Goal: Communication & Community: Answer question/provide support

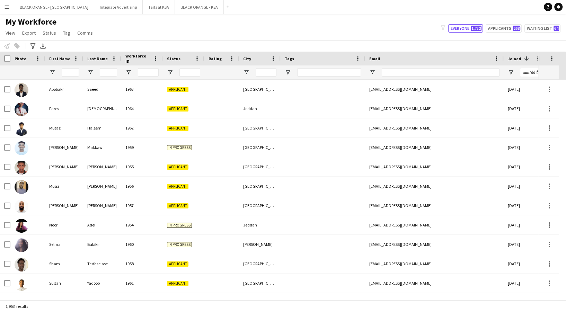
click at [70, 67] on div at bounding box center [70, 72] width 17 height 14
click at [69, 72] on input "First Name Filter Input" at bounding box center [70, 72] width 17 height 8
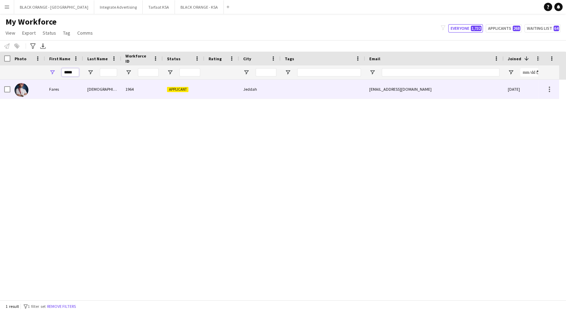
type input "*****"
click at [90, 89] on div "[DEMOGRAPHIC_DATA]" at bounding box center [102, 89] width 38 height 19
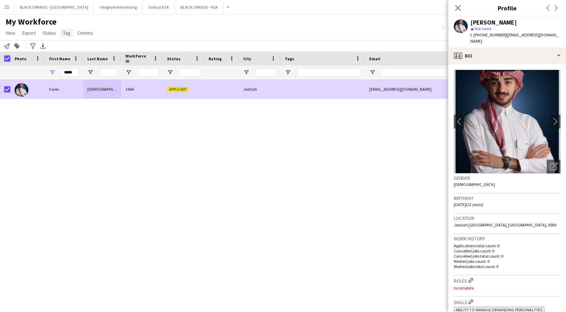
click at [61, 33] on link "Tag" at bounding box center [66, 32] width 13 height 9
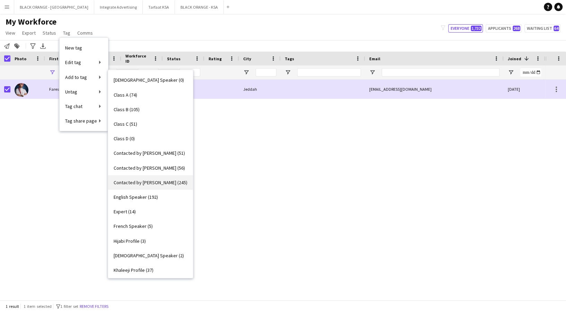
click at [157, 184] on span "Contacted by [PERSON_NAME] (245)" at bounding box center [151, 183] width 74 height 6
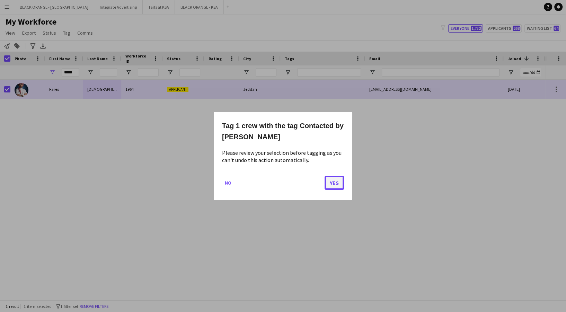
click at [330, 183] on button "Yes" at bounding box center [334, 183] width 19 height 14
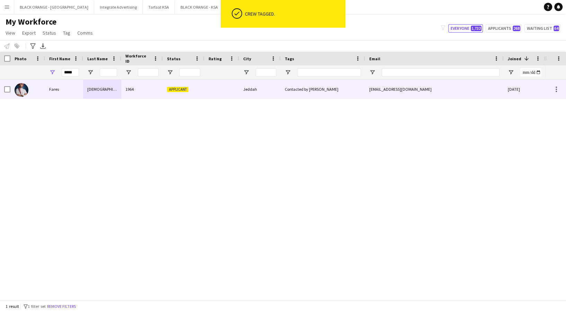
click at [64, 89] on div "Fares" at bounding box center [64, 89] width 38 height 19
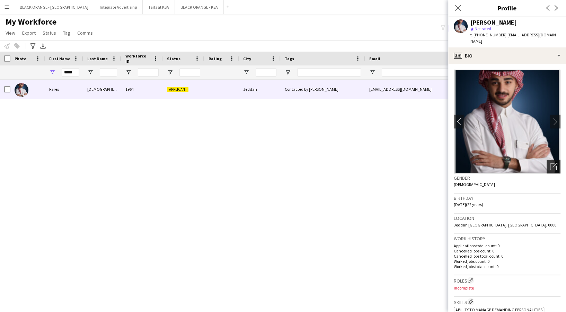
click at [547, 160] on div "Open photos pop-in" at bounding box center [554, 167] width 14 height 14
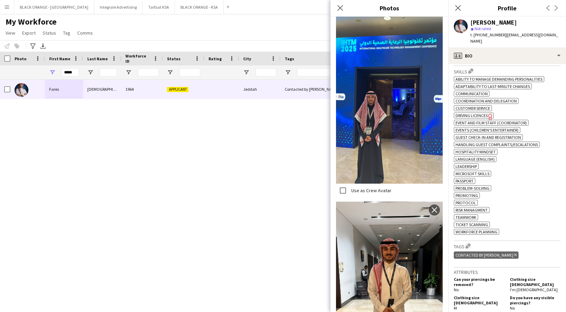
scroll to position [720, 0]
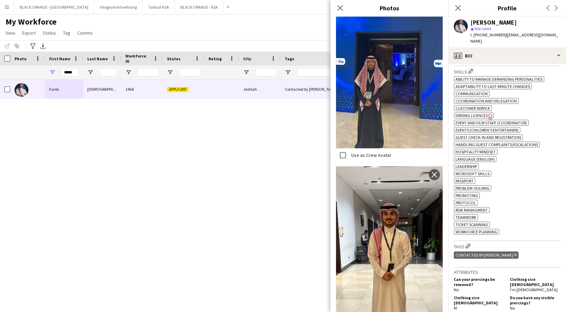
click at [211, 201] on div "[PERSON_NAME] 1964 Applicant Jeddah Contacted by [PERSON_NAME] [PERSON_NAME][EM…" at bounding box center [272, 186] width 545 height 213
drag, startPoint x: 11, startPoint y: 113, endPoint x: 25, endPoint y: 103, distance: 17.6
click at [12, 112] on div "[PERSON_NAME] 1964 Applicant Jeddah Contacted by [PERSON_NAME] [PERSON_NAME][EM…" at bounding box center [272, 186] width 545 height 213
drag, startPoint x: 75, startPoint y: 73, endPoint x: 33, endPoint y: 65, distance: 43.5
click at [26, 74] on div "*****" at bounding box center [397, 72] width 794 height 14
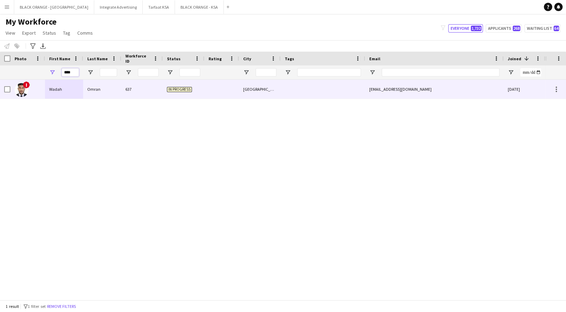
type input "****"
click at [48, 86] on div "Wadah" at bounding box center [64, 89] width 38 height 19
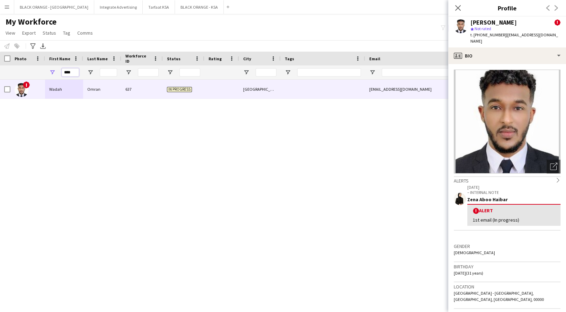
drag, startPoint x: 75, startPoint y: 73, endPoint x: 38, endPoint y: 72, distance: 37.4
click at [38, 72] on div "****" at bounding box center [397, 72] width 794 height 14
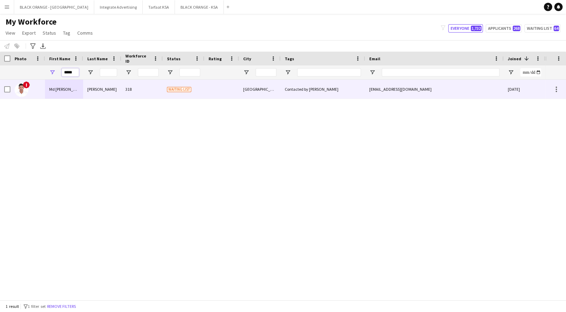
type input "*****"
click at [108, 92] on div "[PERSON_NAME]" at bounding box center [102, 89] width 38 height 19
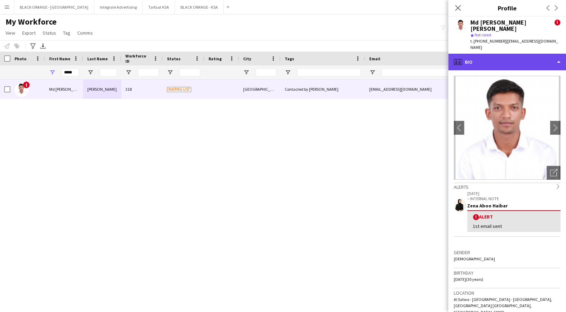
click at [529, 54] on div "profile Bio" at bounding box center [507, 62] width 118 height 17
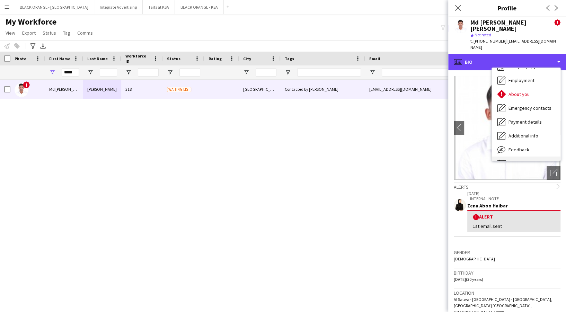
scroll to position [37, 0]
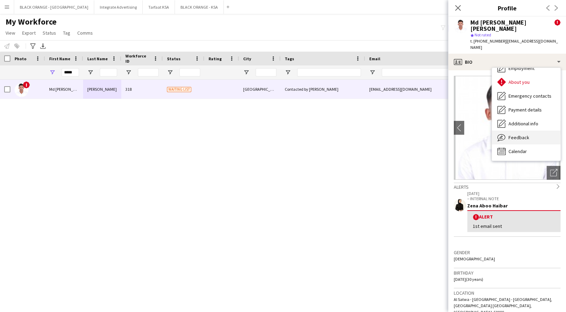
click at [523, 131] on div "Feedback Feedback" at bounding box center [526, 138] width 69 height 14
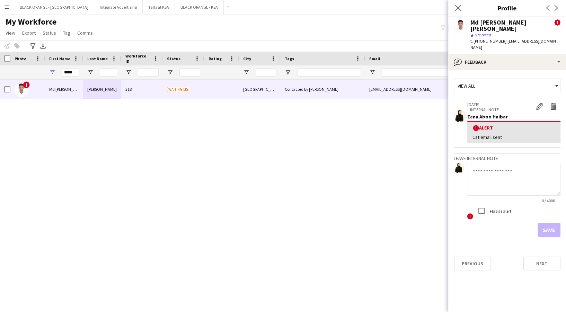
click at [504, 177] on textarea at bounding box center [514, 179] width 94 height 33
paste textarea "**********"
type textarea "**********"
click at [554, 223] on button "Save" at bounding box center [549, 230] width 23 height 14
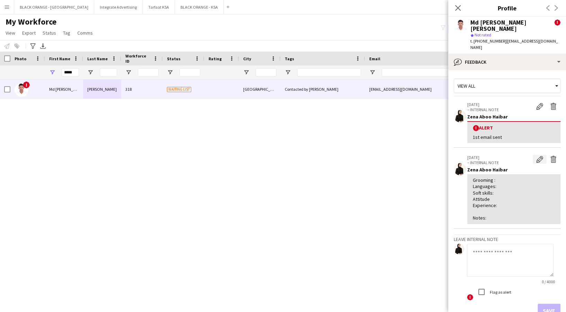
click at [537, 155] on button "Edit internal note" at bounding box center [540, 159] width 14 height 9
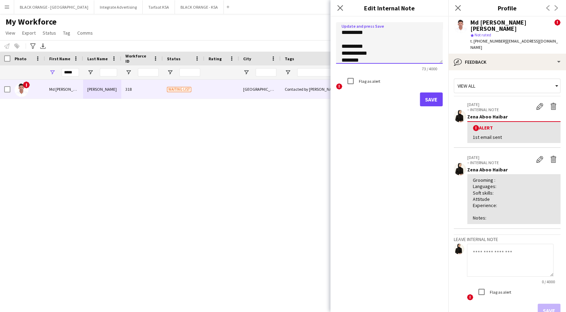
click at [376, 45] on textarea "**********" at bounding box center [389, 43] width 107 height 42
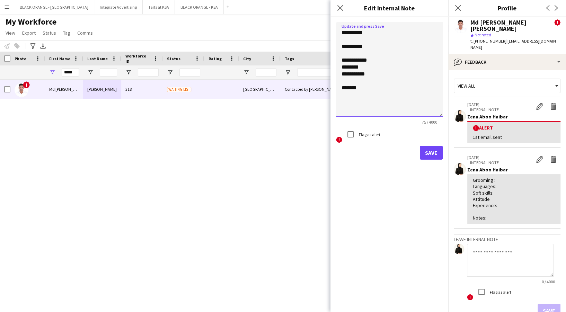
drag, startPoint x: 440, startPoint y: 61, endPoint x: 430, endPoint y: 105, distance: 45.5
click at [447, 115] on form "**********" at bounding box center [390, 91] width 118 height 149
drag, startPoint x: 366, startPoint y: 61, endPoint x: 371, endPoint y: 67, distance: 8.1
click at [366, 61] on textarea "**********" at bounding box center [389, 69] width 107 height 95
click at [365, 75] on textarea "**********" at bounding box center [389, 69] width 107 height 95
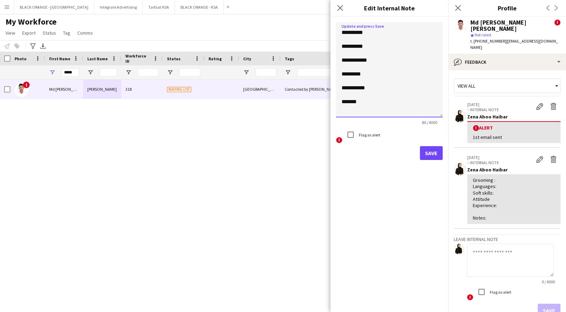
type textarea "**********"
click at [439, 161] on form "**********" at bounding box center [390, 91] width 118 height 149
click at [437, 154] on button "Save" at bounding box center [431, 153] width 23 height 14
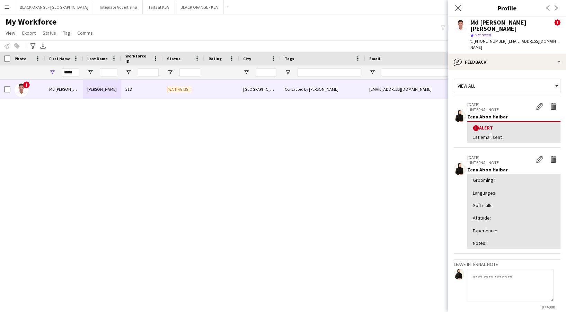
click at [555, 90] on app-crew-profile-feedback-tab "View all [DATE] – INTERNAL NOTE Edit alert Delete alert Zena Aboo Haibar ! Aler…" at bounding box center [507, 191] width 118 height 242
click at [550, 103] on app-icon "Delete alert" at bounding box center [553, 106] width 7 height 7
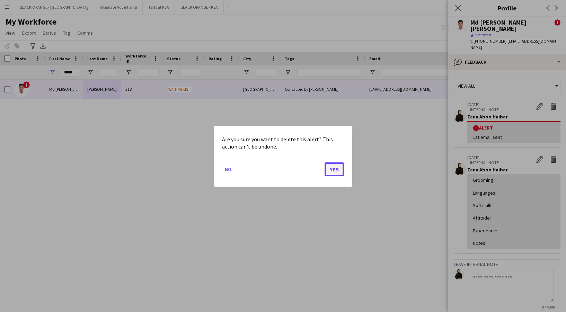
click at [341, 170] on button "Yes" at bounding box center [334, 169] width 19 height 14
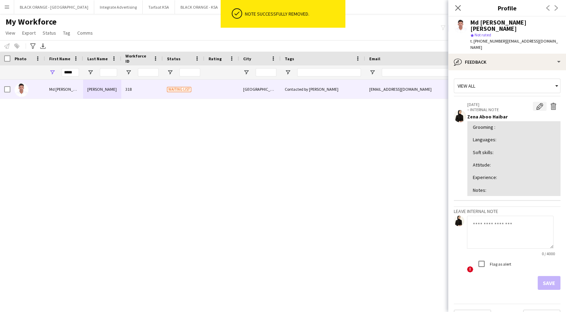
click at [533, 102] on button "Edit internal note" at bounding box center [540, 106] width 14 height 9
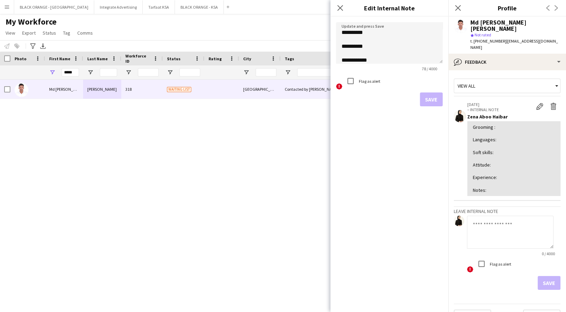
click at [542, 150] on div "Grooming : Languages: Soft skills: Attitude: Experience: Notes:" at bounding box center [514, 158] width 82 height 69
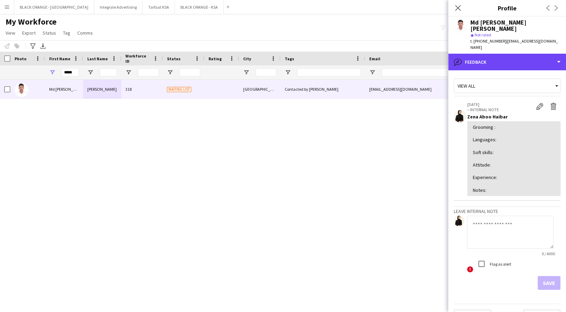
drag, startPoint x: 501, startPoint y: 47, endPoint x: 504, endPoint y: 64, distance: 17.2
click at [501, 54] on div "bubble-pencil Feedback" at bounding box center [507, 62] width 118 height 17
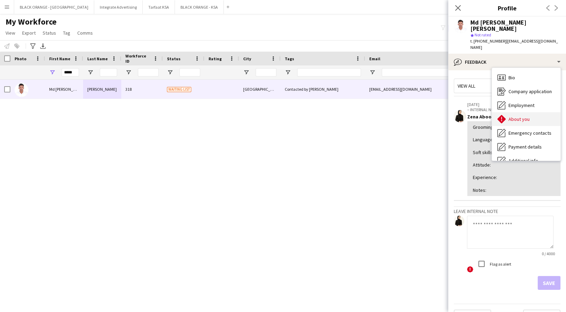
click at [529, 116] on span "About you" at bounding box center [519, 119] width 21 height 6
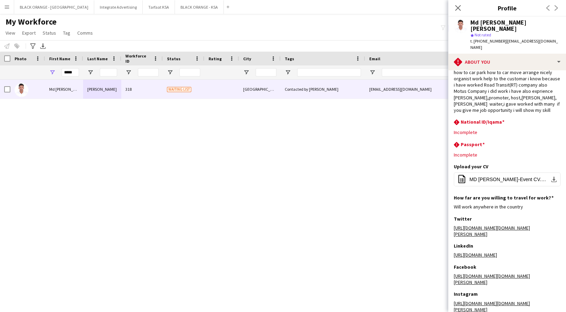
scroll to position [86, 0]
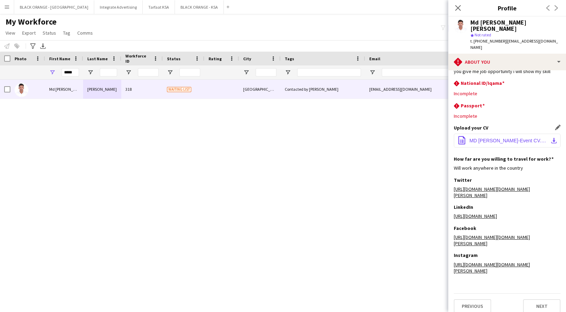
click at [517, 138] on span "MD [PERSON_NAME]-Event CV.pdf" at bounding box center [509, 141] width 78 height 6
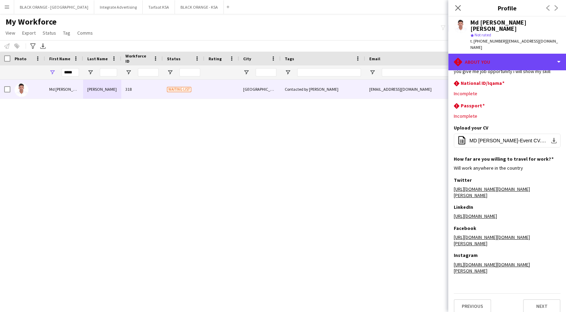
drag, startPoint x: 526, startPoint y: 49, endPoint x: 524, endPoint y: 55, distance: 6.4
click at [525, 54] on div "rhombus-alert About you" at bounding box center [507, 62] width 118 height 17
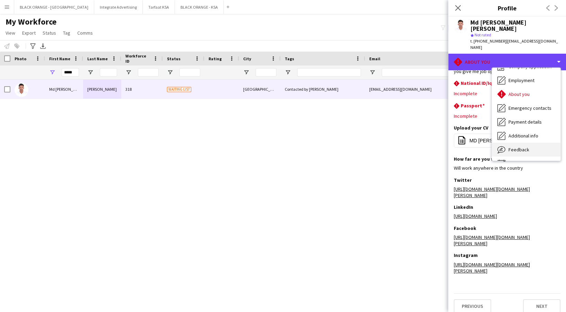
scroll to position [37, 0]
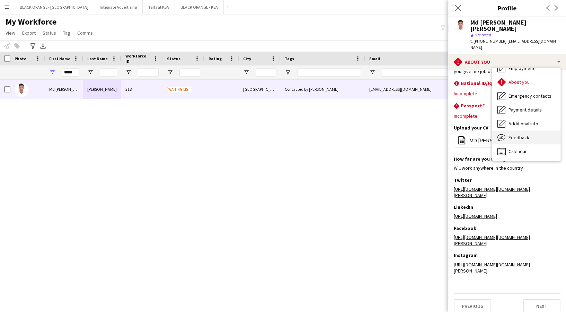
click at [520, 134] on span "Feedback" at bounding box center [519, 137] width 21 height 6
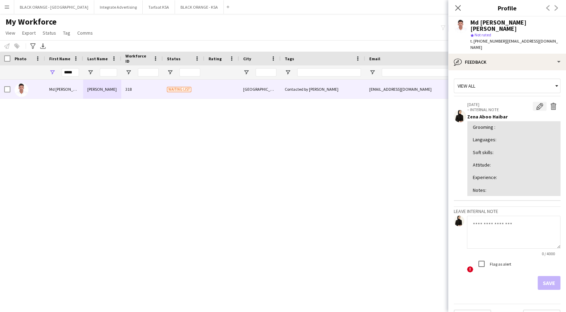
click at [536, 103] on app-icon "Edit internal note" at bounding box center [539, 106] width 7 height 7
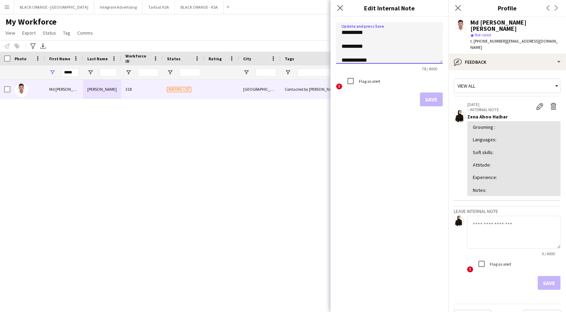
click at [401, 48] on textarea "**********" at bounding box center [389, 43] width 107 height 42
type textarea "**********"
click at [535, 145] on div "Grooming : Languages: Soft skills: Attitude: Experience: Notes:" at bounding box center [514, 158] width 82 height 69
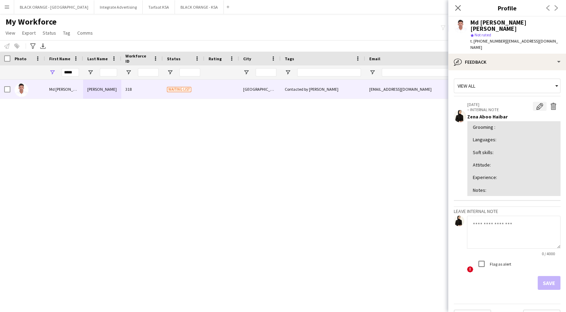
click at [533, 102] on button "Edit internal note" at bounding box center [540, 106] width 14 height 9
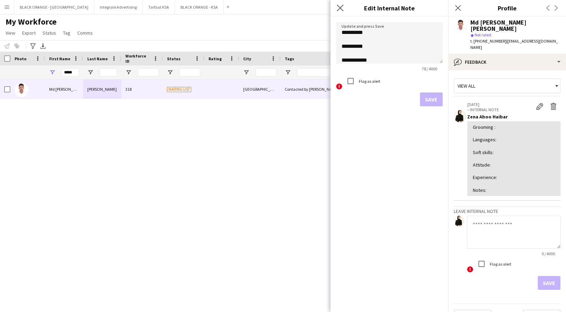
click at [336, 10] on app-icon "Close pop-in" at bounding box center [340, 8] width 10 height 10
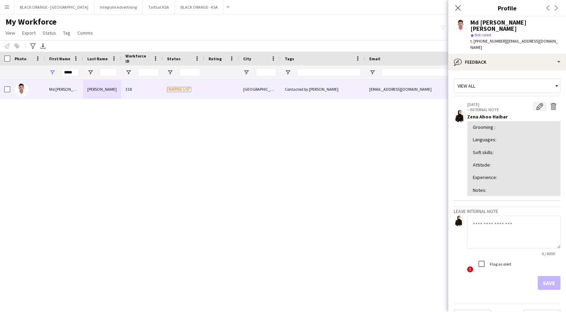
click at [536, 103] on app-icon "Edit internal note" at bounding box center [539, 106] width 7 height 7
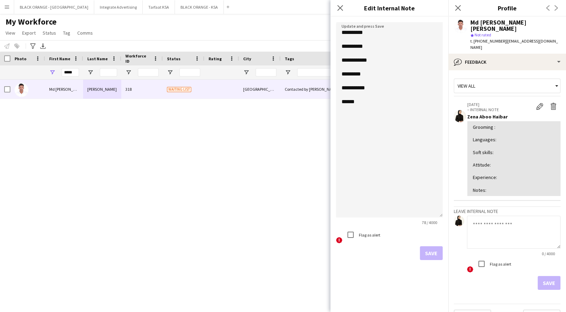
drag, startPoint x: 440, startPoint y: 61, endPoint x: 453, endPoint y: 215, distance: 154.4
click at [453, 215] on body "Menu Boards Boards Boards All jobs Status Workforce Workforce My Workforce Recr…" at bounding box center [283, 156] width 566 height 312
click at [377, 87] on textarea "**********" at bounding box center [389, 119] width 107 height 195
paste textarea "**********"
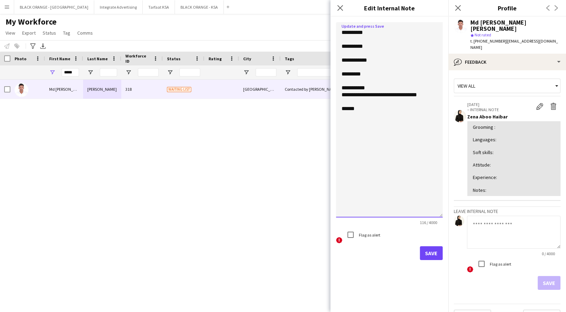
type textarea "**********"
click at [428, 252] on button "Save" at bounding box center [431, 253] width 23 height 14
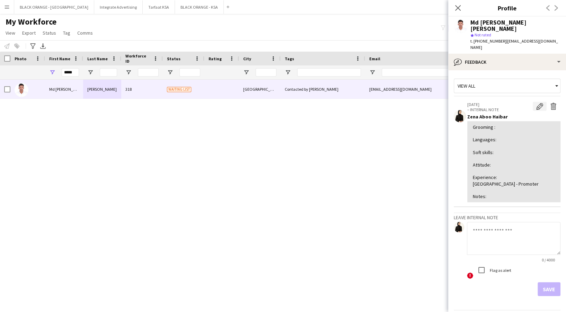
click at [536, 103] on app-icon "Edit internal note" at bounding box center [539, 106] width 7 height 7
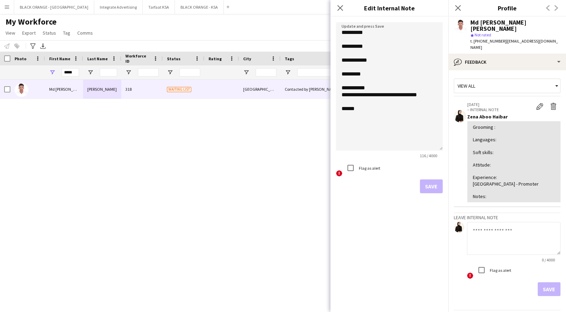
drag, startPoint x: 438, startPoint y: 61, endPoint x: 428, endPoint y: 149, distance: 88.0
click at [428, 149] on textarea "**********" at bounding box center [389, 86] width 107 height 129
click at [435, 92] on textarea "**********" at bounding box center [389, 86] width 107 height 129
paste textarea "**********"
type textarea "**********"
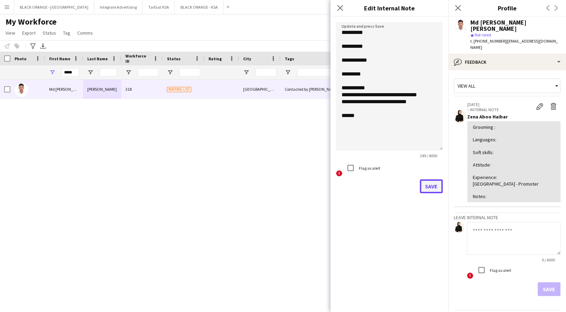
click at [435, 187] on button "Save" at bounding box center [431, 187] width 23 height 14
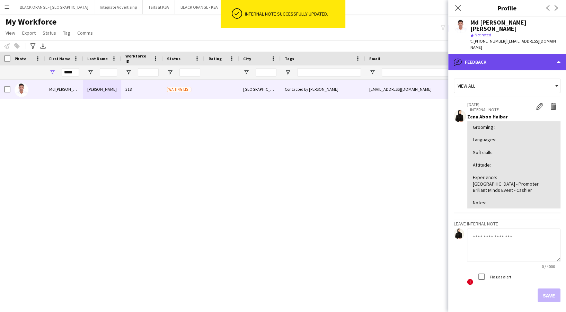
click at [520, 54] on div "bubble-pencil Feedback" at bounding box center [507, 62] width 118 height 17
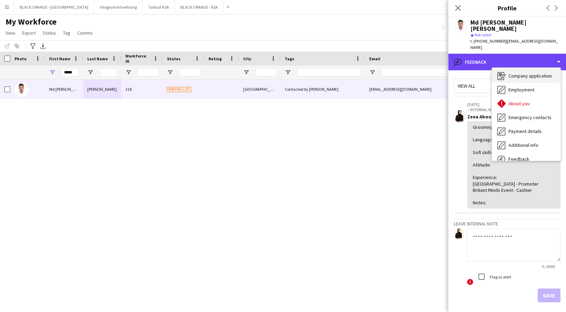
scroll to position [0, 0]
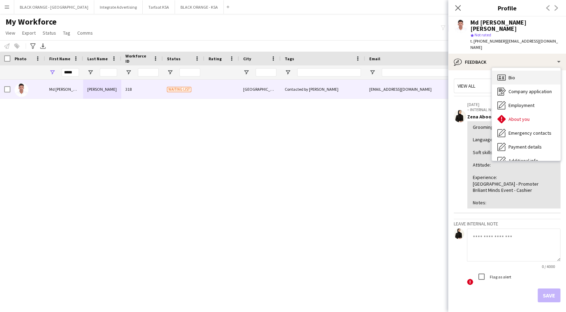
click at [515, 75] on span "Bio" at bounding box center [512, 78] width 7 height 6
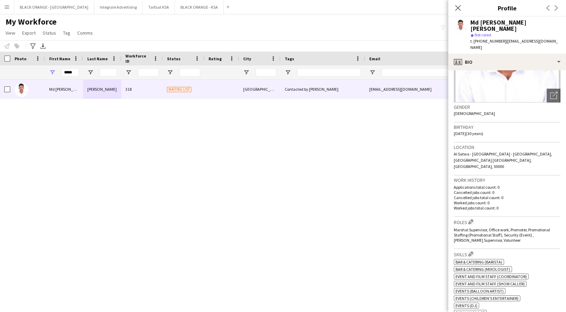
scroll to position [139, 0]
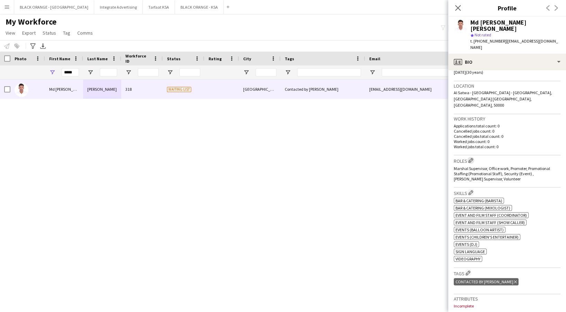
click at [470, 158] on app-icon "Edit crew company roles" at bounding box center [471, 160] width 5 height 5
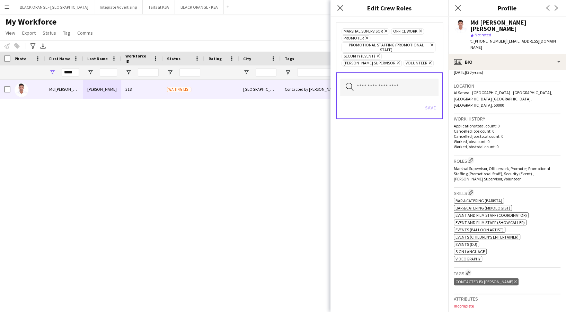
click at [380, 53] on span "Security (Event) Remove" at bounding box center [362, 56] width 40 height 6
click at [378, 54] on icon "Remove" at bounding box center [377, 56] width 5 height 5
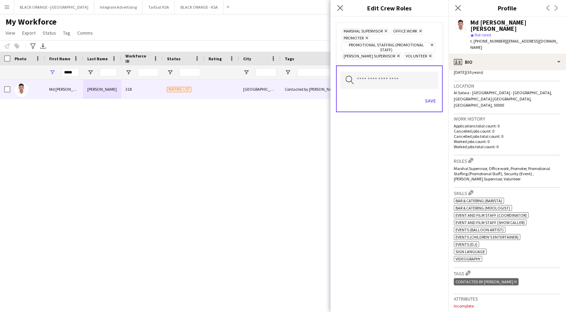
click at [431, 43] on icon "Remove" at bounding box center [431, 45] width 5 height 5
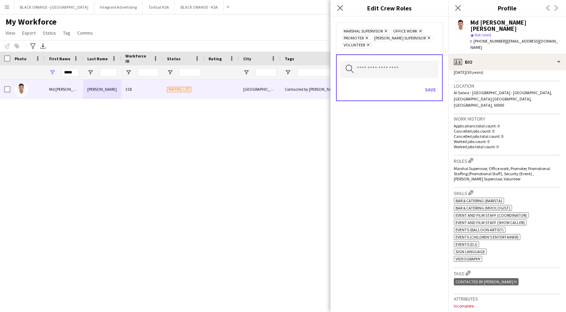
click at [420, 29] on icon "Remove" at bounding box center [420, 31] width 5 height 5
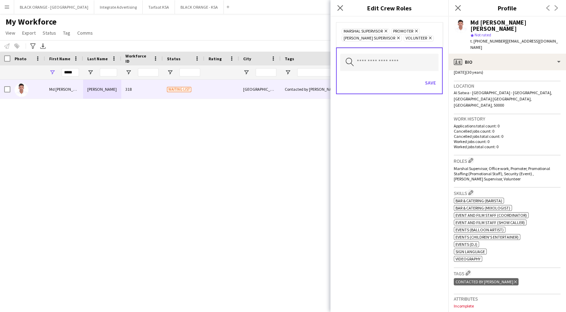
click at [384, 31] on icon "Remove" at bounding box center [385, 31] width 5 height 5
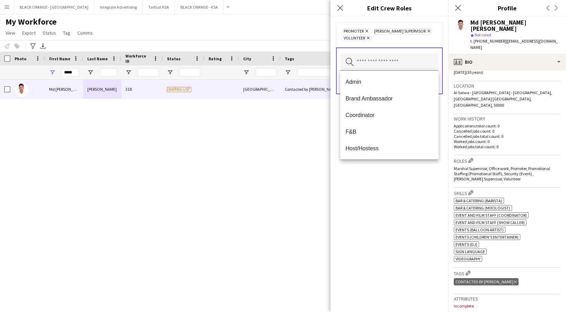
click at [372, 58] on input "text" at bounding box center [389, 62] width 98 height 17
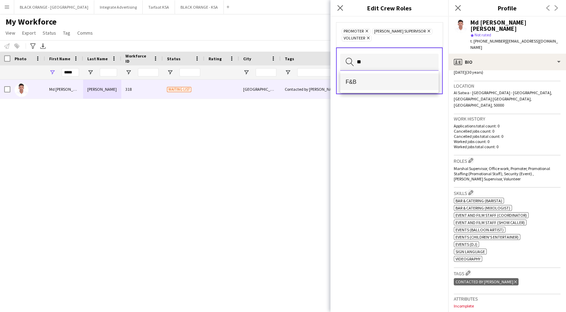
type input "**"
click at [397, 81] on span "F&B" at bounding box center [389, 82] width 87 height 7
type input "****"
click at [402, 80] on span "Waiter/Waitress" at bounding box center [389, 82] width 87 height 7
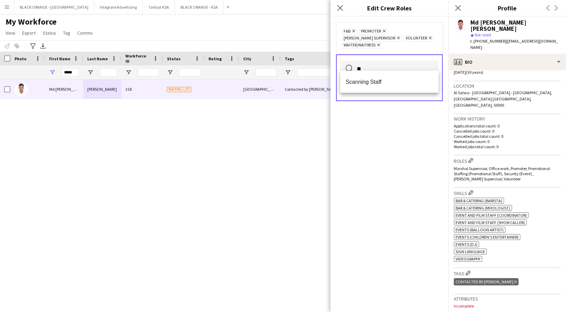
type input "*"
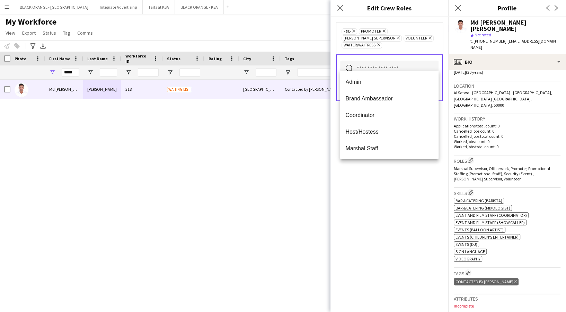
drag, startPoint x: 397, startPoint y: 194, endPoint x: 401, endPoint y: 164, distance: 30.4
click at [397, 191] on div "F&B Remove Promoter Remove [PERSON_NAME] Supervisor Remove Volunteer Remove Wai…" at bounding box center [390, 165] width 118 height 296
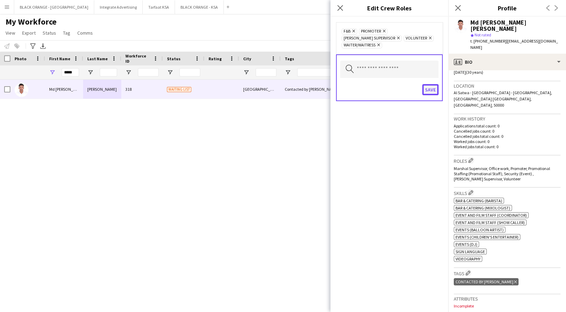
click at [425, 84] on button "Save" at bounding box center [430, 89] width 16 height 11
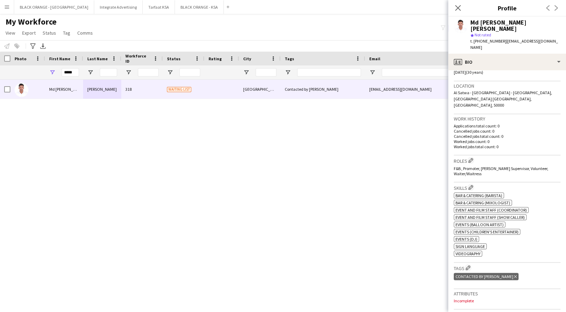
click at [8, 1] on button "Menu" at bounding box center [7, 7] width 14 height 14
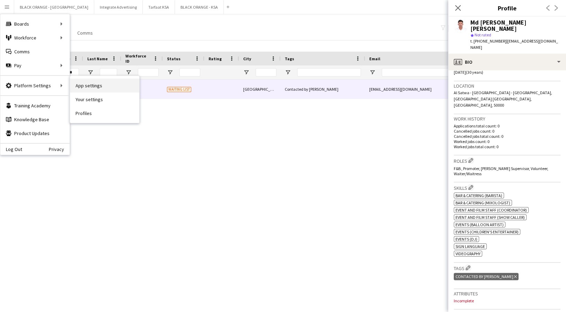
click at [93, 88] on link "App settings" at bounding box center [104, 86] width 69 height 14
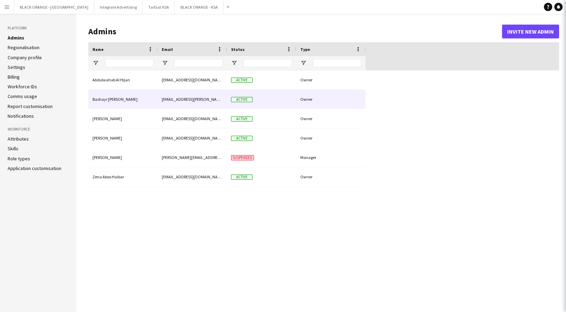
type input "**********"
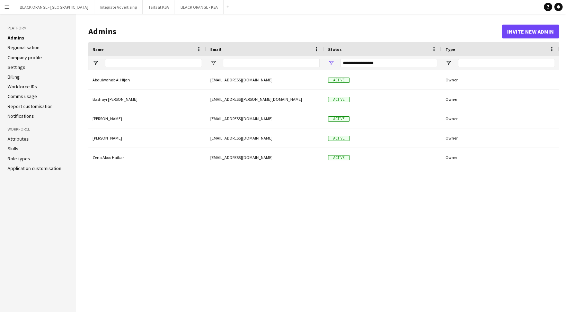
click at [11, 28] on h3 "Platform" at bounding box center [38, 28] width 61 height 6
click at [21, 158] on link "Role types" at bounding box center [19, 159] width 23 height 6
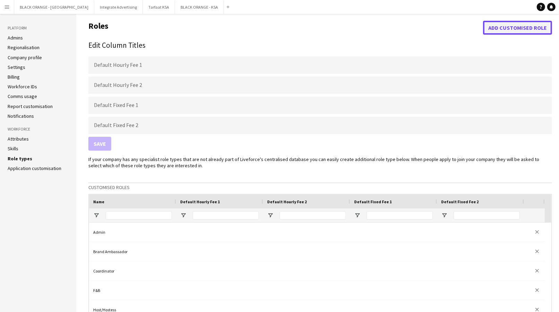
click at [524, 31] on button "Add customised role" at bounding box center [517, 28] width 69 height 14
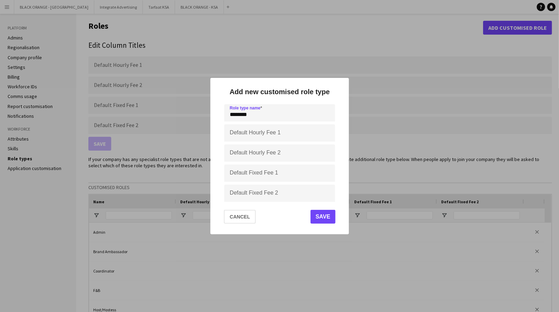
drag, startPoint x: 247, startPoint y: 116, endPoint x: 224, endPoint y: 116, distance: 22.9
click at [224, 116] on input "*******" at bounding box center [279, 112] width 111 height 17
type input "*******"
click at [318, 218] on button "Save" at bounding box center [322, 217] width 25 height 14
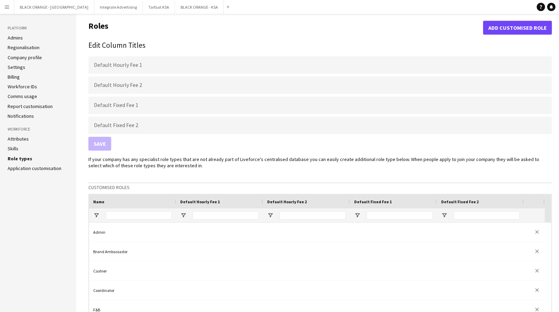
click at [5, 9] on app-icon "Menu" at bounding box center [7, 7] width 6 height 6
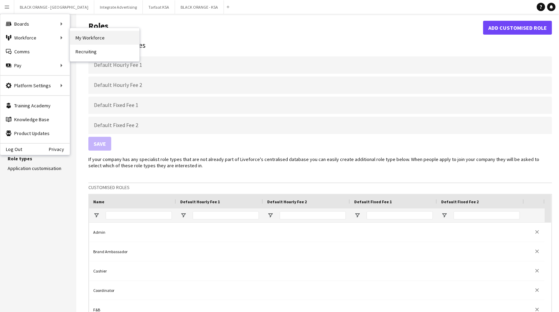
click at [81, 40] on link "My Workforce" at bounding box center [104, 38] width 69 height 14
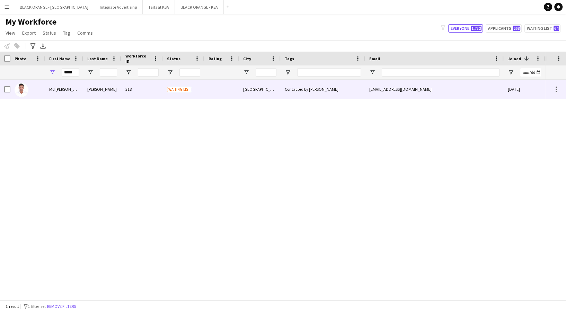
click at [260, 90] on div "[GEOGRAPHIC_DATA]" at bounding box center [260, 89] width 42 height 19
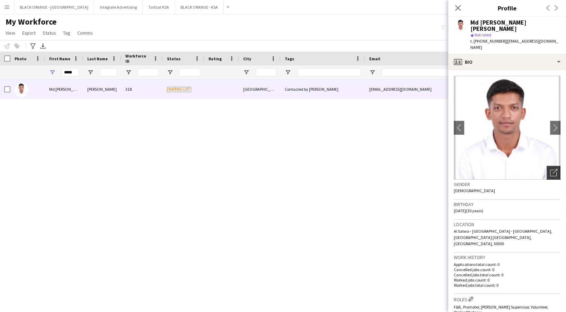
click at [550, 169] on icon "Open photos pop-in" at bounding box center [553, 172] width 7 height 7
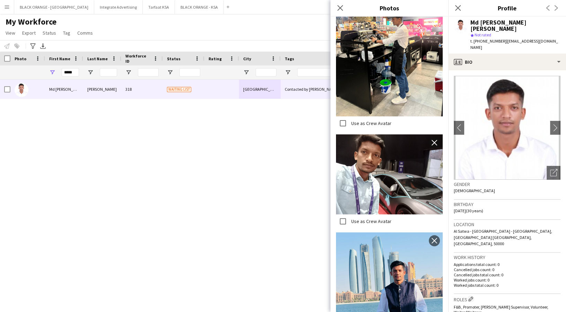
scroll to position [108, 0]
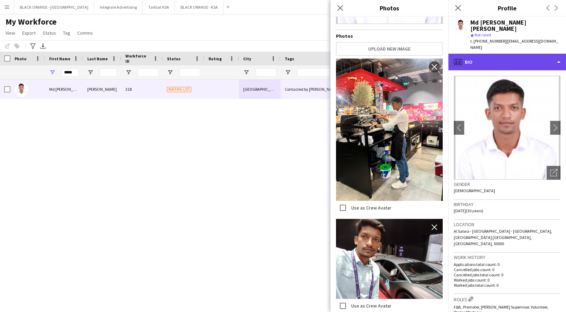
click at [506, 54] on div "profile Bio" at bounding box center [507, 62] width 118 height 17
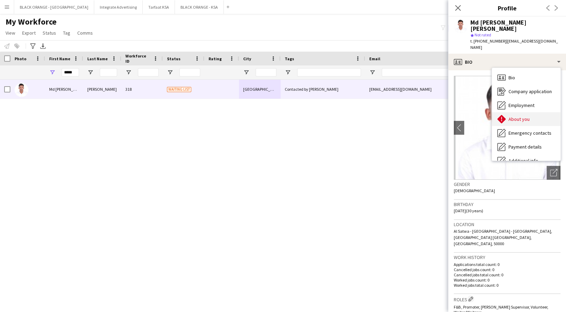
click at [523, 116] on span "About you" at bounding box center [519, 119] width 21 height 6
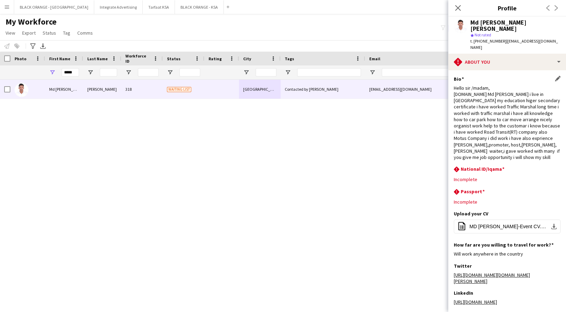
click at [534, 119] on div "Hello sir /madam, [DOMAIN_NAME] Md [PERSON_NAME] i live in [GEOGRAPHIC_DATA] my…" at bounding box center [507, 123] width 107 height 76
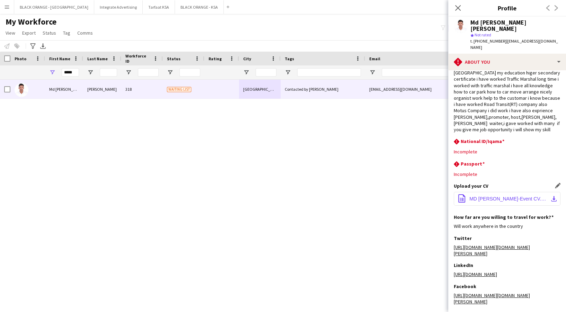
scroll to position [86, 0]
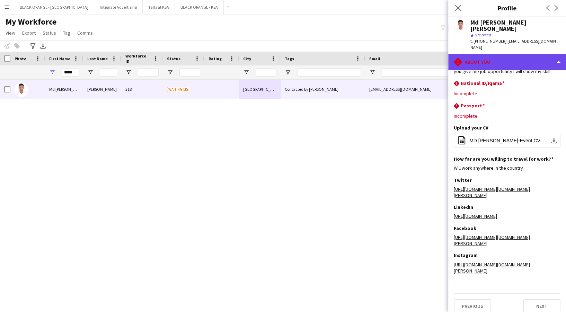
click at [514, 54] on div "rhombus-alert About you" at bounding box center [507, 62] width 118 height 17
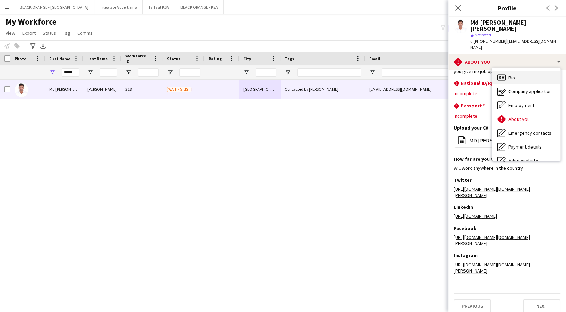
click at [522, 71] on div "Bio Bio" at bounding box center [526, 78] width 69 height 14
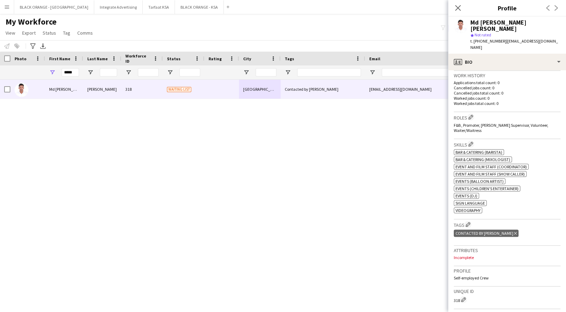
scroll to position [231, 0]
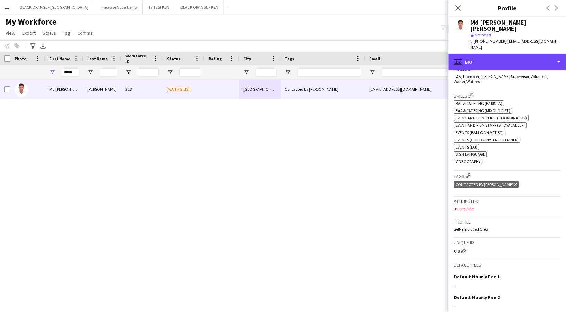
drag, startPoint x: 534, startPoint y: 51, endPoint x: 527, endPoint y: 58, distance: 9.1
click at [534, 54] on div "profile Bio" at bounding box center [507, 62] width 118 height 17
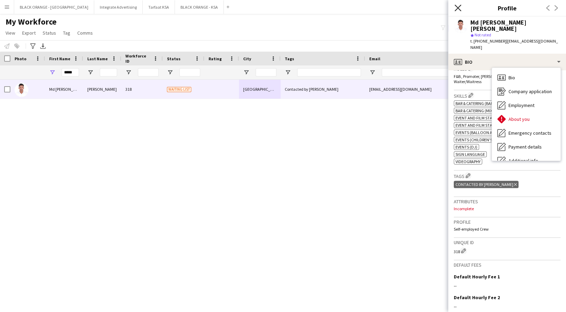
click at [459, 9] on icon at bounding box center [458, 8] width 7 height 7
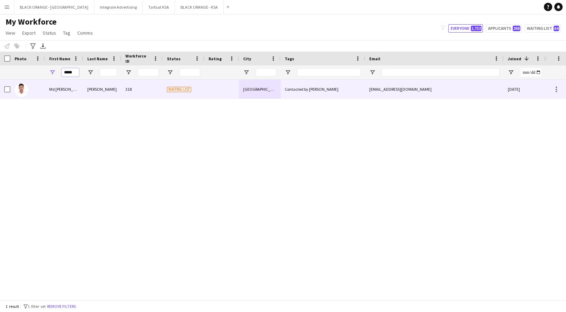
drag, startPoint x: 76, startPoint y: 72, endPoint x: 44, endPoint y: 80, distance: 32.8
click at [44, 80] on div "Workforce Details Photo First Name" at bounding box center [283, 176] width 566 height 248
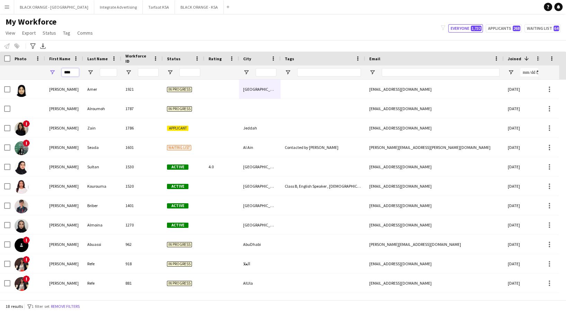
type input "****"
click at [106, 71] on input "Last Name Filter Input" at bounding box center [108, 72] width 17 height 8
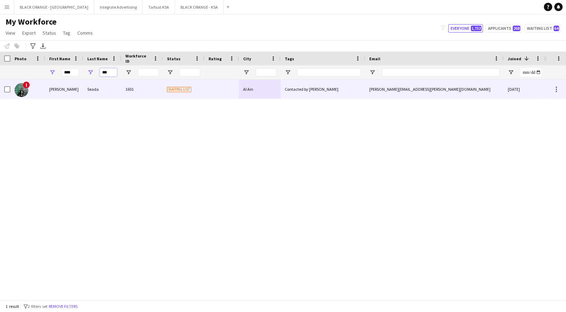
type input "***"
click at [125, 95] on div "1601" at bounding box center [142, 89] width 42 height 19
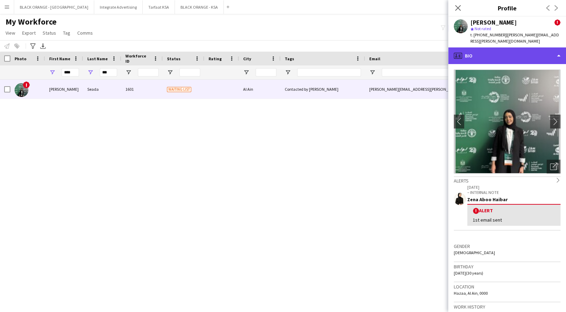
drag, startPoint x: 493, startPoint y: 44, endPoint x: 493, endPoint y: 48, distance: 4.2
click at [493, 48] on div "profile Bio" at bounding box center [507, 55] width 118 height 17
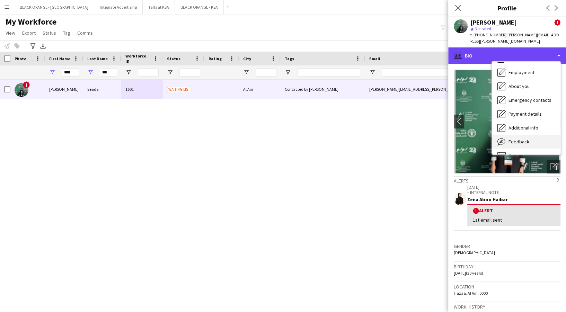
scroll to position [37, 0]
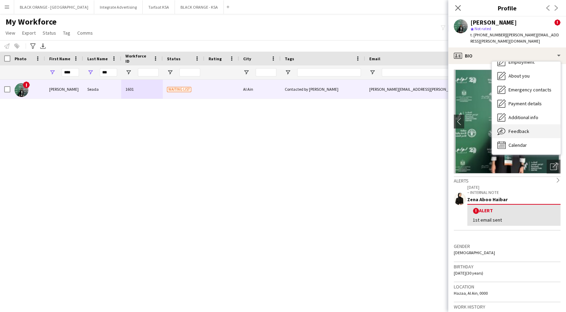
click at [526, 128] on div "Feedback Feedback" at bounding box center [526, 131] width 69 height 14
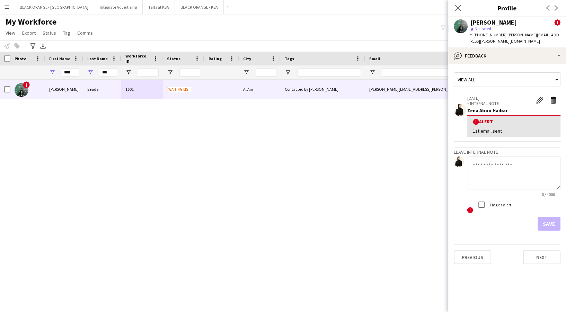
click at [484, 173] on textarea at bounding box center [514, 173] width 94 height 33
drag, startPoint x: 505, startPoint y: 173, endPoint x: 514, endPoint y: 169, distance: 10.4
click at [505, 173] on textarea at bounding box center [514, 173] width 94 height 33
paste textarea "**********"
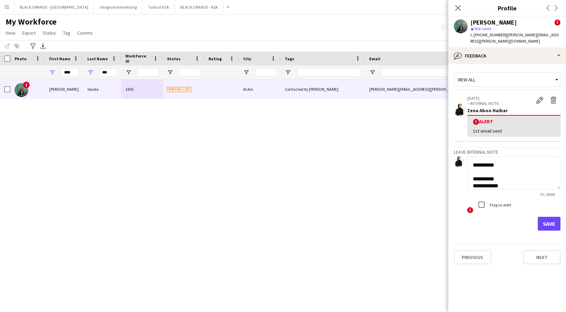
click at [507, 173] on textarea "**********" at bounding box center [514, 173] width 94 height 33
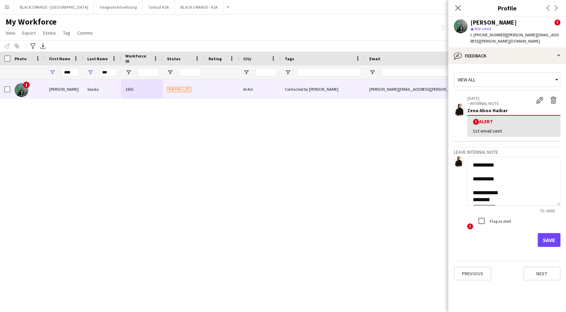
drag, startPoint x: 554, startPoint y: 176, endPoint x: 562, endPoint y: 204, distance: 29.1
click at [562, 204] on app-crew-profile-feedback-tab "**********" at bounding box center [507, 188] width 118 height 248
click at [502, 184] on textarea "**********" at bounding box center [514, 187] width 94 height 61
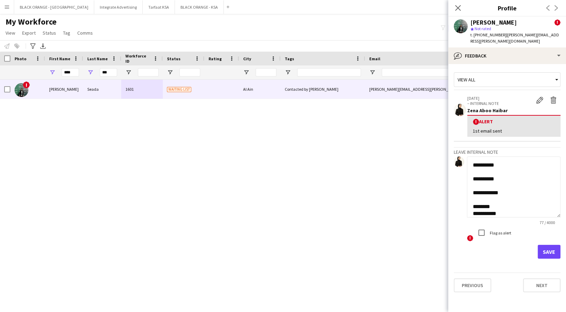
click at [497, 200] on textarea "**********" at bounding box center [514, 187] width 94 height 61
type textarea "**********"
drag, startPoint x: 548, startPoint y: 242, endPoint x: 549, endPoint y: 252, distance: 10.4
click at [549, 245] on button "Save" at bounding box center [549, 252] width 23 height 14
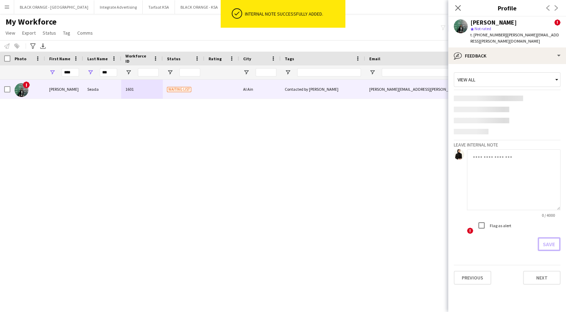
scroll to position [0, 0]
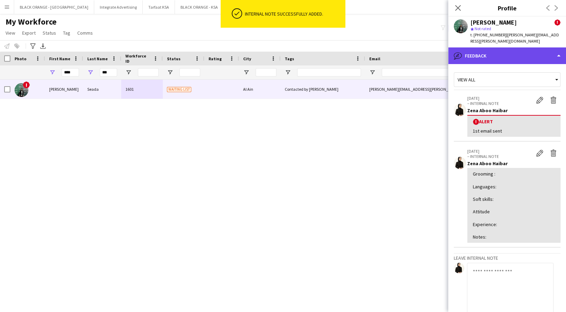
drag, startPoint x: 484, startPoint y: 47, endPoint x: 483, endPoint y: 42, distance: 5.4
click at [483, 47] on div "bubble-pencil Feedback" at bounding box center [507, 55] width 118 height 17
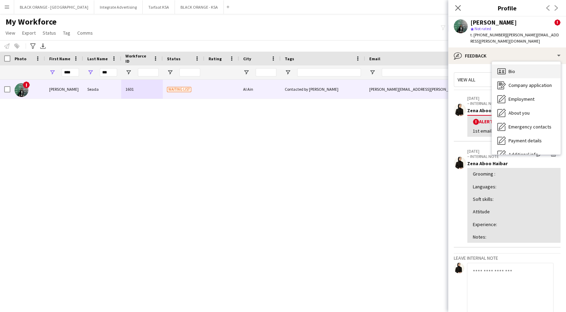
click at [515, 68] on span "Bio" at bounding box center [512, 71] width 7 height 6
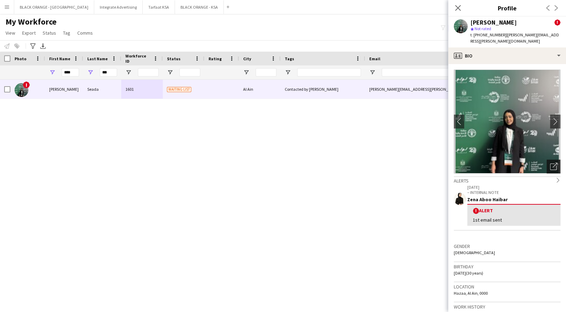
click at [550, 163] on icon "Open photos pop-in" at bounding box center [553, 166] width 7 height 7
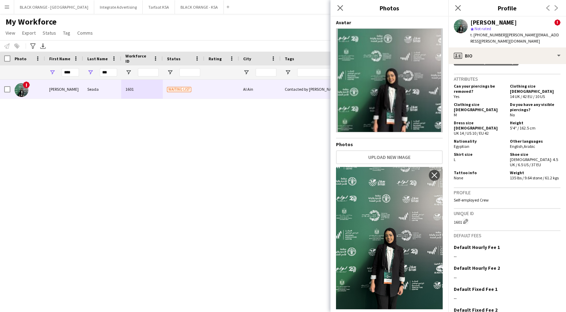
scroll to position [335, 0]
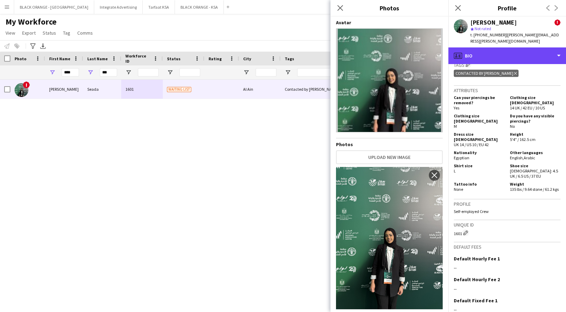
drag, startPoint x: 494, startPoint y: 49, endPoint x: 495, endPoint y: 65, distance: 15.6
click at [495, 47] on div "profile Bio" at bounding box center [507, 55] width 118 height 17
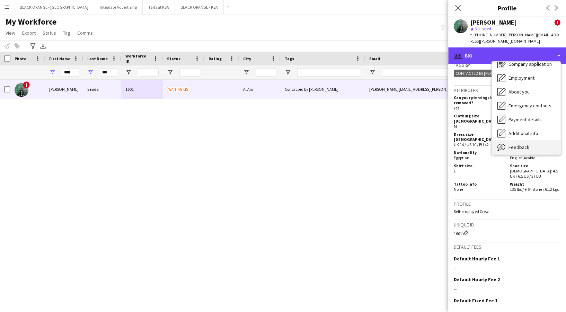
scroll to position [37, 0]
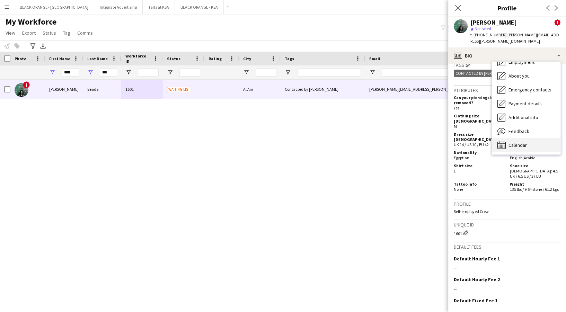
click at [531, 138] on div "Calendar Calendar" at bounding box center [526, 145] width 69 height 14
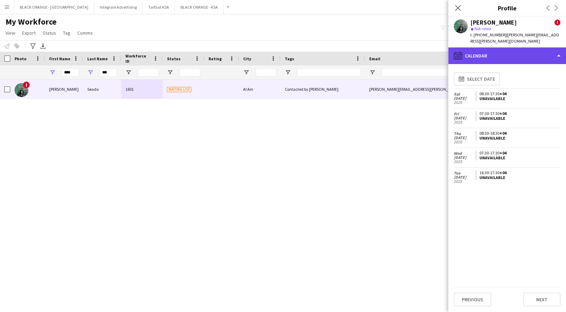
click at [490, 49] on div "calendar-full Calendar" at bounding box center [507, 55] width 118 height 17
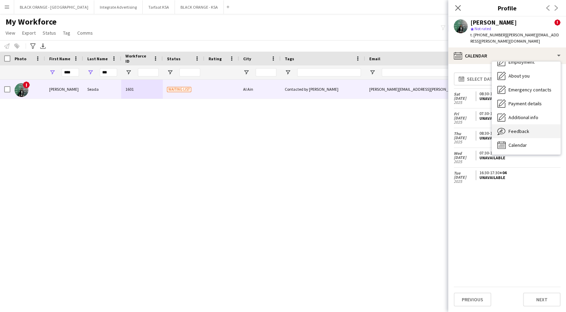
click at [517, 128] on span "Feedback" at bounding box center [519, 131] width 21 height 6
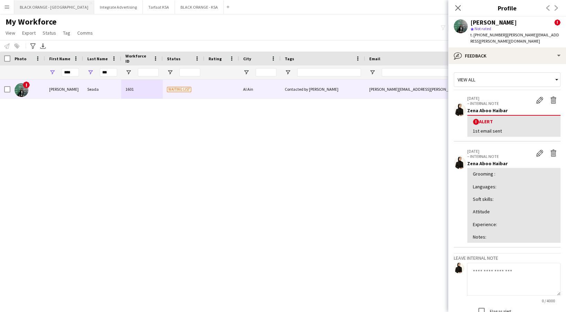
click at [43, 8] on button "BLACK ORANGE - [GEOGRAPHIC_DATA] Close" at bounding box center [54, 7] width 80 height 14
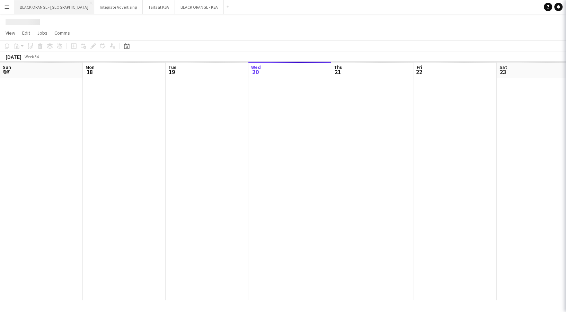
scroll to position [0, 166]
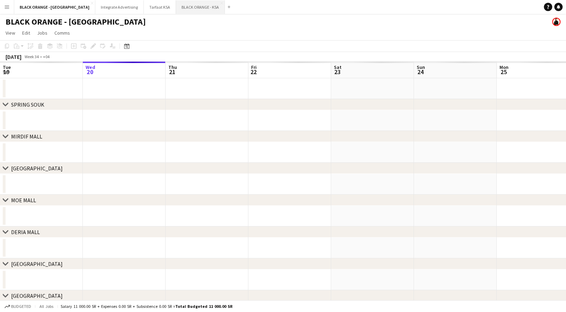
click at [176, 8] on button "BLACK ORANGE - KSA Close" at bounding box center [200, 7] width 49 height 14
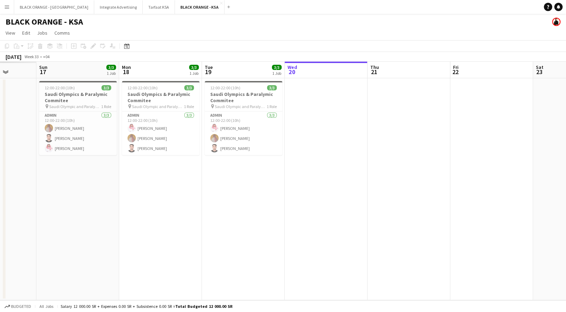
scroll to position [0, 214]
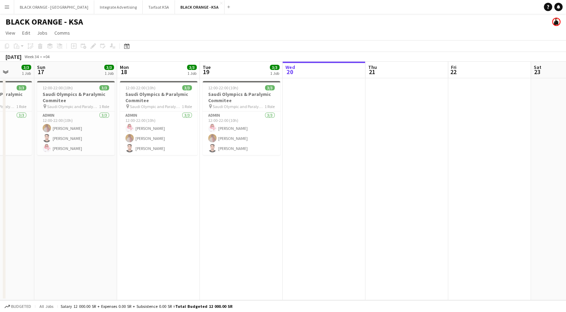
drag, startPoint x: 187, startPoint y: 186, endPoint x: 387, endPoint y: 164, distance: 201.3
click at [387, 164] on app-calendar-viewport "Thu 14 3/3 1 Job Fri 15 3/3 1 Job Sat 16 3/3 1 Job Sun 17 3/3 1 Job Mon 18 3/3 …" at bounding box center [283, 181] width 566 height 239
click at [237, 93] on h3 "Saudi Olympics & Paralymic Commitee" at bounding box center [242, 97] width 78 height 12
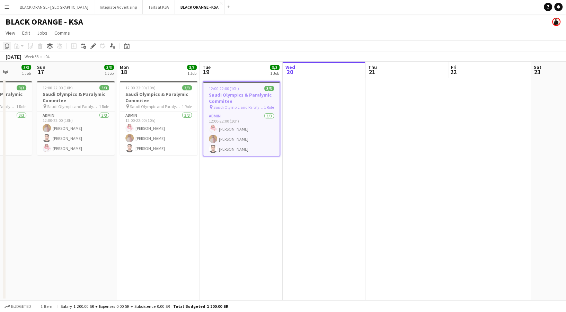
click at [6, 46] on icon at bounding box center [7, 46] width 4 height 5
click at [338, 111] on app-date-cell at bounding box center [324, 189] width 83 height 222
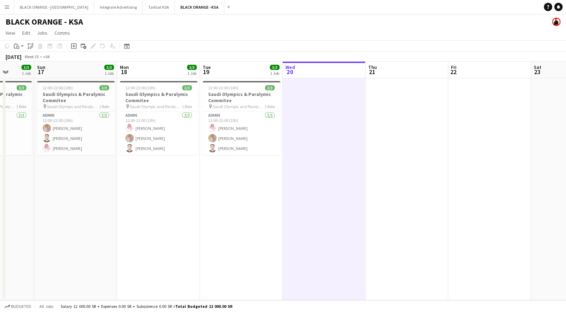
click at [403, 155] on app-date-cell at bounding box center [407, 189] width 83 height 222
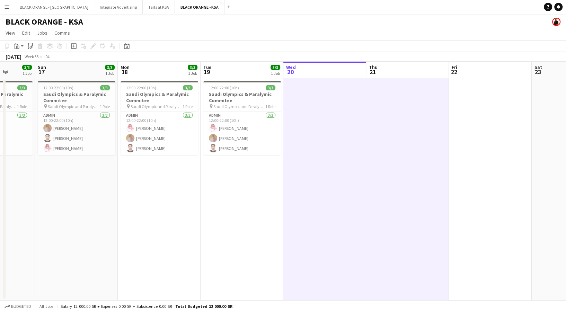
drag, startPoint x: 483, startPoint y: 168, endPoint x: 470, endPoint y: 169, distance: 12.5
click at [484, 168] on app-date-cell at bounding box center [490, 189] width 83 height 222
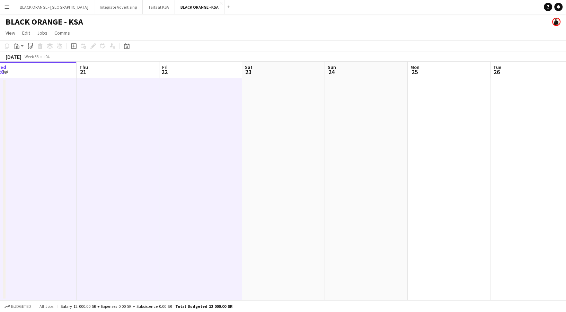
drag, startPoint x: 351, startPoint y: 177, endPoint x: 91, endPoint y: 160, distance: 260.5
click at [78, 160] on app-calendar-viewport "Sun 17 3/3 1 Job Mon 18 3/3 1 Job Tue 19 3/3 1 Job Wed 20 Thu 21 Fri 22 Sat 23 …" at bounding box center [283, 181] width 566 height 239
drag, startPoint x: 251, startPoint y: 175, endPoint x: 257, endPoint y: 174, distance: 5.6
click at [252, 175] on app-date-cell at bounding box center [280, 189] width 83 height 222
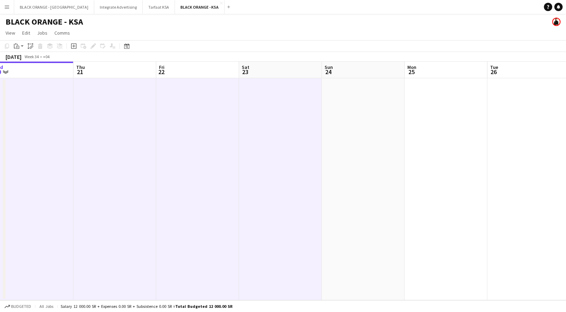
click at [355, 181] on app-date-cell at bounding box center [363, 189] width 83 height 222
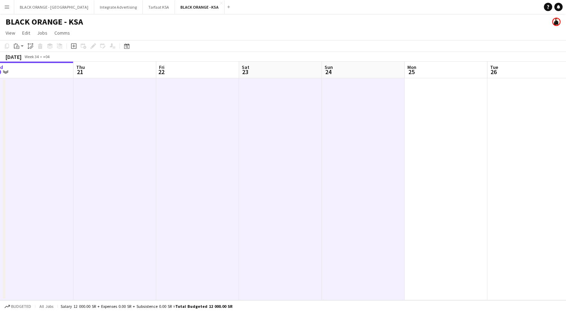
click at [446, 189] on app-date-cell at bounding box center [446, 189] width 83 height 222
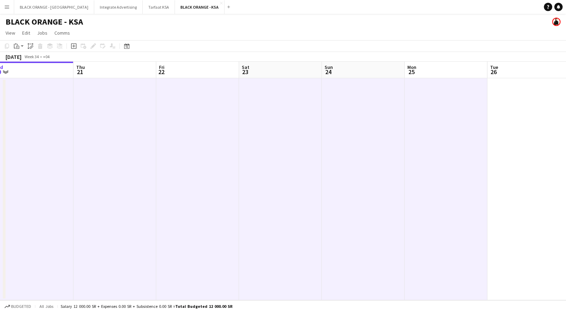
click at [505, 191] on app-date-cell at bounding box center [529, 189] width 83 height 222
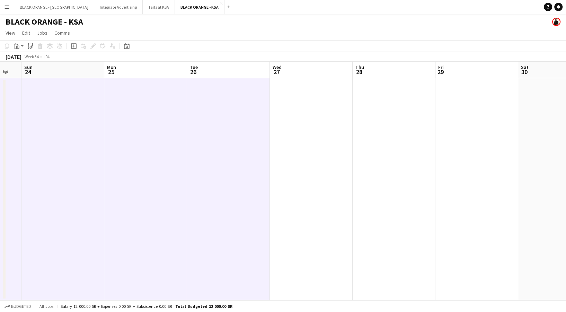
drag, startPoint x: 498, startPoint y: 190, endPoint x: 207, endPoint y: 180, distance: 292.0
click at [207, 180] on app-calendar-viewport "Thu 21 Fri 22 Sat 23 Sun 24 Mon 25 Tue 26 Wed 27 Thu 28 Fri 29 Sat 30 Sun 31 Mo…" at bounding box center [283, 181] width 566 height 239
click at [305, 198] on app-date-cell at bounding box center [309, 189] width 83 height 222
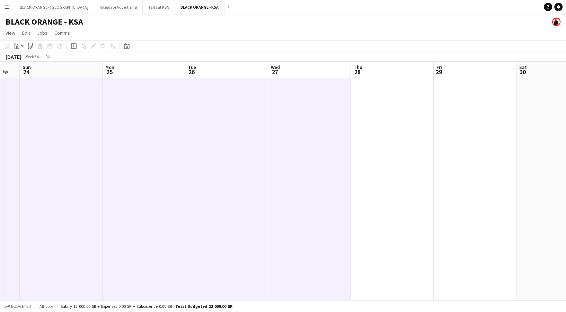
drag, startPoint x: 366, startPoint y: 191, endPoint x: 390, endPoint y: 195, distance: 23.6
click at [367, 191] on app-date-cell at bounding box center [392, 189] width 83 height 222
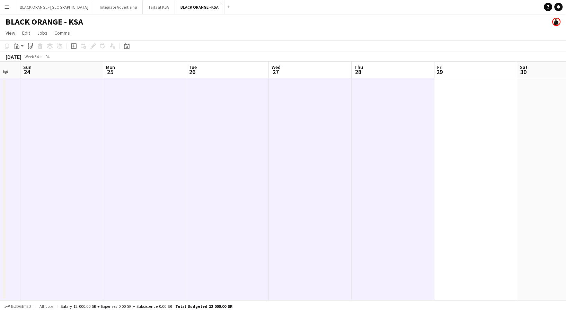
click at [488, 178] on app-date-cell at bounding box center [476, 189] width 83 height 222
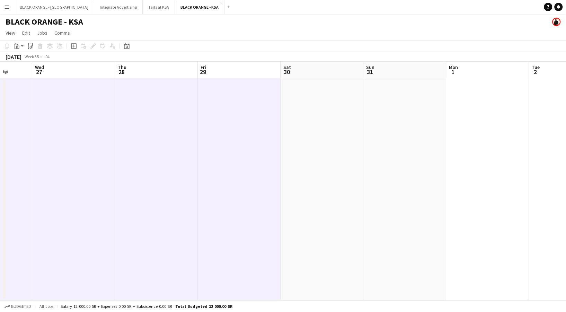
drag, startPoint x: 478, startPoint y: 189, endPoint x: 233, endPoint y: 177, distance: 245.6
click at [233, 177] on app-calendar-viewport "Sun 24 Mon 25 Tue 26 Wed 27 Thu 28 Fri 29 Sat 30 Sun 31 Mon 1 Tue 2 Wed 3 Thu 4" at bounding box center [283, 181] width 566 height 239
click at [300, 185] on app-date-cell at bounding box center [313, 189] width 83 height 222
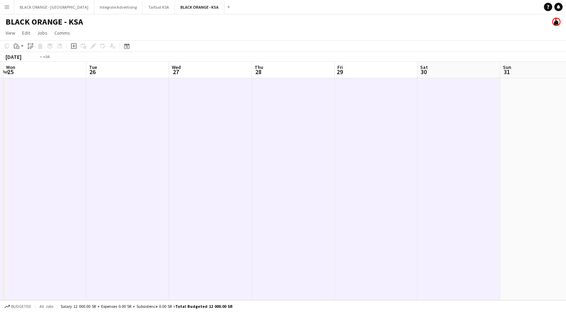
drag, startPoint x: 217, startPoint y: 187, endPoint x: 554, endPoint y: 176, distance: 337.4
click at [566, 173] on app-calendar-viewport "Sat 23 Sun 24 Mon 25 Tue 26 Wed 27 Thu 28 Fri 29 Sat 30 Sun 31 Mon 1 Tue 2 Wed 3" at bounding box center [283, 181] width 566 height 239
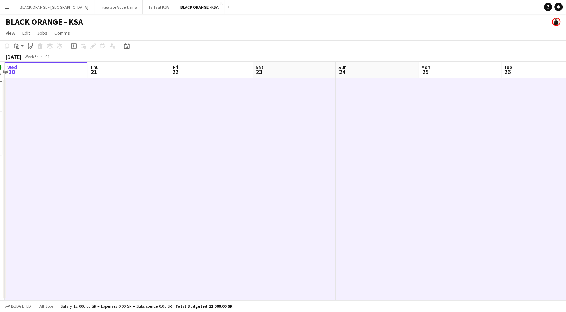
drag, startPoint x: 253, startPoint y: 186, endPoint x: 561, endPoint y: 189, distance: 308.1
click at [561, 189] on app-calendar-viewport "Mon 18 3/3 1 Job Tue 19 3/3 1 Job Wed 20 Thu 21 Fri 22 Sat 23 Sun 24 Mon 25 Tue…" at bounding box center [283, 181] width 566 height 239
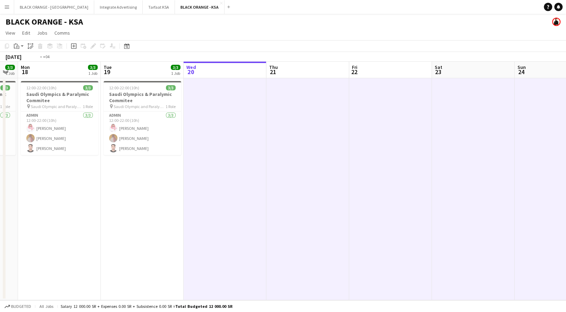
scroll to position [0, 219]
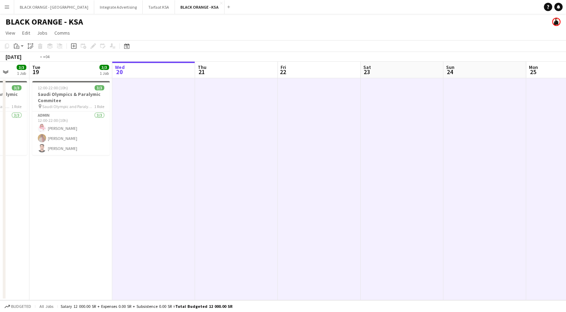
drag, startPoint x: 179, startPoint y: 189, endPoint x: 243, endPoint y: 189, distance: 64.5
click at [243, 189] on app-calendar-viewport "Sat 16 3/3 1 Job Sun 17 3/3 1 Job Mon 18 3/3 1 Job Tue 19 3/3 1 Job Wed 20 Thu …" at bounding box center [283, 181] width 566 height 239
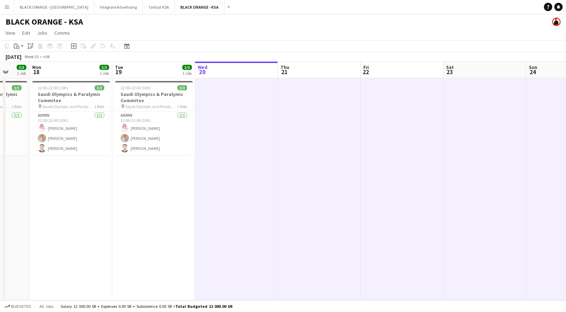
click at [18, 51] on app-toolbar "Copy Paste Paste Ctrl+V Paste with crew Ctrl+Shift+V Paste linked Job [GEOGRAPH…" at bounding box center [283, 46] width 566 height 12
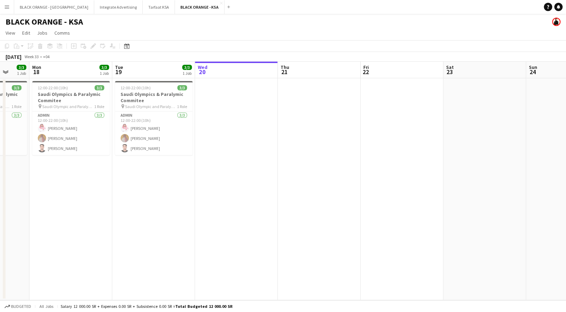
click at [18, 47] on div "Copy Paste Paste Ctrl+V Paste with crew Ctrl+Shift+V Paste linked Job [GEOGRAPH…" at bounding box center [33, 46] width 61 height 8
click at [227, 130] on app-date-cell at bounding box center [236, 189] width 83 height 222
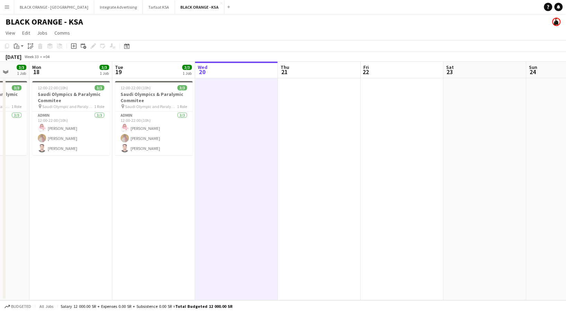
click at [331, 152] on app-date-cell at bounding box center [319, 189] width 83 height 222
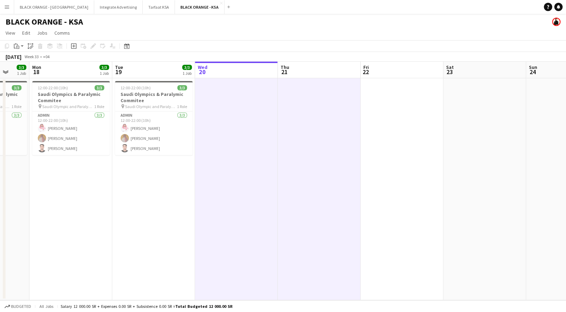
click at [419, 153] on app-date-cell at bounding box center [402, 189] width 83 height 222
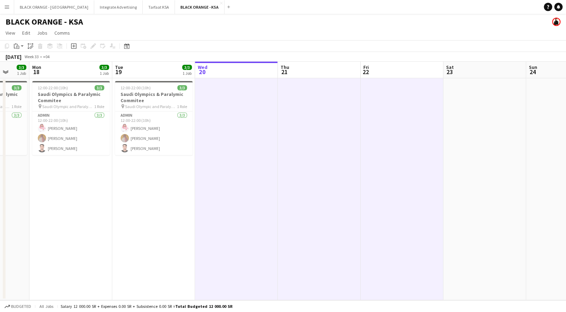
drag, startPoint x: 452, startPoint y: 145, endPoint x: 521, endPoint y: 150, distance: 69.2
click at [456, 146] on app-calendar-viewport "Fri 15 3/3 1 Job Sat 16 3/3 1 Job Sun 17 3/3 1 Job Mon 18 3/3 1 Job Tue 19 3/3 …" at bounding box center [283, 181] width 566 height 239
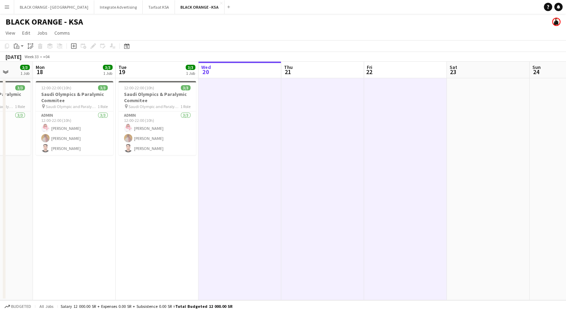
click at [511, 151] on app-date-cell at bounding box center [488, 189] width 83 height 222
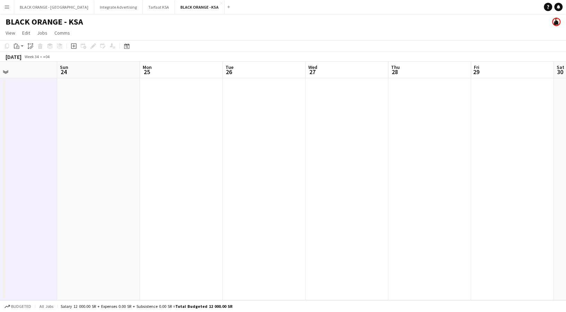
drag, startPoint x: 455, startPoint y: 155, endPoint x: 29, endPoint y: 136, distance: 426.7
click at [29, 137] on app-calendar-viewport "Wed 20 Thu 21 Fri 22 Sat 23 Sun 24 Mon 25 Tue 26 Wed 27 Thu 28 Fri 29 Sat 30 Su…" at bounding box center [283, 181] width 566 height 239
click at [97, 140] on app-date-cell at bounding box center [98, 189] width 83 height 222
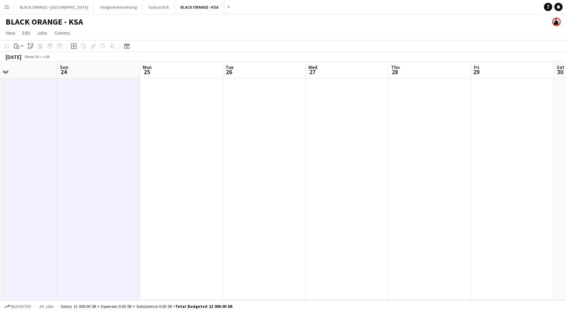
drag, startPoint x: 165, startPoint y: 138, endPoint x: 182, endPoint y: 139, distance: 17.0
click at [167, 138] on app-calendar-viewport "Wed 20 Thu 21 Fri 22 Sat 23 Sun 24 Mon 25 Tue 26 Wed 27 Thu 28 Fri 29 Sat 30 Su…" at bounding box center [283, 181] width 566 height 239
click at [211, 132] on app-date-cell at bounding box center [183, 189] width 83 height 222
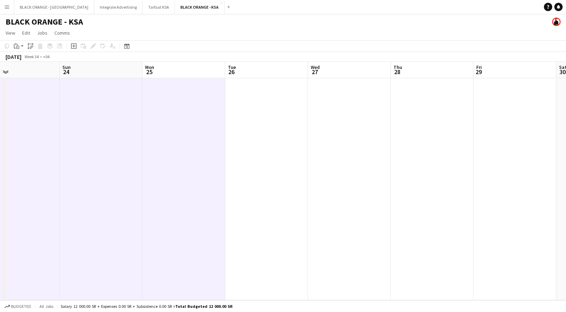
click at [270, 135] on app-date-cell at bounding box center [266, 189] width 83 height 222
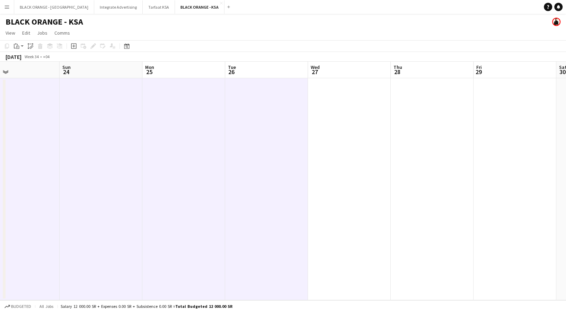
drag, startPoint x: 357, startPoint y: 138, endPoint x: 373, endPoint y: 142, distance: 16.8
click at [356, 138] on app-date-cell at bounding box center [349, 189] width 83 height 222
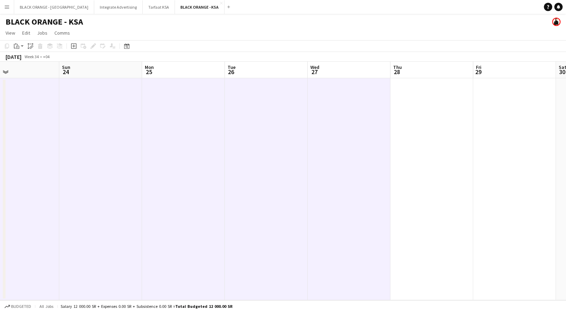
click at [444, 146] on app-date-cell at bounding box center [432, 189] width 83 height 222
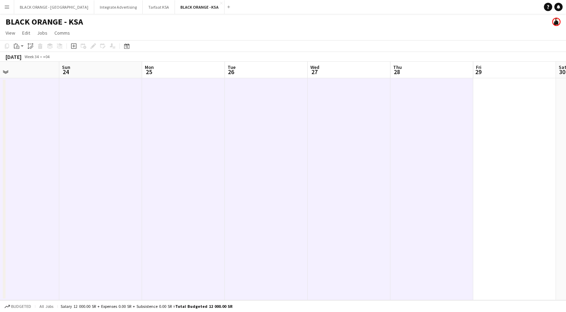
click at [500, 142] on app-date-cell at bounding box center [514, 189] width 83 height 222
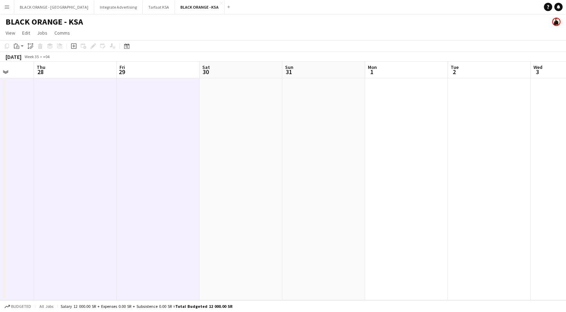
drag, startPoint x: 501, startPoint y: 146, endPoint x: 227, endPoint y: 133, distance: 274.8
click at [227, 133] on app-calendar-viewport "Sun 24 Mon 25 Tue 26 Wed 27 Thu 28 Fri 29 Sat 30 Sun 31 Mon 1 Tue 2 Wed 3 Thu 4" at bounding box center [283, 181] width 566 height 239
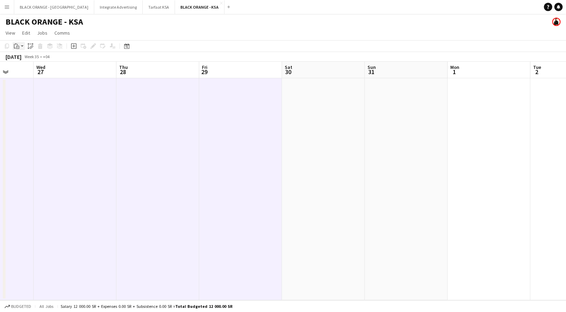
click at [16, 46] on icon "Paste" at bounding box center [17, 46] width 6 height 6
click at [30, 71] on link "Paste with crew Ctrl+Shift+V" at bounding box center [50, 71] width 65 height 6
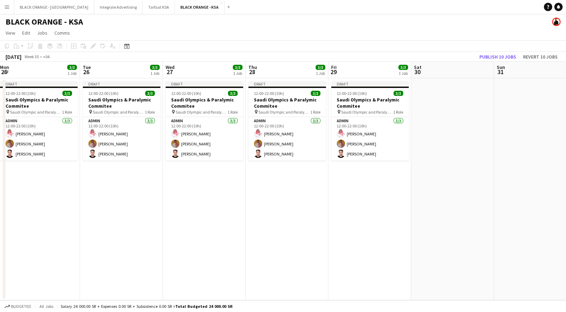
drag, startPoint x: 153, startPoint y: 218, endPoint x: 282, endPoint y: 218, distance: 129.6
click at [282, 218] on app-calendar-viewport "Sat 23 3/3 1 Job Sun 24 3/3 1 Job Mon 25 3/3 1 Job Tue 26 3/3 1 Job Wed 27 3/3 …" at bounding box center [283, 181] width 566 height 239
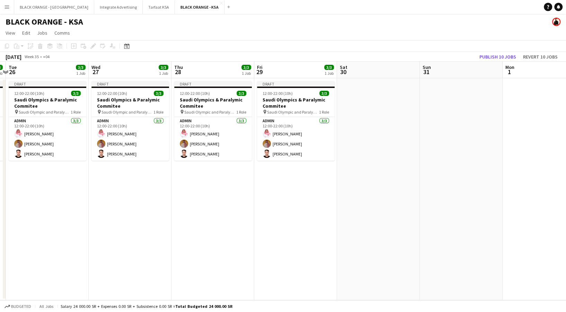
scroll to position [0, 264]
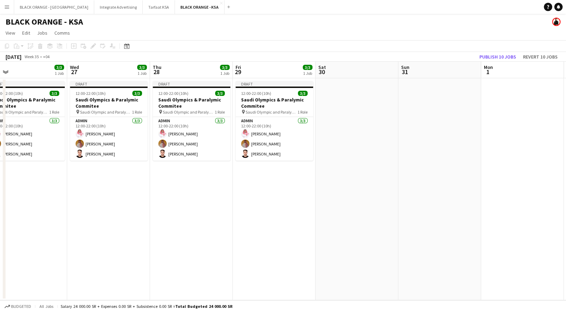
drag, startPoint x: 120, startPoint y: 216, endPoint x: -24, endPoint y: 187, distance: 146.4
click at [0, 187] on html "Menu Boards Boards Boards All jobs Status Workforce Workforce My Workforce Recr…" at bounding box center [283, 156] width 566 height 312
click at [345, 161] on app-date-cell at bounding box center [357, 189] width 83 height 222
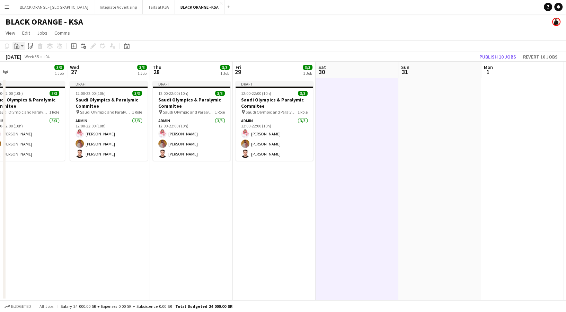
click at [16, 44] on icon "Paste" at bounding box center [17, 46] width 6 height 6
click at [36, 70] on link "Paste with crew Ctrl+Shift+V" at bounding box center [50, 71] width 65 height 6
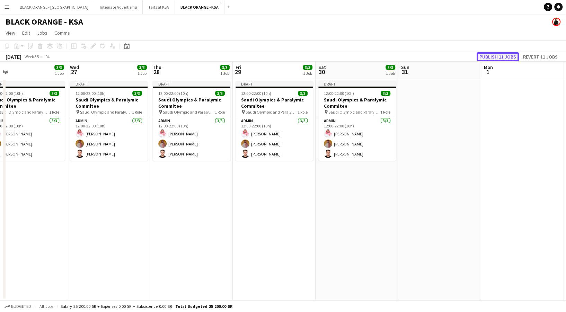
click at [507, 59] on button "Publish 11 jobs" at bounding box center [498, 56] width 42 height 9
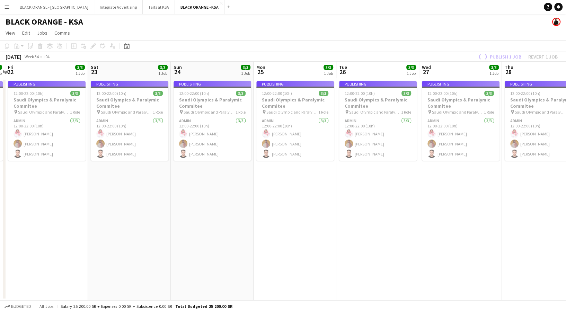
drag, startPoint x: 168, startPoint y: 233, endPoint x: 370, endPoint y: 227, distance: 201.8
click at [533, 232] on app-calendar-viewport "Wed 20 3/3 1 Job Thu 21 3/3 1 Job Fri 22 3/3 1 Job Sat 23 3/3 1 Job Sun 24 3/3 …" at bounding box center [283, 181] width 566 height 239
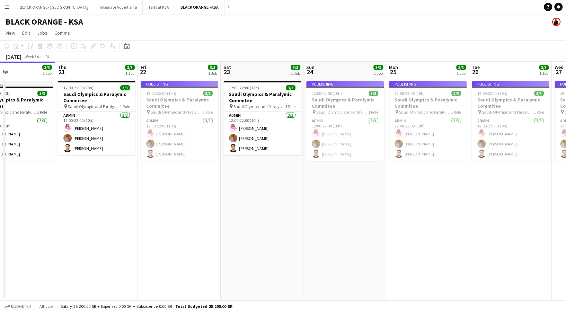
drag, startPoint x: 198, startPoint y: 227, endPoint x: 323, endPoint y: 230, distance: 125.1
click at [401, 231] on app-calendar-viewport "Mon 18 3/3 1 Job Tue 19 3/3 1 Job Wed 20 3/3 1 Job Thu 21 3/3 1 Job Fri 22 3/3 …" at bounding box center [283, 181] width 566 height 239
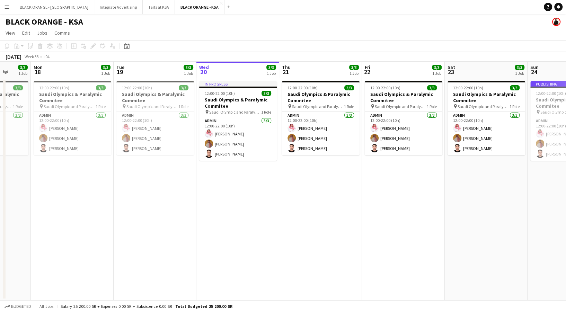
scroll to position [0, 208]
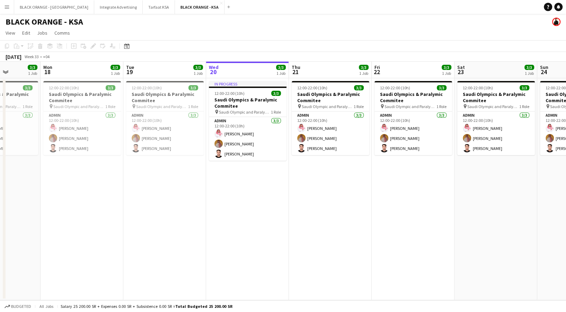
drag, startPoint x: 261, startPoint y: 229, endPoint x: 399, endPoint y: 229, distance: 137.6
click at [399, 229] on app-calendar-viewport "Fri 15 3/3 1 Job Sat 16 3/3 1 Job Sun 17 3/3 1 Job Mon 18 3/3 1 Job Tue 19 3/3 …" at bounding box center [283, 181] width 566 height 239
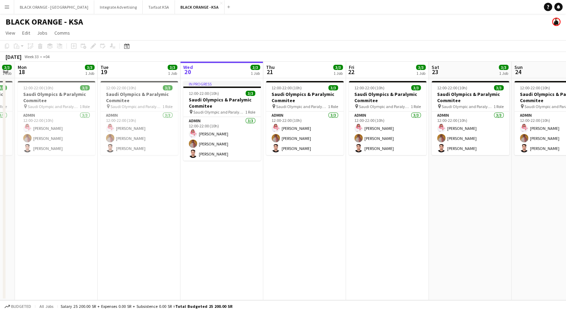
drag, startPoint x: 395, startPoint y: 229, endPoint x: 368, endPoint y: 229, distance: 26.7
click at [369, 230] on app-calendar-viewport "Fri 15 3/3 1 Job Sat 16 3/3 1 Job Sun 17 3/3 1 Job Mon 18 3/3 1 Job Tue 19 3/3 …" at bounding box center [283, 181] width 566 height 239
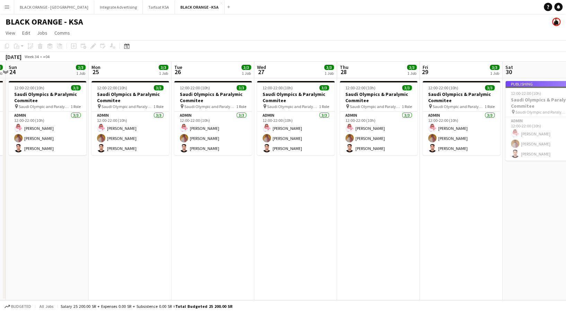
drag, startPoint x: 512, startPoint y: 232, endPoint x: 76, endPoint y: 226, distance: 436.0
click at [0, 216] on html "Menu Boards Boards Boards All jobs Status Workforce Workforce My Workforce Recr…" at bounding box center [283, 156] width 566 height 312
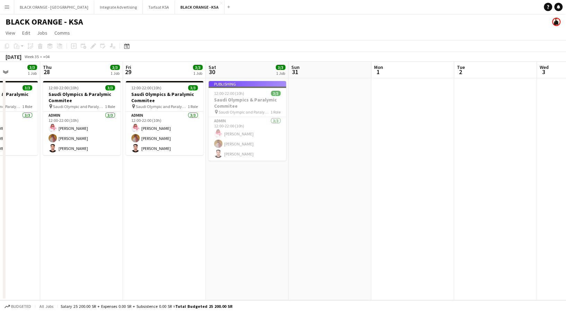
drag, startPoint x: 402, startPoint y: 236, endPoint x: 105, endPoint y: 208, distance: 298.6
click at [105, 208] on app-calendar-viewport "Sun 24 3/3 1 Job Mon 25 3/3 1 Job Tue 26 3/3 1 Job Wed 27 3/3 1 Job Thu 28 3/3 …" at bounding box center [283, 181] width 566 height 239
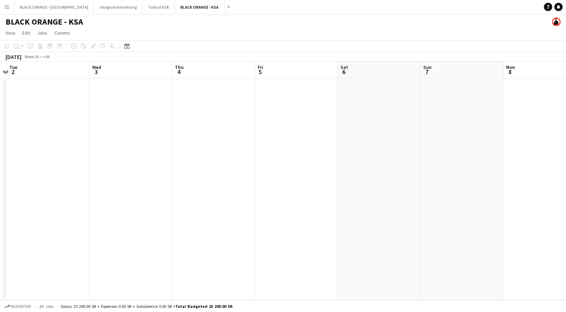
drag, startPoint x: 458, startPoint y: 169, endPoint x: -24, endPoint y: 171, distance: 481.3
click at [0, 171] on html "Menu Boards Boards Boards All jobs Status Workforce Workforce My Workforce Recr…" at bounding box center [283, 156] width 566 height 312
drag, startPoint x: 347, startPoint y: 169, endPoint x: -24, endPoint y: 174, distance: 370.8
click at [0, 174] on html "Menu Boards Boards Boards All jobs Status Workforce Workforce My Workforce Recr…" at bounding box center [283, 156] width 566 height 312
drag, startPoint x: 375, startPoint y: 161, endPoint x: 513, endPoint y: 152, distance: 137.9
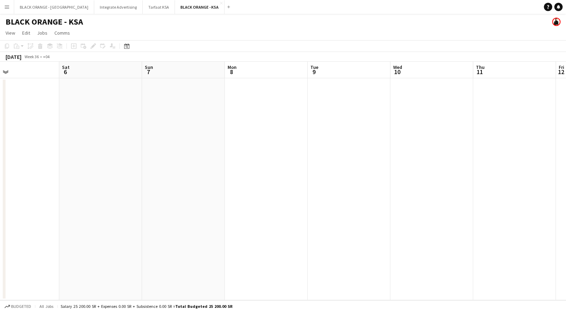
click at [549, 150] on app-calendar-viewport "Thu 4 Fri 5 Sat 6 Sun 7 Mon 8 Tue 9 Wed 10 Thu 11 Fri 12 Sat 13 Sun 14 Mon 15" at bounding box center [283, 181] width 566 height 239
drag, startPoint x: 279, startPoint y: 150, endPoint x: 290, endPoint y: 150, distance: 10.7
click at [392, 147] on app-calendar-viewport "Mon 1 Tue 2 Wed 3 Thu 4 Fri 5 Sat 6 Sun 7 Mon 8 Tue 9 Wed 10 Thu 11 Fri 12" at bounding box center [283, 181] width 566 height 239
drag, startPoint x: 249, startPoint y: 150, endPoint x: 432, endPoint y: 132, distance: 183.8
click at [473, 132] on app-calendar-viewport "Sat 30 3/3 1 Job Sun 31 Mon 1 Tue 2 Wed 3 Thu 4 Fri 5 Sat 6 Sun 7 Mon 8 Tue 9 W…" at bounding box center [283, 181] width 566 height 239
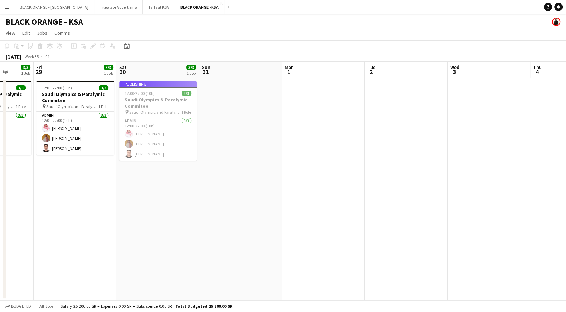
scroll to position [0, 141]
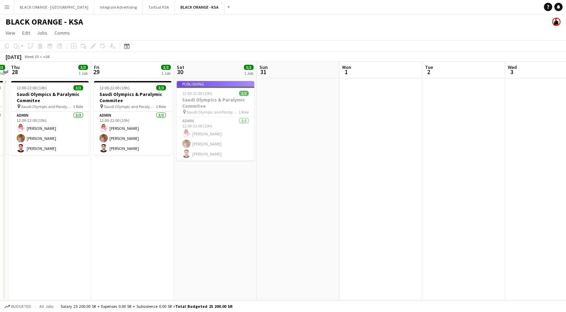
drag, startPoint x: 246, startPoint y: 129, endPoint x: 407, endPoint y: 112, distance: 161.4
click at [413, 112] on app-calendar-viewport "Tue 26 3/3 1 Job Wed 27 3/3 1 Job Thu 28 3/3 1 Job Fri 29 3/3 1 Job Sat 30 3/3 …" at bounding box center [283, 181] width 566 height 239
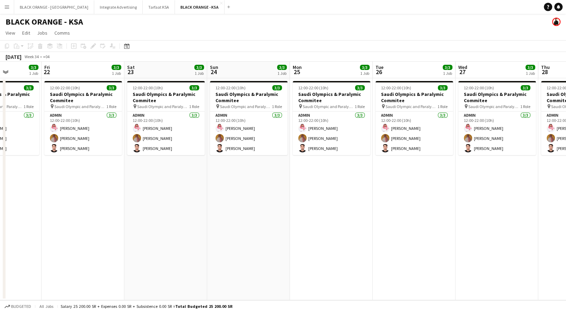
drag, startPoint x: 199, startPoint y: 232, endPoint x: 567, endPoint y: 170, distance: 373.9
click at [566, 170] on html "Menu Boards Boards Boards All jobs Status Workforce Workforce My Workforce Recr…" at bounding box center [283, 156] width 566 height 312
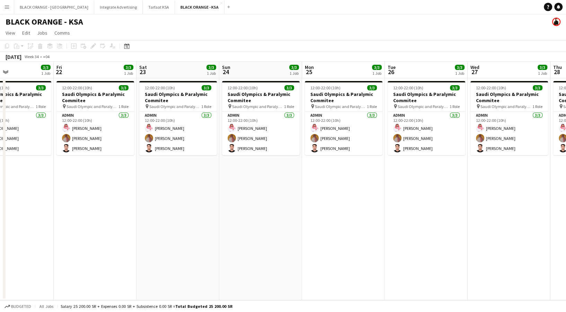
drag, startPoint x: 186, startPoint y: 203, endPoint x: 377, endPoint y: 183, distance: 192.6
click at [384, 180] on app-calendar-viewport "Tue 19 3/3 1 Job Wed 20 3/3 1 Job Thu 21 3/3 1 Job Fri 22 3/3 1 Job Sat 23 3/3 …" at bounding box center [283, 181] width 566 height 239
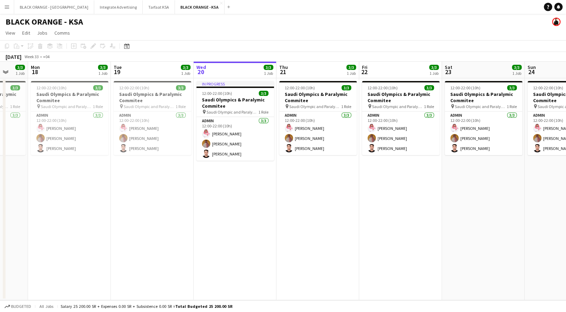
drag, startPoint x: 339, startPoint y: 176, endPoint x: 195, endPoint y: 185, distance: 143.4
click at [370, 174] on app-calendar-viewport "Fri 15 3/3 1 Job Sat 16 3/3 1 Job Sun 17 3/3 1 Job Mon 18 3/3 1 Job Tue 19 3/3 …" at bounding box center [283, 181] width 566 height 239
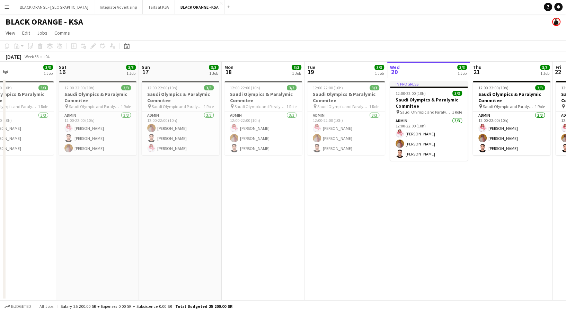
scroll to position [0, 191]
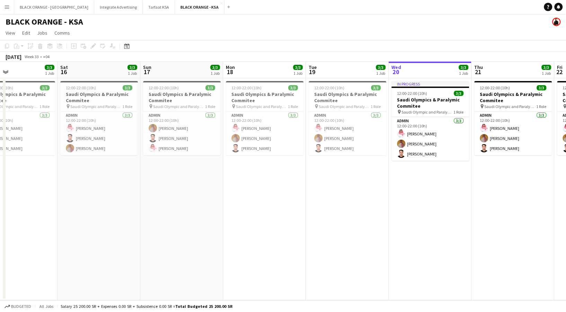
drag, startPoint x: 207, startPoint y: 186, endPoint x: 308, endPoint y: 186, distance: 101.2
click at [308, 186] on app-calendar-viewport "Wed 13 3/3 1 Job Thu 14 3/3 1 Job Fri 15 3/3 1 Job Sat 16 3/3 1 Job Sun 17 3/3 …" at bounding box center [283, 181] width 566 height 239
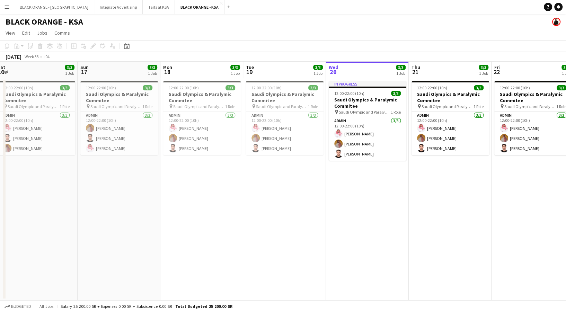
drag, startPoint x: 272, startPoint y: 206, endPoint x: 209, endPoint y: 207, distance: 62.7
click at [209, 207] on app-calendar-viewport "Wed 13 3/3 1 Job Thu 14 3/3 1 Job Fri 15 3/3 1 Job Sat 16 3/3 1 Job Sun 17 3/3 …" at bounding box center [283, 181] width 566 height 239
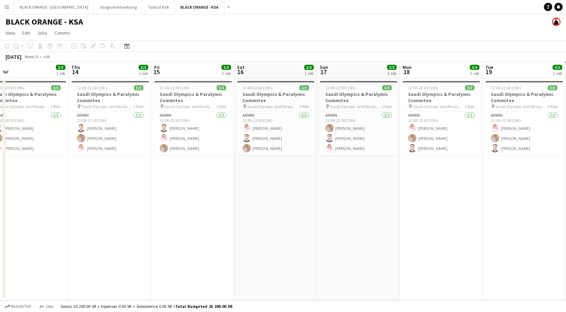
drag, startPoint x: 342, startPoint y: 206, endPoint x: 349, endPoint y: 206, distance: 7.3
click at [566, 188] on html "Menu Boards Boards Boards All jobs Status Workforce Workforce My Workforce Recr…" at bounding box center [283, 156] width 566 height 312
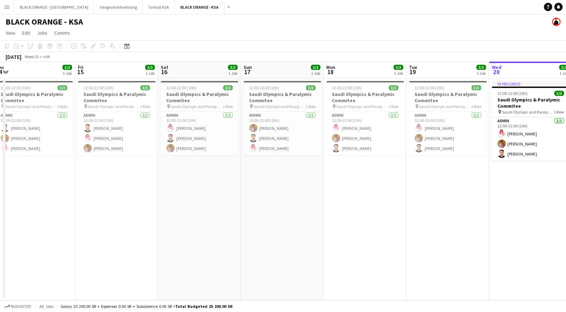
scroll to position [0, 240]
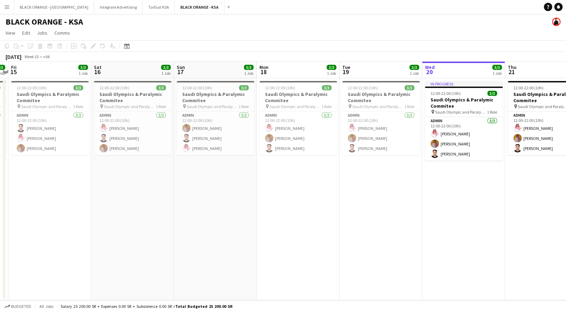
drag, startPoint x: 190, startPoint y: 216, endPoint x: 154, endPoint y: 217, distance: 35.7
click at [0, 219] on html "Menu Boards Boards Boards All jobs Status Workforce Workforce My Workforce Recr…" at bounding box center [283, 156] width 566 height 312
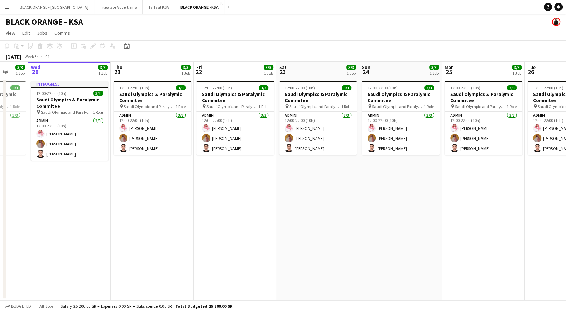
drag, startPoint x: 531, startPoint y: 193, endPoint x: 54, endPoint y: 209, distance: 477.4
click at [54, 209] on app-calendar-viewport "Sun 17 3/3 1 Job Mon 18 3/3 1 Job Tue 19 3/3 1 Job Wed 20 3/3 1 Job Thu 21 3/3 …" at bounding box center [283, 181] width 566 height 239
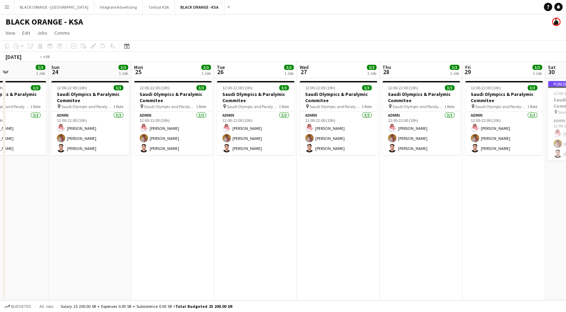
drag, startPoint x: 480, startPoint y: 211, endPoint x: 85, endPoint y: 223, distance: 395.2
click at [85, 223] on app-calendar-viewport "Wed 20 3/3 1 Job Thu 21 3/3 1 Job Fri 22 3/3 1 Job Sat 23 3/3 1 Job Sun 24 3/3 …" at bounding box center [283, 181] width 566 height 239
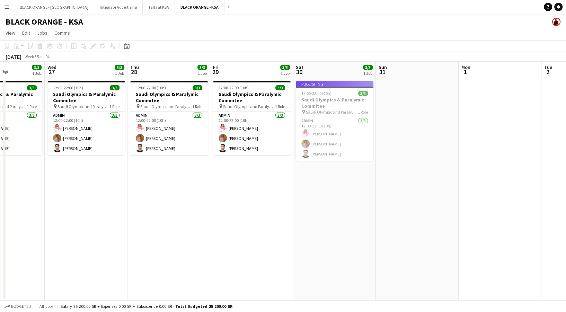
scroll to position [0, 287]
drag, startPoint x: 364, startPoint y: 217, endPoint x: 289, endPoint y: 219, distance: 74.9
click at [289, 219] on app-calendar-viewport "Sat 23 3/3 1 Job Sun 24 3/3 1 Job Mon 25 3/3 1 Job Tue 26 3/3 1 Job Wed 27 3/3 …" at bounding box center [283, 181] width 566 height 239
click at [321, 111] on app-job-card "Publishing 12:00-22:00 (10h) 3/3 Saudi Olympics & Paralymic Commitee pin [DEMOG…" at bounding box center [334, 121] width 78 height 80
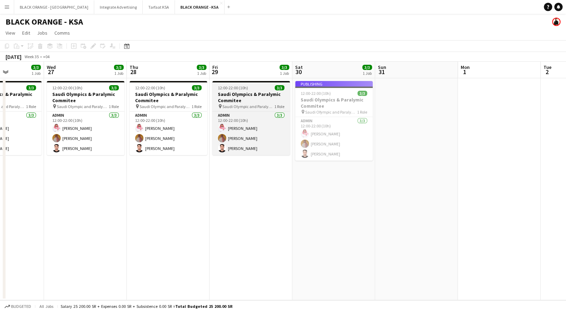
click at [234, 98] on h3 "Saudi Olympics & Paralymic Commitee" at bounding box center [251, 97] width 78 height 12
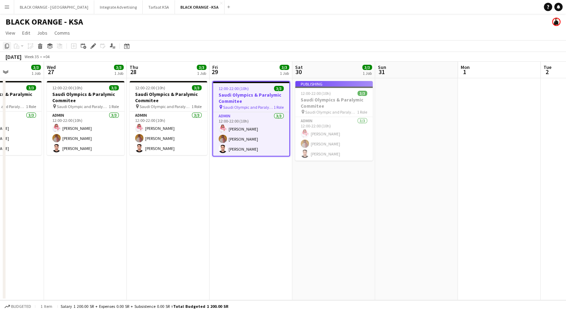
click at [6, 45] on icon at bounding box center [7, 46] width 4 height 5
click at [425, 116] on app-date-cell at bounding box center [416, 189] width 83 height 222
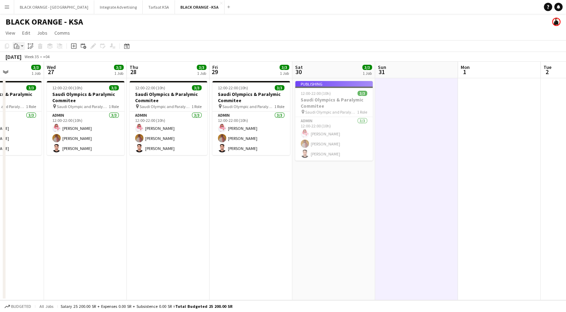
click at [15, 44] on icon at bounding box center [16, 43] width 2 height 1
click at [35, 73] on link "Paste with crew Ctrl+Shift+V" at bounding box center [50, 71] width 65 height 6
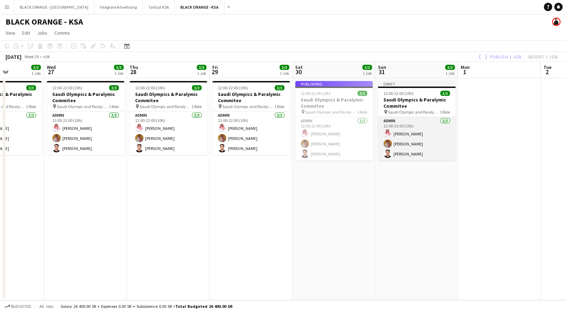
click at [432, 147] on app-card-role "Admin [DATE] 12:00-22:00 (10h) [PERSON_NAME] [PERSON_NAME] Yagmowr [PERSON_NAME]" at bounding box center [417, 139] width 78 height 44
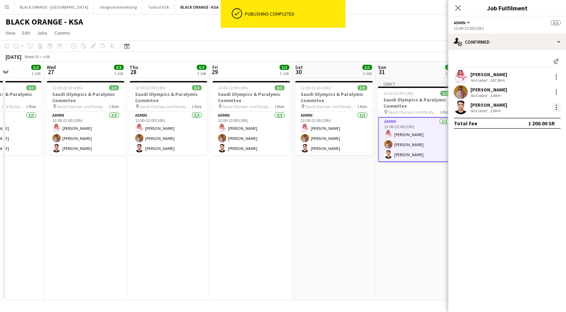
click at [555, 104] on div at bounding box center [556, 107] width 8 height 8
click at [526, 191] on button "Remove" at bounding box center [534, 186] width 54 height 17
click at [502, 111] on input at bounding box center [511, 107] width 80 height 8
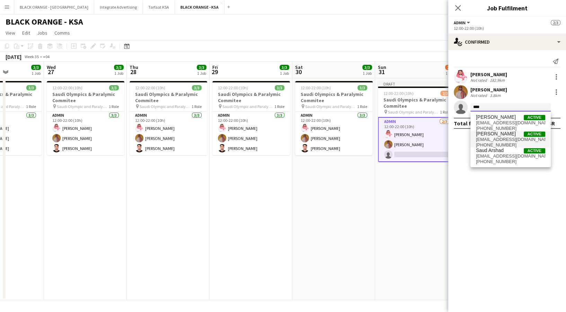
type input "****"
click at [518, 140] on span "[EMAIL_ADDRESS][DOMAIN_NAME]" at bounding box center [510, 140] width 69 height 6
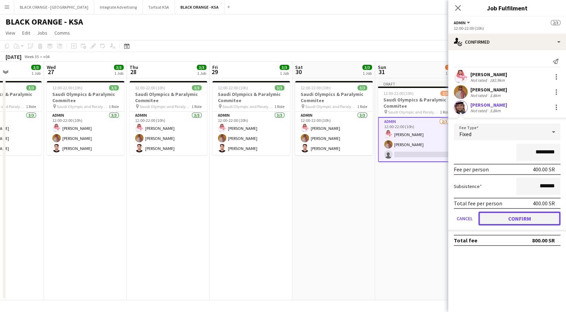
click at [522, 217] on button "Confirm" at bounding box center [520, 219] width 82 height 14
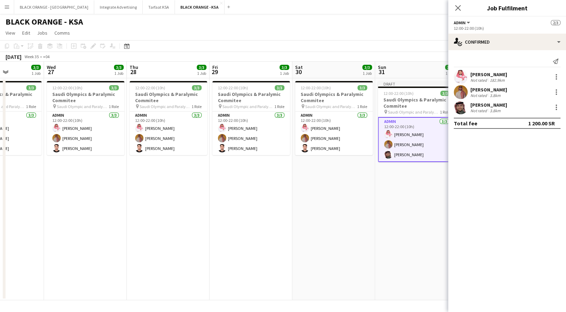
click at [417, 48] on app-toolbar "Copy Paste Paste Ctrl+V Paste with crew Ctrl+Shift+V Paste linked Job [GEOGRAPH…" at bounding box center [283, 46] width 566 height 12
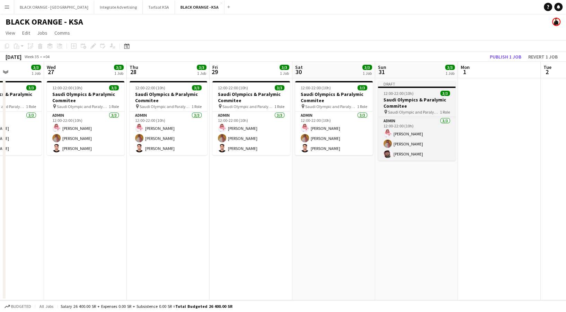
click at [421, 98] on h3 "Saudi Olympics & Paralymic Commitee" at bounding box center [417, 103] width 78 height 12
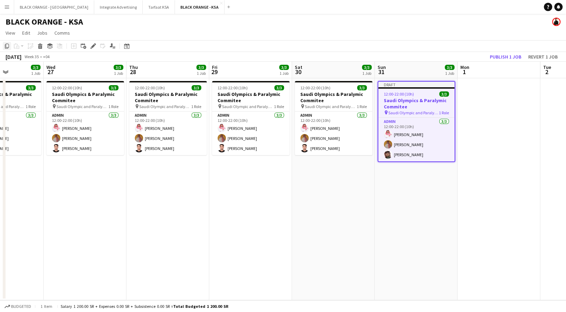
click at [7, 47] on icon "Copy" at bounding box center [7, 46] width 6 height 6
click at [497, 166] on app-date-cell at bounding box center [499, 189] width 83 height 222
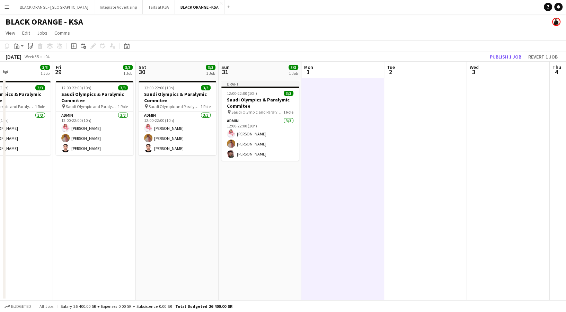
drag, startPoint x: 448, startPoint y: 210, endPoint x: 298, endPoint y: 210, distance: 149.7
click at [290, 212] on app-calendar-viewport "Mon 25 3/3 1 Job Tue 26 3/3 1 Job Wed 27 3/3 1 Job Thu 28 3/3 1 Job Fri 29 3/3 …" at bounding box center [283, 181] width 566 height 239
click at [426, 184] on app-date-cell at bounding box center [424, 189] width 83 height 222
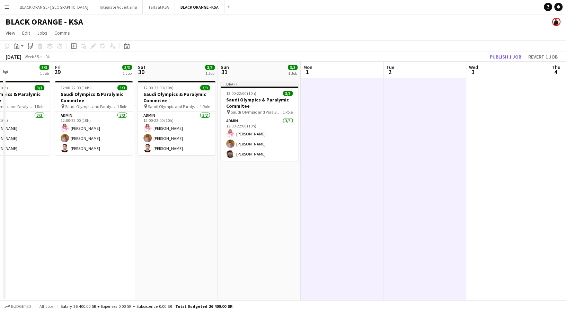
click at [526, 160] on app-date-cell at bounding box center [507, 189] width 83 height 222
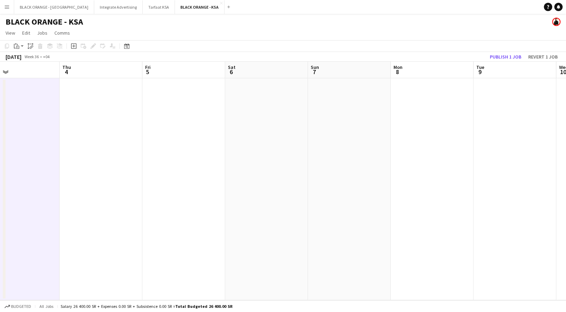
scroll to position [0, 247]
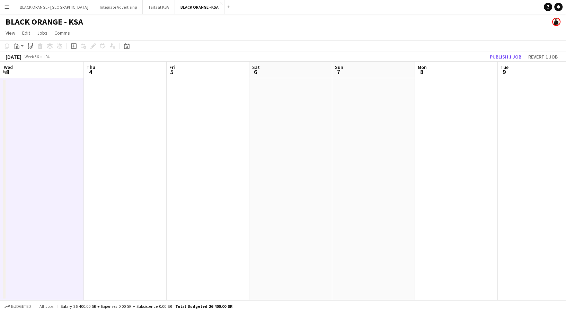
drag, startPoint x: 501, startPoint y: 172, endPoint x: 64, endPoint y: 184, distance: 437.1
click at [64, 184] on app-calendar-viewport "Sun 31 3/3 1 Job Mon 1 Tue 2 Wed 3 Thu 4 Fri 5 Sat 6 Sun 7 Mon 8 Tue 9 Wed 10 T…" at bounding box center [283, 181] width 566 height 239
click at [104, 169] on app-date-cell at bounding box center [125, 189] width 83 height 222
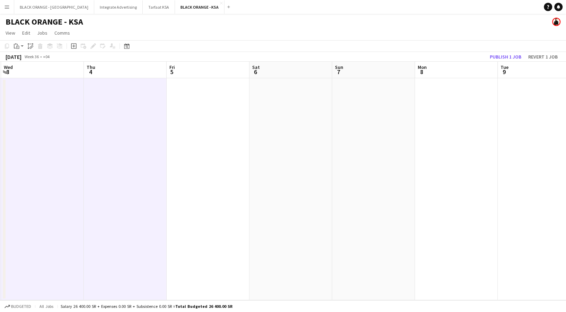
drag, startPoint x: 200, startPoint y: 165, endPoint x: 273, endPoint y: 164, distance: 72.8
click at [200, 164] on app-date-cell at bounding box center [208, 189] width 83 height 222
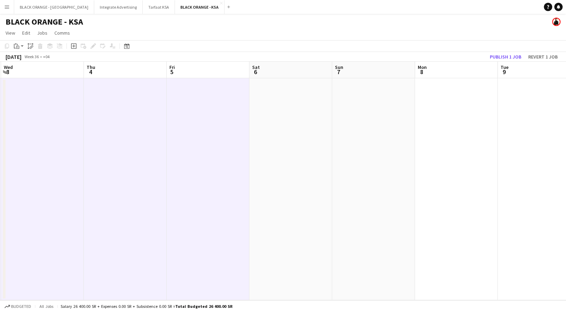
drag, startPoint x: 303, startPoint y: 157, endPoint x: 329, endPoint y: 157, distance: 26.0
click at [304, 157] on app-date-cell at bounding box center [291, 189] width 83 height 222
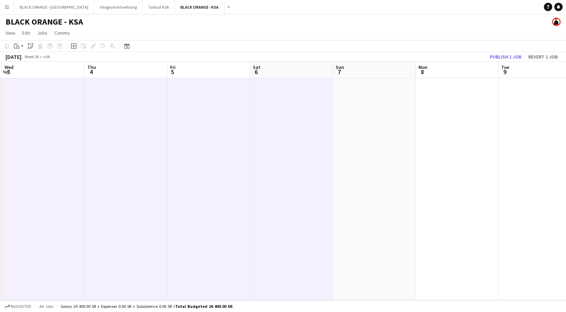
click at [412, 150] on app-date-cell at bounding box center [374, 189] width 83 height 222
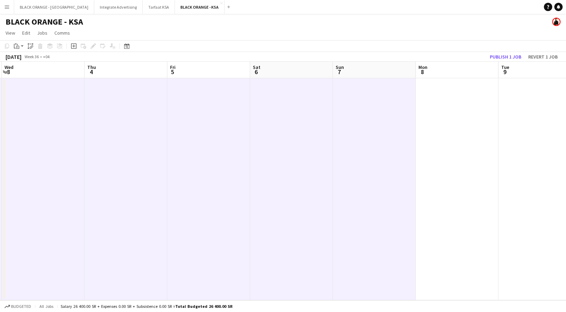
click at [453, 147] on app-date-cell at bounding box center [457, 189] width 83 height 222
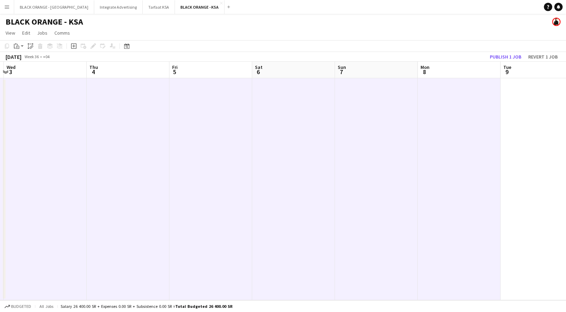
click at [535, 133] on app-date-cell at bounding box center [542, 189] width 83 height 222
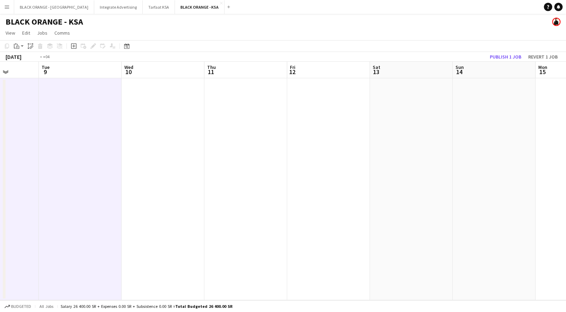
drag, startPoint x: 473, startPoint y: 149, endPoint x: 67, endPoint y: 175, distance: 406.9
click at [67, 175] on app-calendar-viewport "Fri 5 Sat 6 Sun 7 Mon 8 Tue 9 Wed 10 Thu 11 Fri 12 Sat 13 Sun 14 Mon 15 Tue 16" at bounding box center [283, 181] width 566 height 239
click at [158, 168] on app-date-cell at bounding box center [162, 189] width 83 height 222
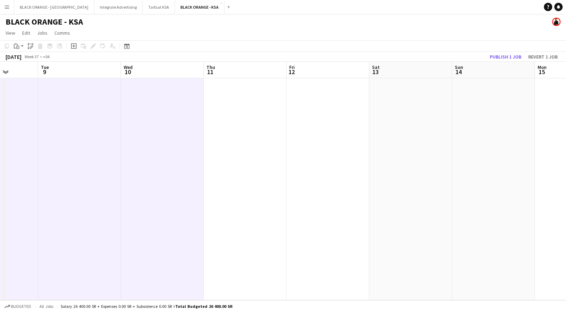
drag, startPoint x: 237, startPoint y: 161, endPoint x: 309, endPoint y: 155, distance: 72.3
click at [238, 161] on app-date-cell at bounding box center [245, 189] width 83 height 222
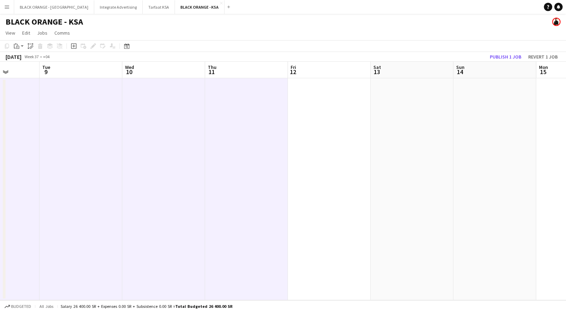
drag, startPoint x: 346, startPoint y: 149, endPoint x: 376, endPoint y: 150, distance: 29.8
click at [347, 149] on app-date-cell at bounding box center [329, 189] width 83 height 222
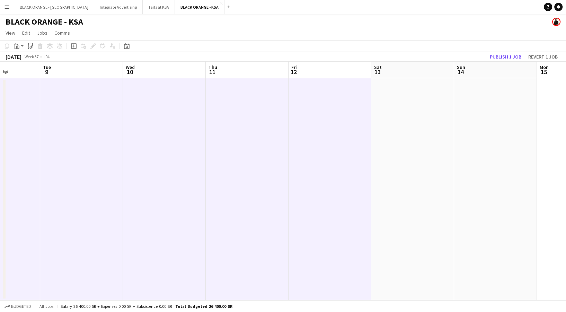
drag, startPoint x: 397, startPoint y: 148, endPoint x: 440, endPoint y: 152, distance: 42.8
click at [398, 148] on app-date-cell at bounding box center [412, 189] width 83 height 222
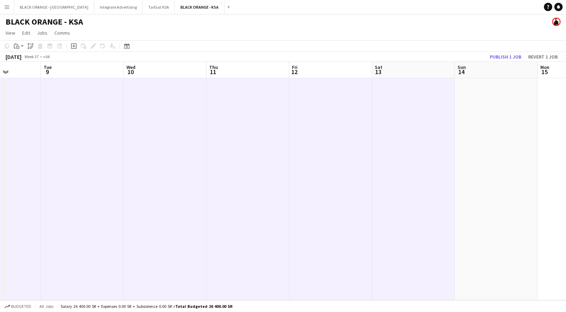
click at [479, 144] on app-date-cell at bounding box center [496, 189] width 83 height 222
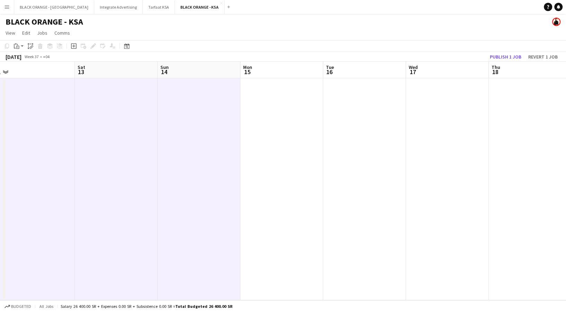
drag, startPoint x: 500, startPoint y: 140, endPoint x: 121, endPoint y: 160, distance: 379.6
click at [119, 161] on app-calendar-viewport "Tue 9 Wed 10 Thu 11 Fri 12 Sat 13 Sun 14 Mon 15 Tue 16 Wed 17 Thu 18 Fri 19 Sat…" at bounding box center [283, 181] width 566 height 239
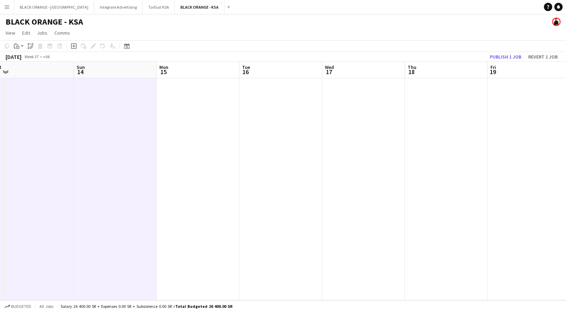
drag, startPoint x: 197, startPoint y: 172, endPoint x: 254, endPoint y: 173, distance: 56.8
click at [199, 172] on app-date-cell at bounding box center [198, 189] width 83 height 222
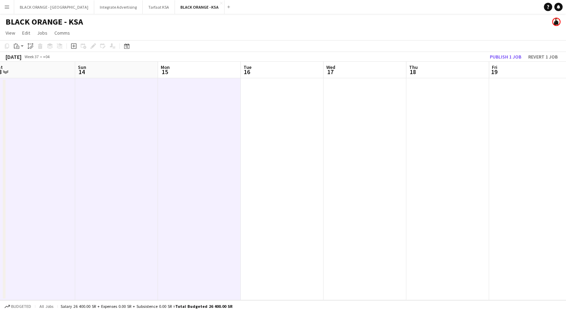
click at [270, 162] on app-date-cell at bounding box center [282, 189] width 83 height 222
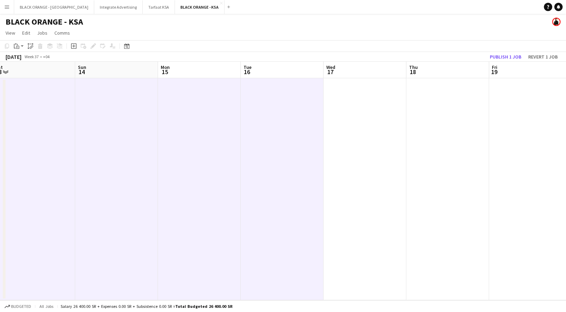
click at [355, 157] on app-date-cell at bounding box center [365, 189] width 83 height 222
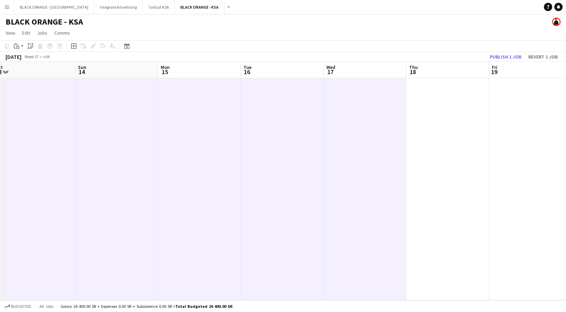
click at [449, 147] on app-date-cell at bounding box center [447, 189] width 83 height 222
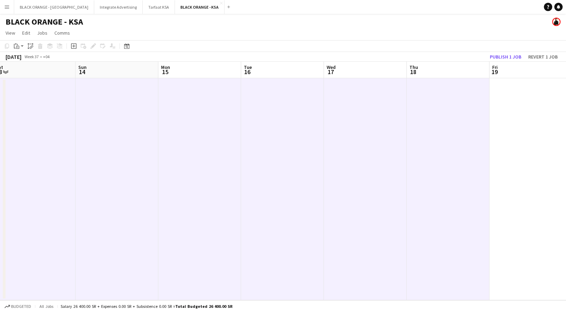
click at [524, 135] on app-date-cell at bounding box center [531, 189] width 83 height 222
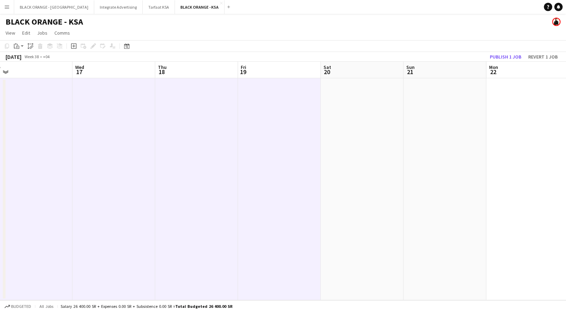
drag, startPoint x: 489, startPoint y: 138, endPoint x: 78, endPoint y: 172, distance: 412.0
click at [78, 172] on app-calendar-viewport "Sun 14 Mon 15 Tue 16 Wed 17 Thu 18 Fri 19 Sat 20 Sun 21 Mon 22 Tue 23 Wed 24 Th…" at bounding box center [283, 181] width 566 height 239
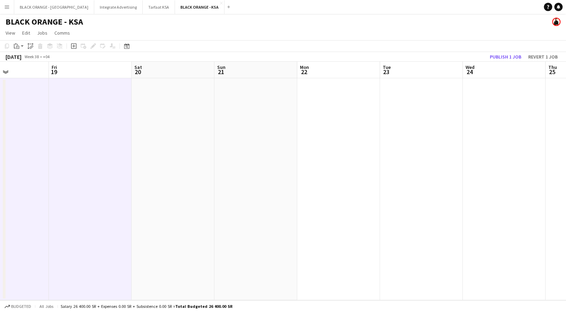
click at [163, 176] on app-date-cell at bounding box center [173, 189] width 83 height 222
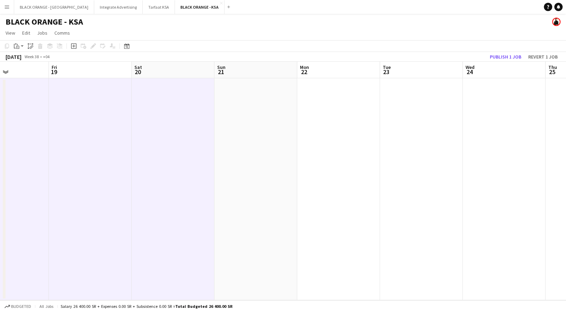
drag, startPoint x: 216, startPoint y: 175, endPoint x: 224, endPoint y: 175, distance: 8.0
click at [224, 175] on app-calendar-viewport "Tue 16 Wed 17 Thu 18 Fri 19 Sat 20 Sun 21 Mon 22 Tue 23 Wed 24 Thu 25 Fri 26 Sa…" at bounding box center [283, 181] width 566 height 239
click at [295, 160] on app-date-cell at bounding box center [263, 189] width 83 height 222
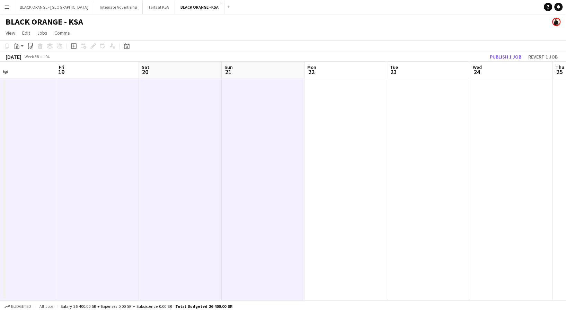
drag, startPoint x: 354, startPoint y: 156, endPoint x: 370, endPoint y: 153, distance: 16.3
click at [355, 156] on app-date-cell at bounding box center [346, 189] width 83 height 222
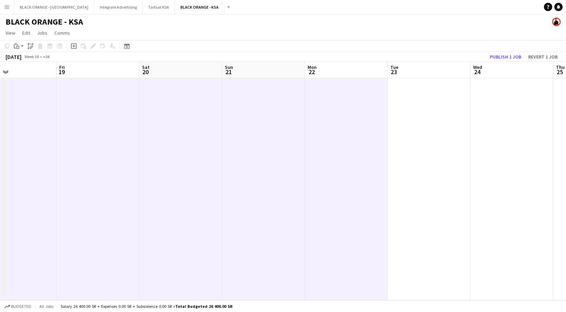
click at [429, 139] on app-date-cell at bounding box center [429, 189] width 83 height 222
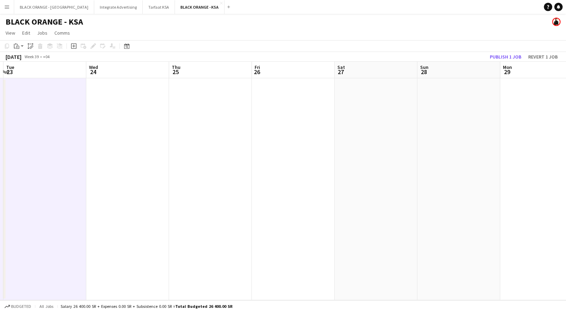
drag, startPoint x: 339, startPoint y: 144, endPoint x: 45, endPoint y: 158, distance: 294.2
click at [45, 158] on app-calendar-viewport "Sat 20 Sun 21 Mon 22 Tue 23 Wed 24 Thu 25 Fri 26 Sat 27 Sun 28 Mon 29 Tue 30 We…" at bounding box center [283, 181] width 566 height 239
click at [138, 168] on app-date-cell at bounding box center [127, 189] width 83 height 222
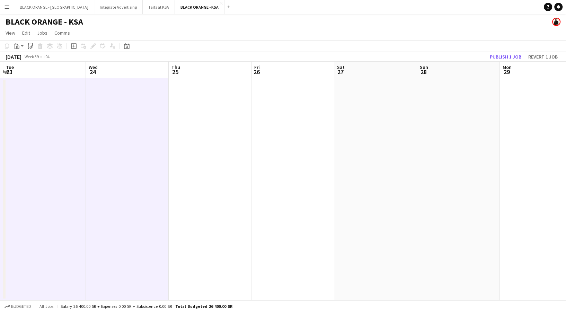
drag, startPoint x: 197, startPoint y: 162, endPoint x: 205, endPoint y: 161, distance: 8.0
click at [197, 162] on app-date-cell at bounding box center [210, 189] width 83 height 222
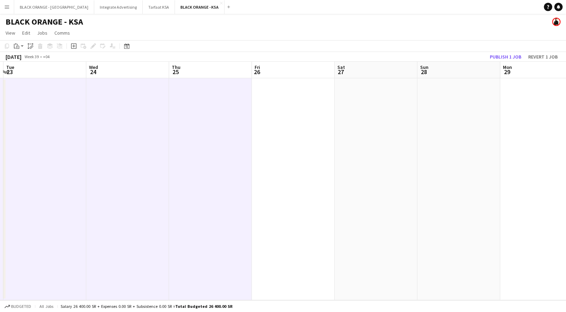
drag, startPoint x: 292, startPoint y: 159, endPoint x: 304, endPoint y: 158, distance: 11.9
click at [292, 159] on app-date-cell at bounding box center [293, 189] width 83 height 222
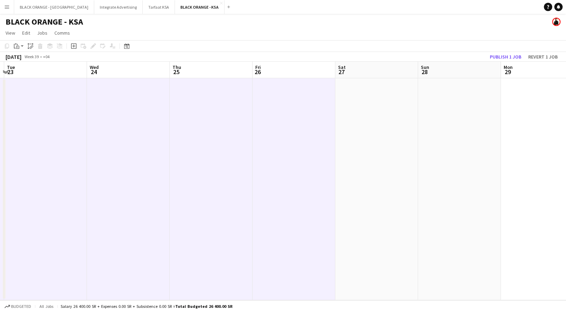
click at [380, 152] on app-date-cell at bounding box center [376, 189] width 83 height 222
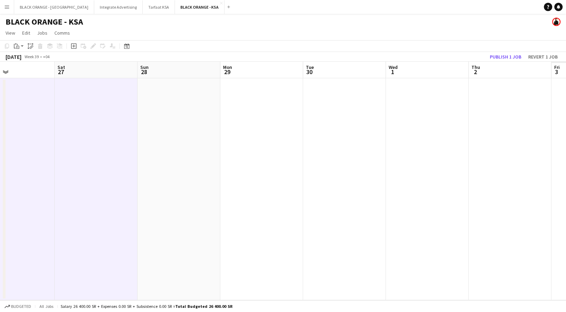
drag, startPoint x: 334, startPoint y: 152, endPoint x: 101, endPoint y: 156, distance: 232.5
click at [101, 156] on app-calendar-viewport "Tue 23 Wed 24 Thu 25 Fri 26 Sat 27 Sun 28 Mon 29 Tue 30 Wed 1 Thu 2 Fri 3 Sat 4" at bounding box center [283, 181] width 566 height 239
click at [176, 139] on app-date-cell at bounding box center [178, 189] width 83 height 222
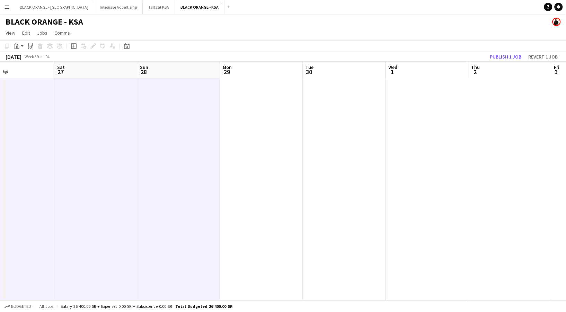
click at [240, 143] on app-date-cell at bounding box center [261, 189] width 83 height 222
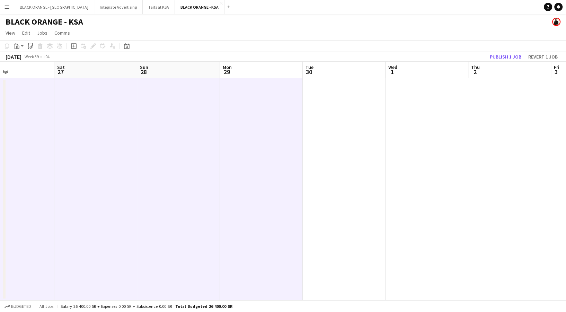
click at [325, 139] on app-date-cell at bounding box center [344, 189] width 83 height 222
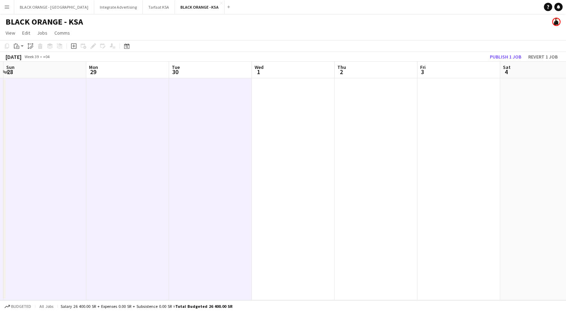
scroll to position [0, 263]
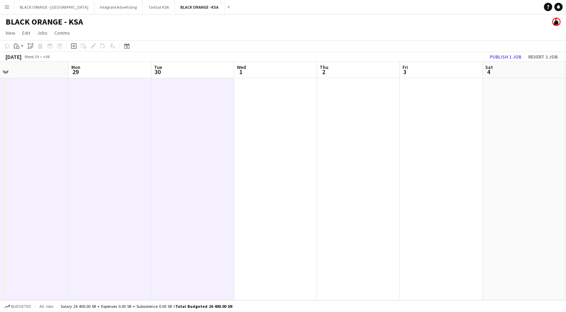
drag, startPoint x: 364, startPoint y: 153, endPoint x: 212, endPoint y: 161, distance: 152.0
click at [212, 161] on app-calendar-viewport "Thu 25 Fri 26 Sat 27 Sun 28 Mon 29 Tue 30 Wed 1 Thu 2 Fri 3 Sat 4 Sun 5 Mon 6" at bounding box center [283, 181] width 566 height 239
click at [19, 46] on div "Paste" at bounding box center [16, 46] width 8 height 8
click at [37, 73] on link "Paste with crew Ctrl+Shift+V" at bounding box center [50, 71] width 65 height 6
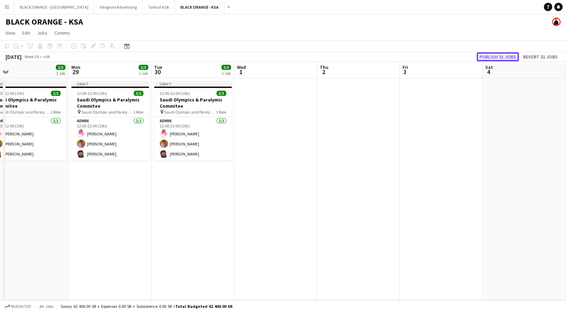
click at [497, 56] on button "Publish 31 jobs" at bounding box center [498, 56] width 42 height 9
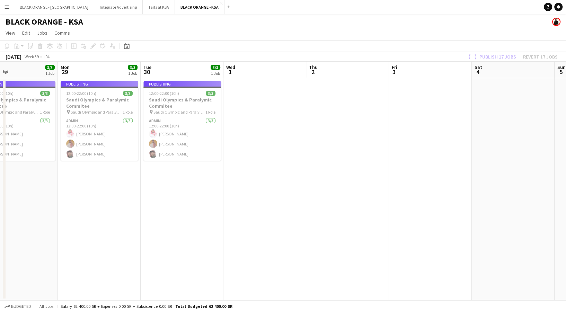
drag, startPoint x: 44, startPoint y: 233, endPoint x: -24, endPoint y: 227, distance: 68.2
click at [0, 227] on html "Menu Boards Boards Boards All jobs Status Workforce Workforce My Workforce Recr…" at bounding box center [283, 156] width 566 height 312
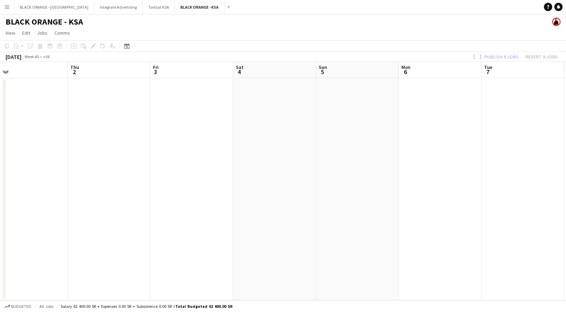
scroll to position [0, 157]
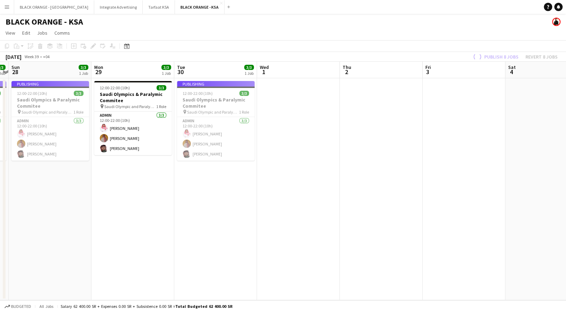
drag, startPoint x: 475, startPoint y: 175, endPoint x: 555, endPoint y: 114, distance: 99.7
click at [566, 115] on html "Menu Boards Boards Boards All jobs Status Workforce Workforce My Workforce Recr…" at bounding box center [283, 156] width 566 height 312
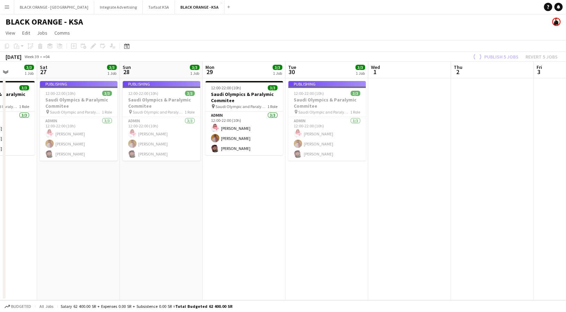
drag, startPoint x: 33, startPoint y: 233, endPoint x: 14, endPoint y: 244, distance: 22.1
click at [226, 204] on app-calendar-viewport "Wed 24 3/3 1 Job Thu 25 3/3 1 Job Fri 26 3/3 1 Job Sat 27 3/3 1 Job Sun 28 3/3 …" at bounding box center [283, 181] width 566 height 239
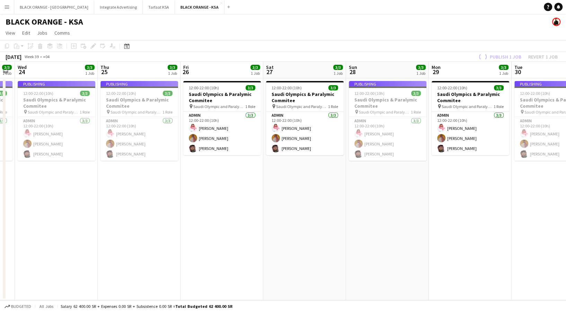
drag, startPoint x: 63, startPoint y: 209, endPoint x: 195, endPoint y: 173, distance: 136.3
click at [208, 174] on app-calendar-viewport "Mon 22 3/3 1 Job Tue 23 3/3 1 Job Wed 24 3/3 1 Job Thu 25 3/3 1 Job Fri 26 3/3 …" at bounding box center [283, 181] width 566 height 239
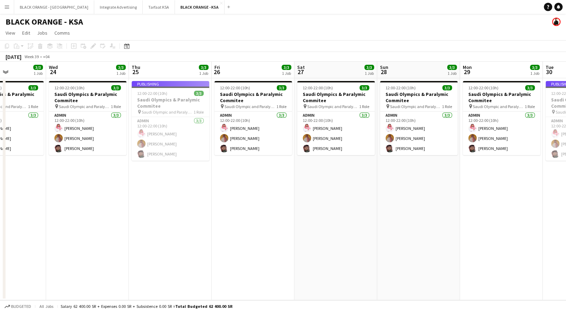
scroll to position [0, 192]
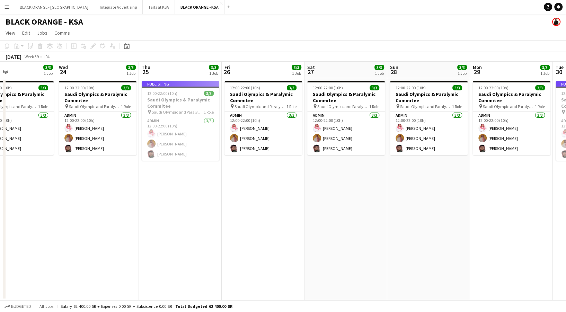
drag, startPoint x: 117, startPoint y: 199, endPoint x: 241, endPoint y: 169, distance: 127.7
click at [241, 169] on app-calendar-viewport "Sun 21 3/3 1 Job Mon 22 3/3 1 Job Tue 23 3/3 1 Job Wed 24 3/3 1 Job Thu 25 3/3 …" at bounding box center [283, 181] width 566 height 239
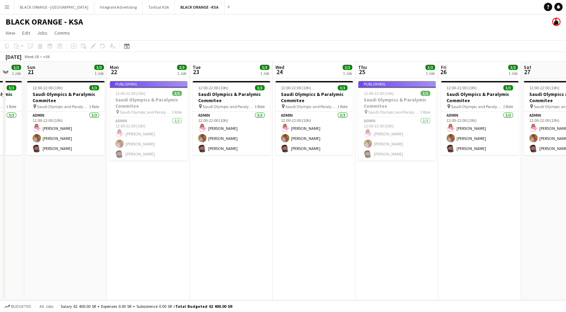
drag, startPoint x: 148, startPoint y: 201, endPoint x: 281, endPoint y: 167, distance: 137.5
click at [281, 167] on app-calendar-viewport "Fri 19 3/3 1 Job Sat 20 3/3 1 Job Sun 21 3/3 1 Job Mon 22 3/3 1 Job Tue 23 3/3 …" at bounding box center [283, 181] width 566 height 239
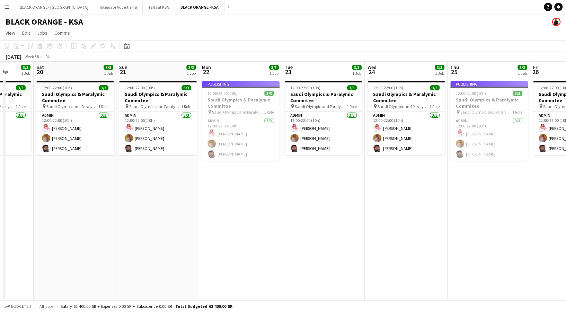
drag, startPoint x: 151, startPoint y: 197, endPoint x: 323, endPoint y: 164, distance: 175.4
click at [323, 164] on app-calendar-viewport "Wed 17 3/3 1 Job Thu 18 3/3 1 Job Fri 19 3/3 1 Job Sat 20 3/3 1 Job Sun 21 3/3 …" at bounding box center [283, 181] width 566 height 239
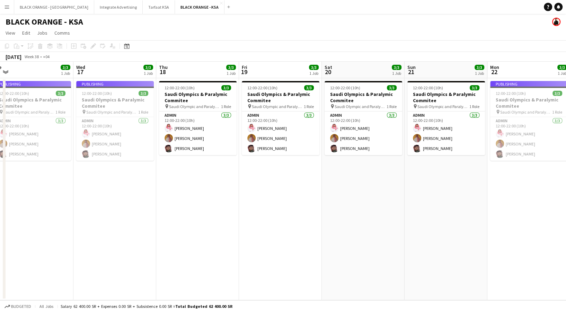
drag, startPoint x: 137, startPoint y: 209, endPoint x: 346, endPoint y: 170, distance: 212.8
click at [346, 170] on app-calendar-viewport "Sun 14 3/3 1 Job Mon 15 3/3 1 Job Tue 16 3/3 1 Job Wed 17 3/3 1 Job Thu 18 3/3 …" at bounding box center [283, 181] width 566 height 239
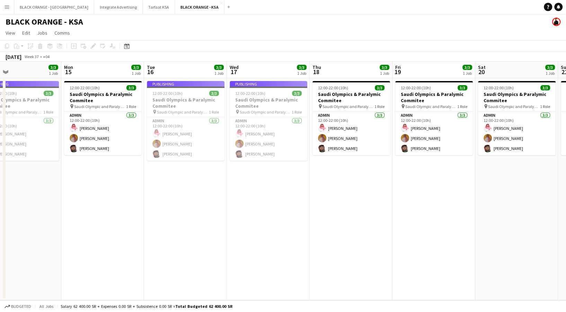
drag, startPoint x: 139, startPoint y: 192, endPoint x: 298, endPoint y: 167, distance: 160.8
click at [298, 167] on app-calendar-viewport "Fri 12 3/3 1 Job Sat 13 3/3 1 Job Sun 14 3/3 1 Job Mon 15 3/3 1 Job Tue 16 3/3 …" at bounding box center [283, 181] width 566 height 239
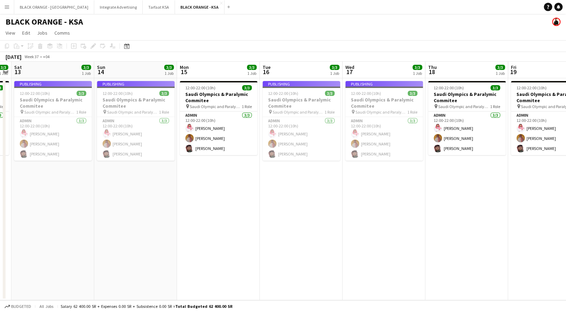
scroll to position [0, 148]
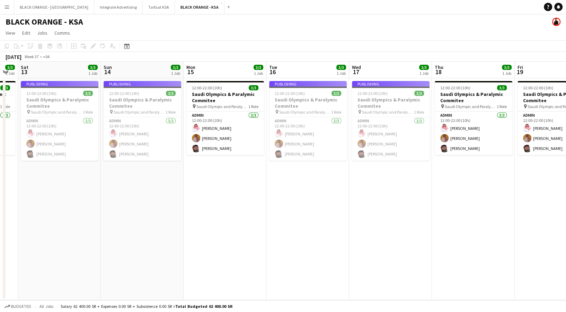
drag, startPoint x: 62, startPoint y: 210, endPoint x: 179, endPoint y: 195, distance: 117.4
click at [179, 195] on app-calendar-viewport "Thu 11 3/3 1 Job Fri 12 3/3 1 Job Sat 13 3/3 1 Job Sun 14 3/3 1 Job Mon 15 3/3 …" at bounding box center [283, 181] width 566 height 239
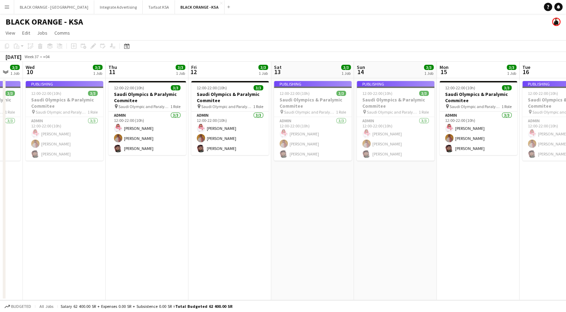
drag, startPoint x: 114, startPoint y: 221, endPoint x: 347, endPoint y: 183, distance: 235.7
click at [347, 183] on app-calendar-viewport "Mon 8 3/3 1 Job Tue 9 3/3 1 Job Wed 10 3/3 1 Job Thu 11 3/3 1 Job Fri 12 3/3 1 …" at bounding box center [283, 181] width 566 height 239
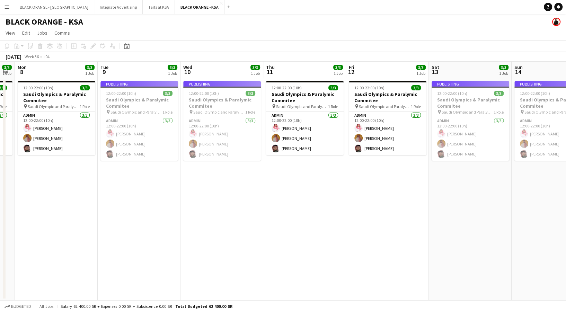
drag, startPoint x: 170, startPoint y: 221, endPoint x: 341, endPoint y: 194, distance: 172.9
click at [341, 194] on app-calendar-viewport "Sat 6 3/3 1 Job Sun 7 3/3 1 Job Mon 8 3/3 1 Job Tue 9 3/3 1 Job Wed 10 3/3 1 Jo…" at bounding box center [283, 181] width 566 height 239
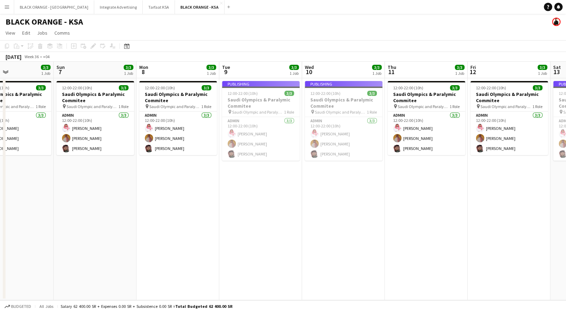
drag
click at [374, 196] on app-calendar-viewport "Thu 4 3/3 1 Job Fri 5 3/3 1 Job Sat 6 3/3 1 Job Sun 7 3/3 1 Job Mon 8 3/3 1 Job…" at bounding box center [283, 181] width 566 height 239
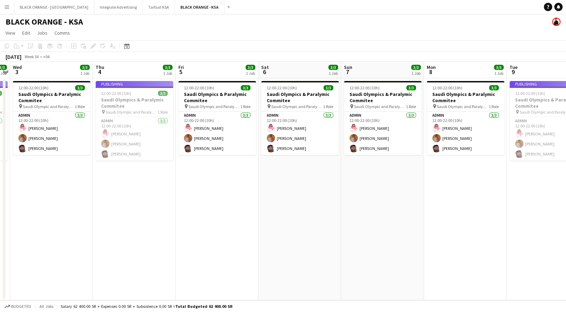
scroll to position [0, 155]
click at [431, 202] on app-calendar-viewport "Mon 1 3/3 1 Job Tue 2 3/3 1 Job Wed 3 3/3 1 Job Thu 4 3/3 1 Job Fri 5 3/3 1 Job…" at bounding box center [283, 181] width 566 height 239
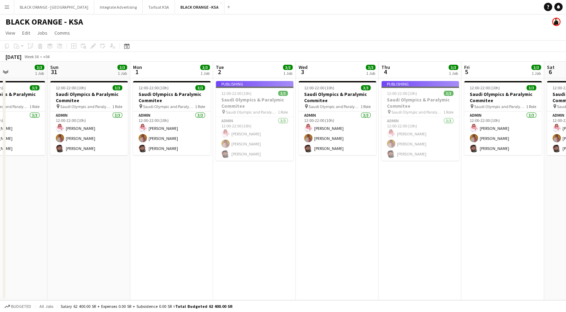
click at [400, 194] on app-calendar-viewport "Thu 28 3/3 1 Job Fri 29 3/3 1 Job Sat 30 3/3 1 Job Sun 31 3/3 1 Job Mon 1 3/3 1…" at bounding box center [283, 181] width 566 height 239
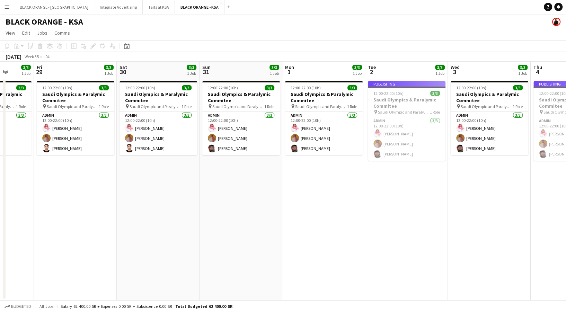
click at [404, 191] on app-calendar-viewport "Tue 26 3/3 1 Job Wed 27 3/3 1 Job Thu 28 3/3 1 Job Fri 29 3/3 1 Job Sat 30 3/3 …" at bounding box center [283, 181] width 566 height 239
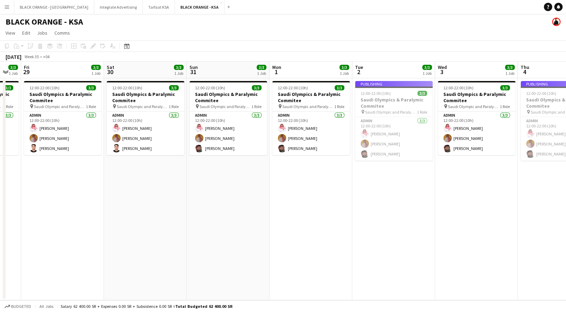
click at [10, 4] on button "Menu" at bounding box center [7, 7] width 14 height 14
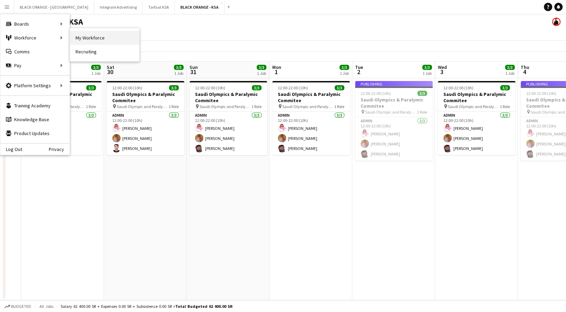
click at [88, 34] on link "My Workforce" at bounding box center [104, 38] width 69 height 14
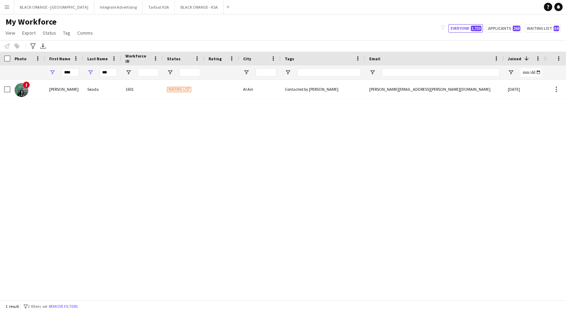
drag, startPoint x: 118, startPoint y: 72, endPoint x: 114, endPoint y: 67, distance: 6.2
click at [79, 78] on div "**** ***" at bounding box center [397, 72] width 794 height 14
drag, startPoint x: 113, startPoint y: 70, endPoint x: 83, endPoint y: 72, distance: 29.9
click at [83, 72] on div "***" at bounding box center [102, 72] width 38 height 14
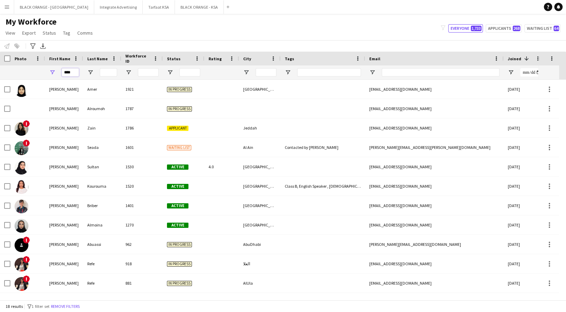
drag, startPoint x: 72, startPoint y: 73, endPoint x: 54, endPoint y: 71, distance: 17.8
click at [50, 73] on div "****" at bounding box center [64, 72] width 38 height 14
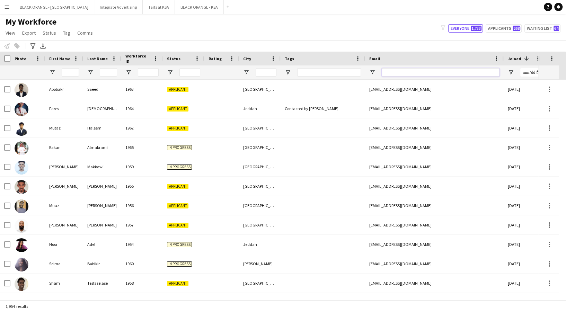
click at [434, 69] on input "Email Filter Input" at bounding box center [441, 72] width 118 height 8
paste input "**********"
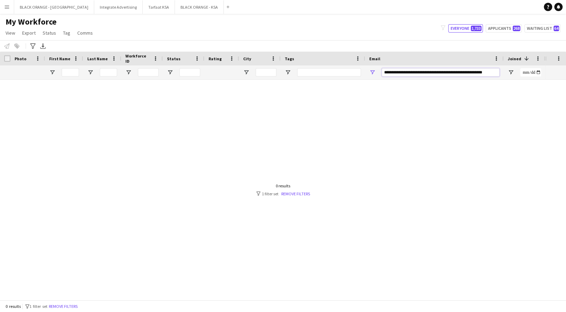
drag, startPoint x: 426, startPoint y: 72, endPoint x: 378, endPoint y: 72, distance: 47.8
click at [378, 72] on div "**********" at bounding box center [434, 72] width 139 height 14
click at [467, 69] on input "**********" at bounding box center [441, 72] width 118 height 8
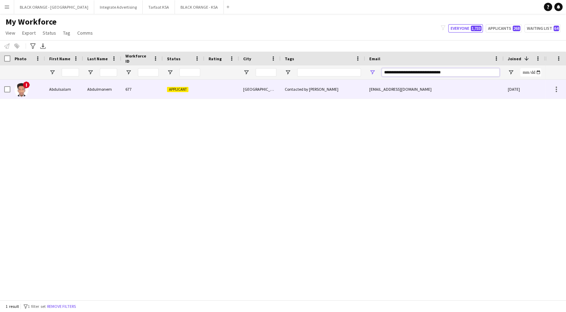
type input "**********"
click at [104, 89] on div "Abdulmonem" at bounding box center [102, 89] width 38 height 19
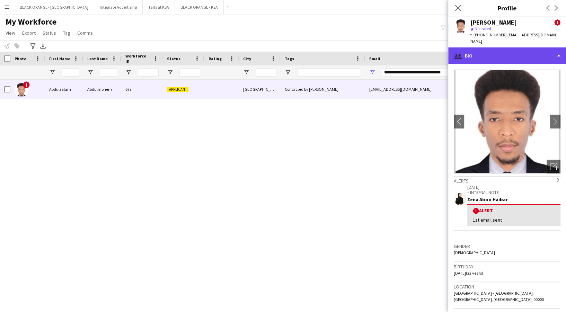
click at [520, 56] on div "profile Bio" at bounding box center [507, 55] width 118 height 17
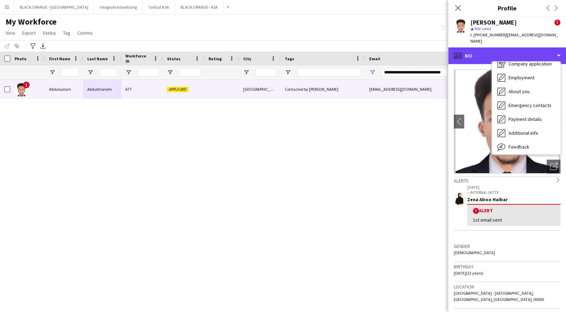
scroll to position [37, 0]
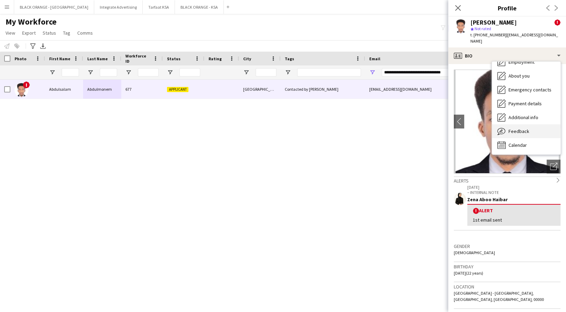
click at [532, 133] on div "Feedback Feedback" at bounding box center [526, 131] width 69 height 14
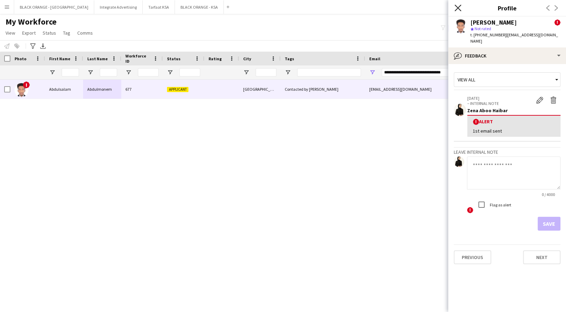
click at [458, 7] on icon "Close pop-in" at bounding box center [458, 8] width 7 height 7
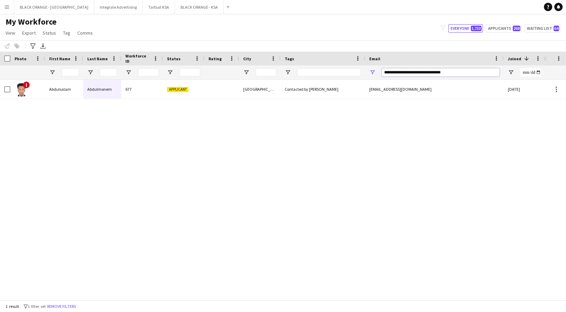
drag, startPoint x: 465, startPoint y: 72, endPoint x: 357, endPoint y: 71, distance: 108.1
click at [357, 71] on div at bounding box center [397, 72] width 794 height 14
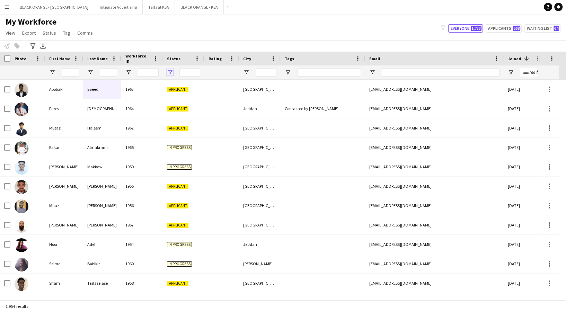
click at [170, 72] on span "Open Filter Menu" at bounding box center [170, 72] width 6 height 6
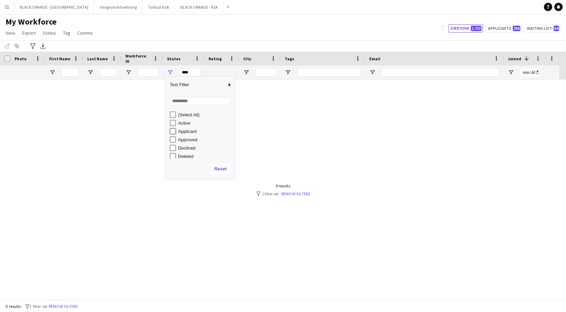
type input "**********"
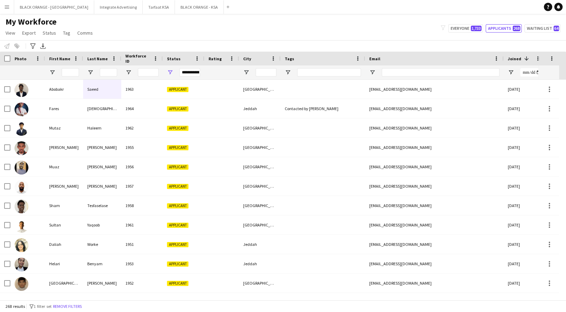
click at [228, 44] on div "Notify workforce Add to tag Select at least one crew to tag him or her. Advance…" at bounding box center [283, 45] width 566 height 11
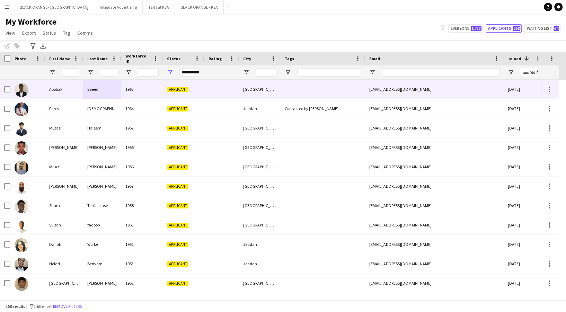
click at [205, 92] on div at bounding box center [221, 89] width 35 height 19
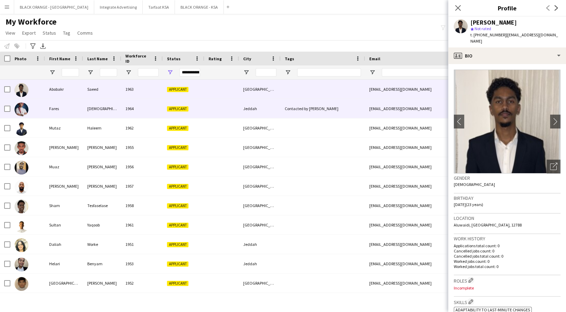
click at [209, 111] on div at bounding box center [221, 108] width 35 height 19
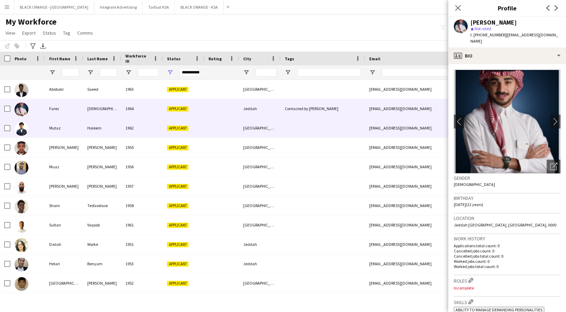
click at [219, 132] on div at bounding box center [221, 128] width 35 height 19
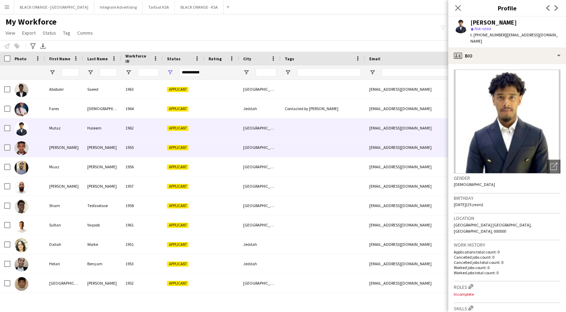
click at [213, 147] on div at bounding box center [221, 147] width 35 height 19
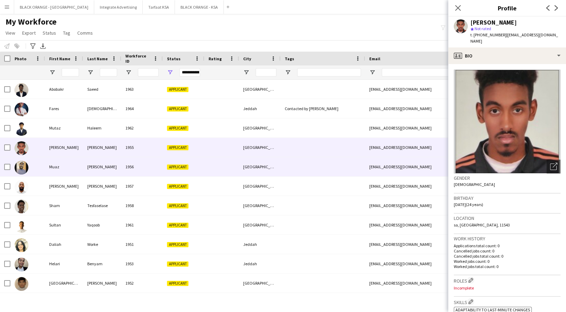
click at [221, 173] on div at bounding box center [221, 166] width 35 height 19
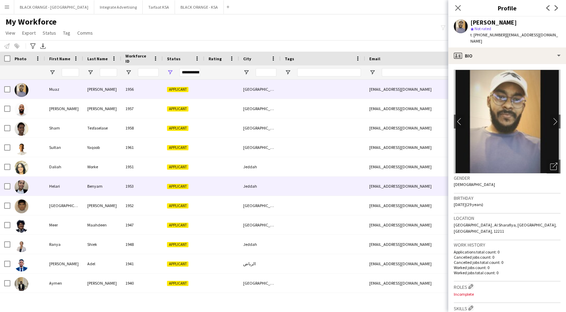
scroll to position [92, 0]
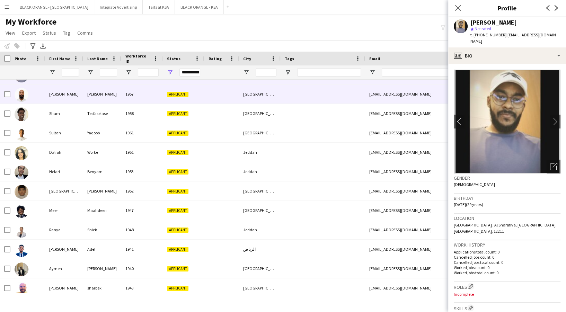
click at [169, 96] on span "Applicant" at bounding box center [177, 94] width 21 height 5
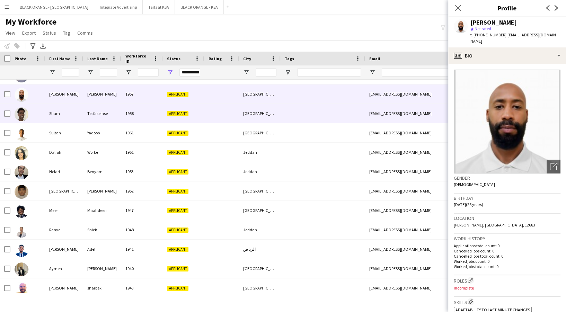
click at [174, 115] on span "Applicant" at bounding box center [177, 113] width 21 height 5
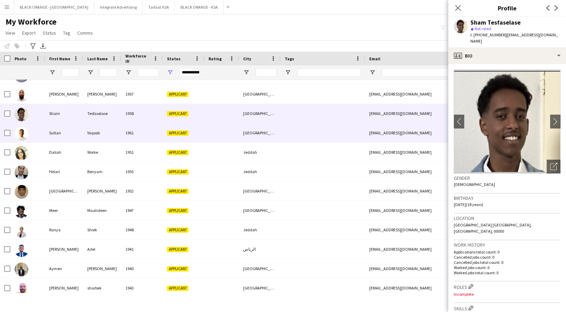
click at [180, 138] on div "Applicant" at bounding box center [184, 132] width 42 height 19
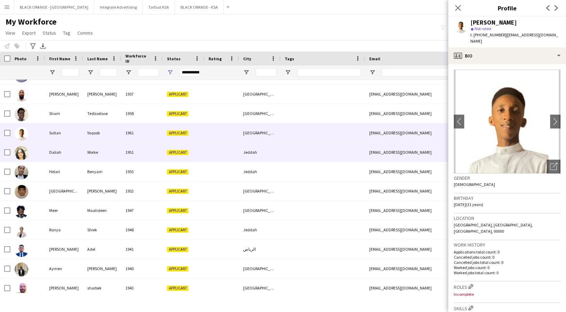
drag, startPoint x: 166, startPoint y: 147, endPoint x: 168, endPoint y: 150, distance: 4.2
click at [166, 147] on div "Applicant" at bounding box center [184, 152] width 42 height 19
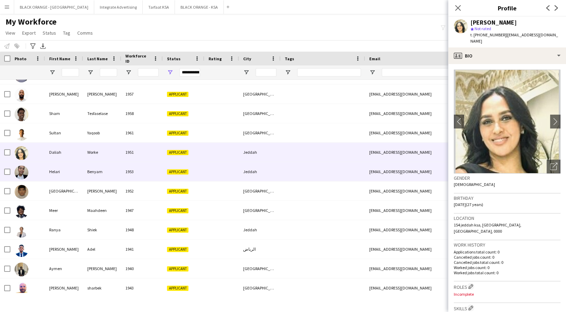
click at [181, 168] on div "Applicant" at bounding box center [184, 171] width 42 height 19
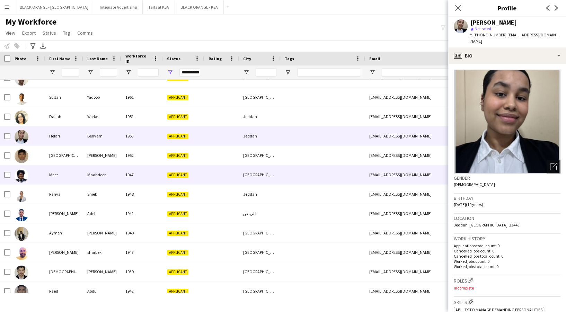
scroll to position [139, 0]
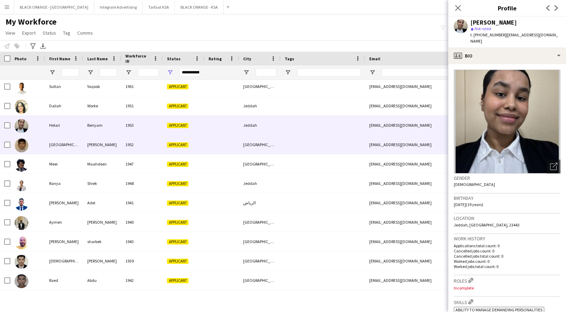
click at [123, 151] on div "1952" at bounding box center [142, 144] width 42 height 19
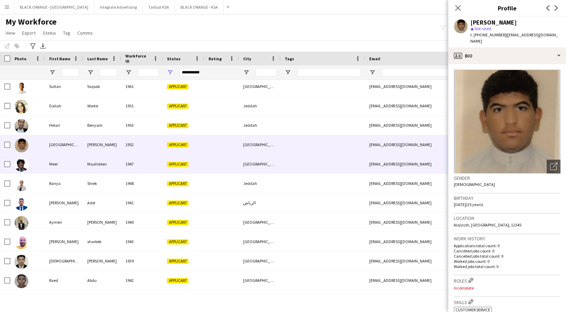
click at [123, 159] on div "1947" at bounding box center [142, 164] width 42 height 19
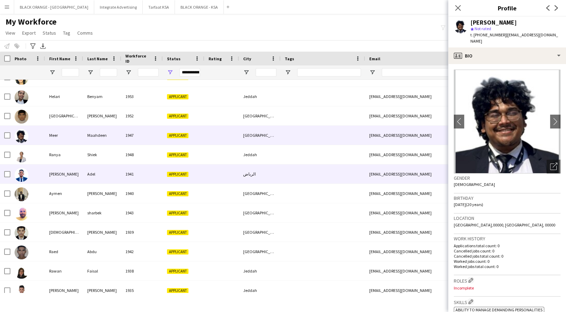
scroll to position [185, 0]
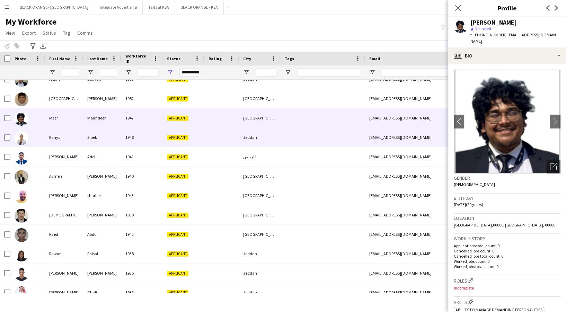
click at [123, 133] on div "1948" at bounding box center [142, 137] width 42 height 19
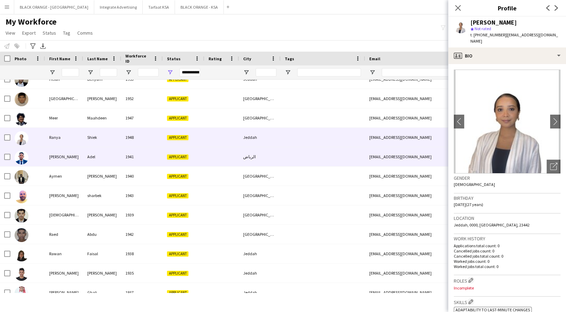
click at [131, 158] on div "1941" at bounding box center [142, 156] width 42 height 19
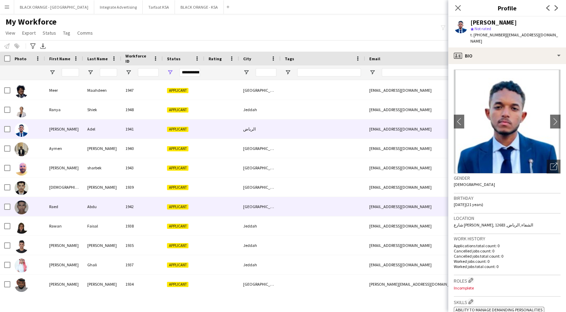
scroll to position [277, 0]
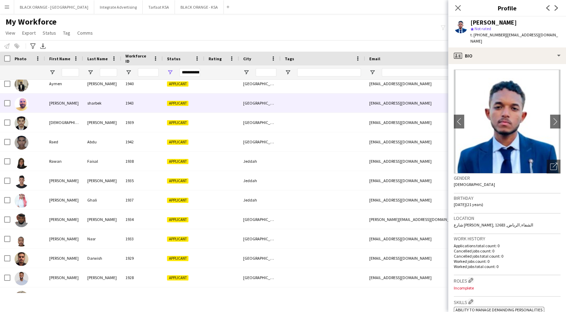
click at [114, 107] on div "sharbek" at bounding box center [102, 103] width 38 height 19
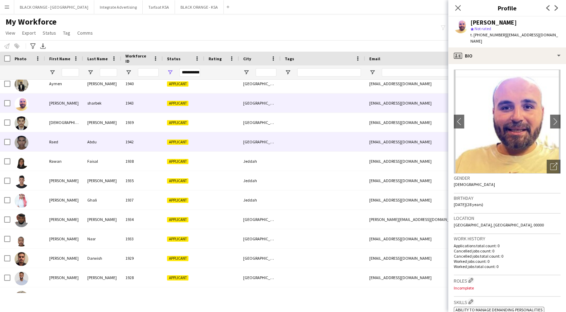
click at [120, 132] on div "Abdu" at bounding box center [102, 141] width 38 height 19
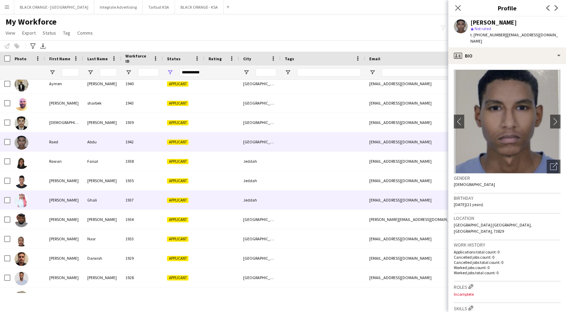
click at [121, 197] on div "Ghali" at bounding box center [102, 200] width 38 height 19
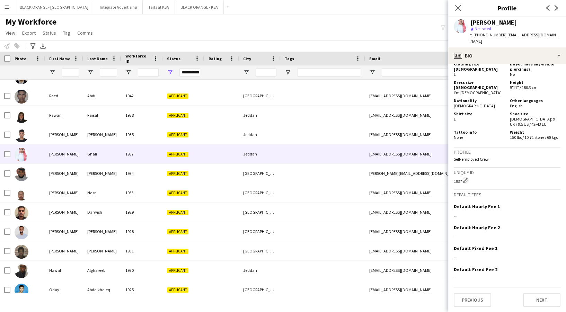
scroll to position [416, 0]
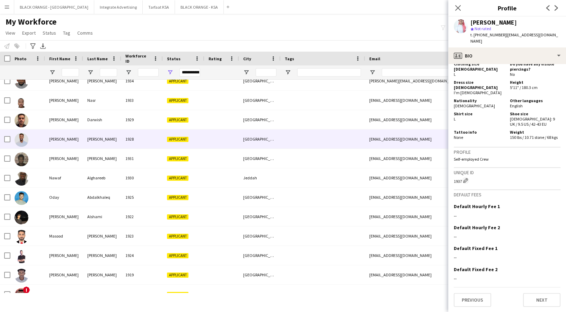
click at [109, 135] on div "[PERSON_NAME]" at bounding box center [102, 139] width 38 height 19
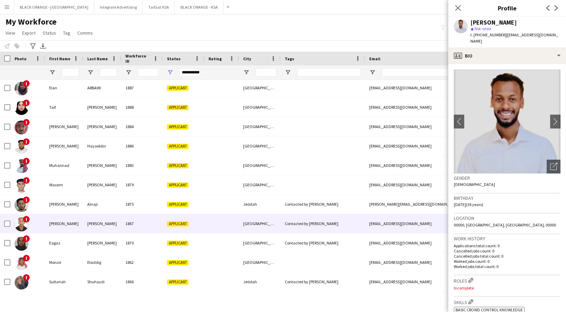
scroll to position [0, 0]
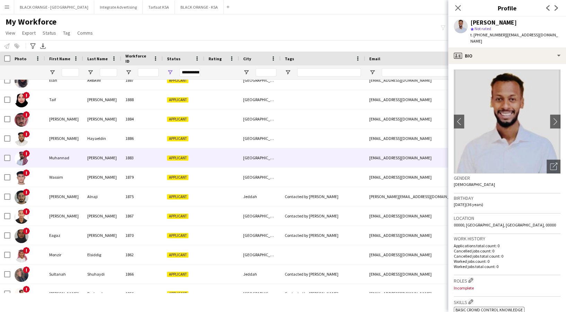
click at [141, 157] on div "1883" at bounding box center [142, 157] width 42 height 19
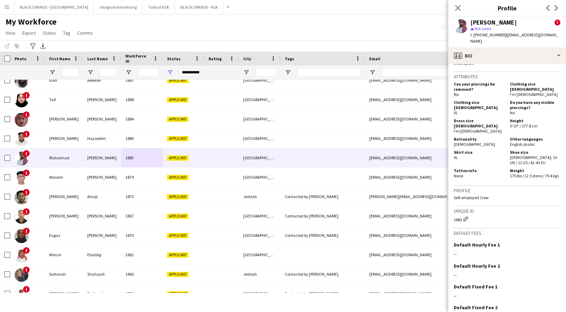
drag, startPoint x: 457, startPoint y: 6, endPoint x: 378, endPoint y: 36, distance: 84.8
click at [455, 4] on app-icon "Close pop-in" at bounding box center [458, 8] width 8 height 8
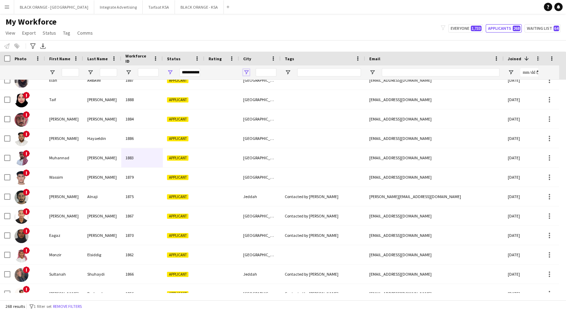
click at [244, 73] on span "Open Filter Menu" at bounding box center [246, 72] width 6 height 6
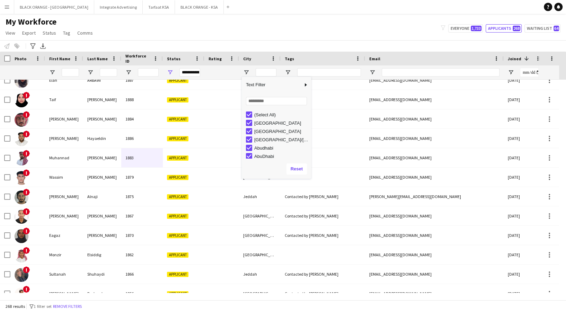
click at [237, 38] on div "My Workforce View Views Default view New view Update view Delete view Edit name…" at bounding box center [283, 29] width 566 height 24
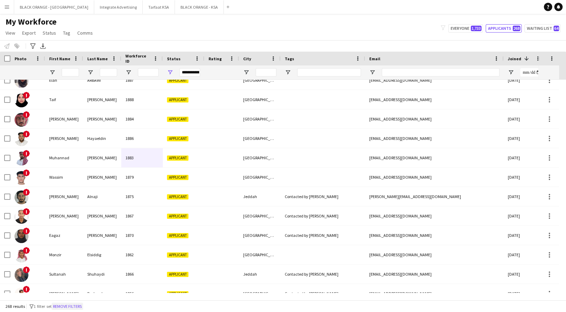
click at [71, 307] on button "Remove filters" at bounding box center [68, 307] width 32 height 8
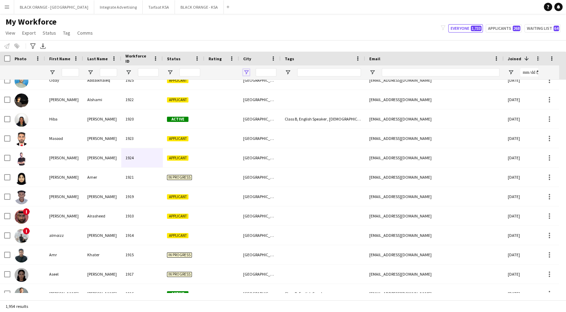
click at [247, 69] on span "Open Filter Menu" at bounding box center [246, 72] width 6 height 6
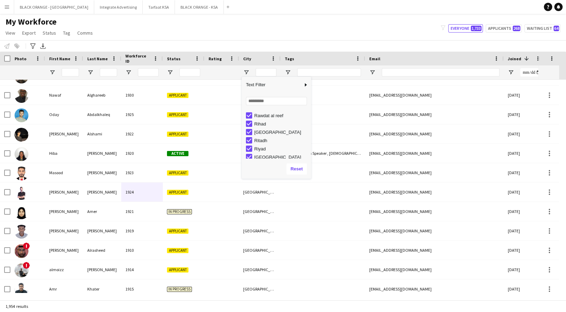
scroll to position [739, 0]
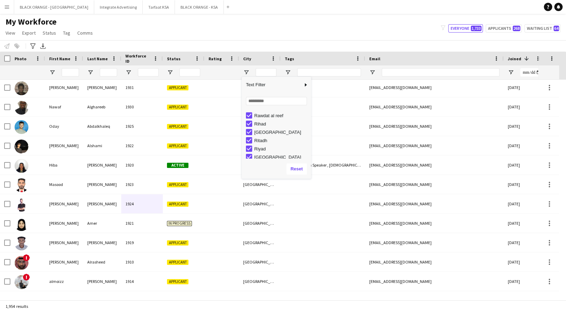
click at [224, 25] on div "My Workforce View Views Default view New view Update view Delete view Edit name…" at bounding box center [283, 29] width 566 height 24
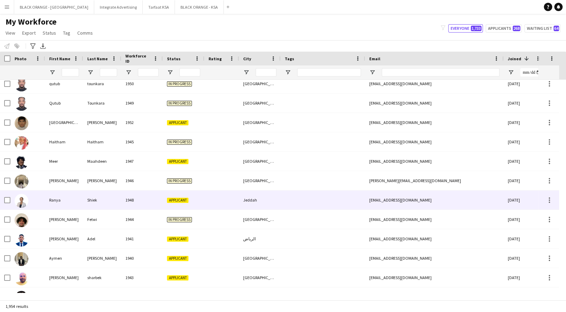
scroll to position [33, 0]
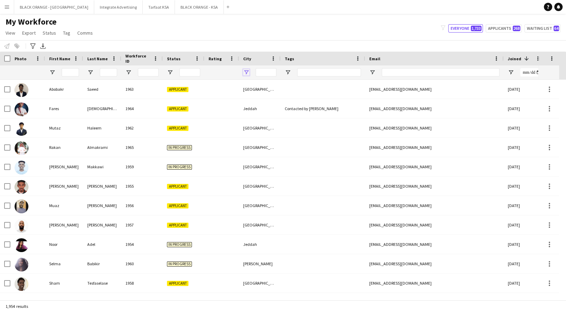
click at [246, 72] on span "Open Filter Menu" at bounding box center [246, 72] width 6 height 6
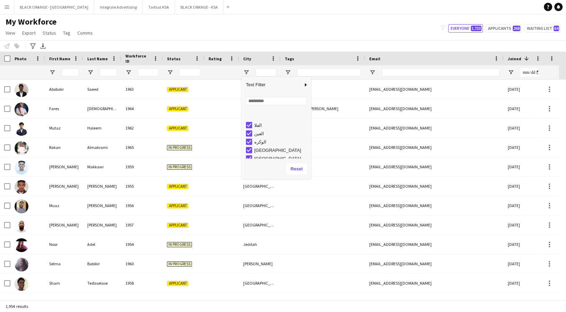
scroll to position [1108, 0]
click at [267, 43] on div "Notify workforce Add to tag Select at least one crew to tag him or her. Advance…" at bounding box center [283, 45] width 566 height 11
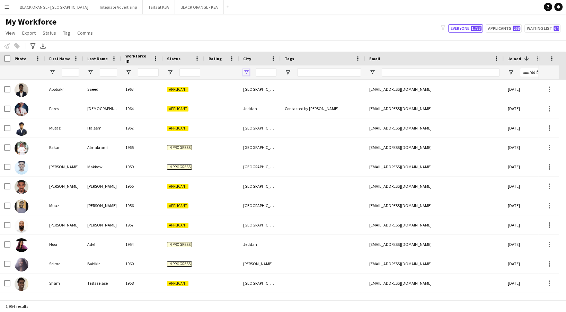
click at [248, 73] on span "Open Filter Menu" at bounding box center [246, 72] width 6 height 6
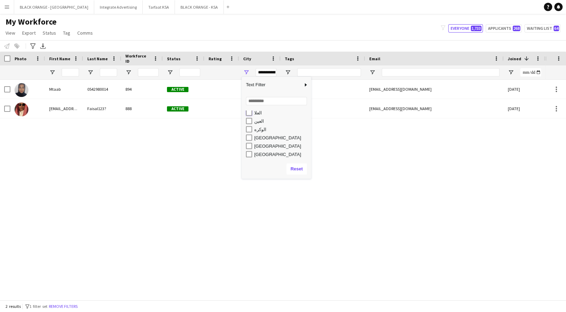
type input "**********"
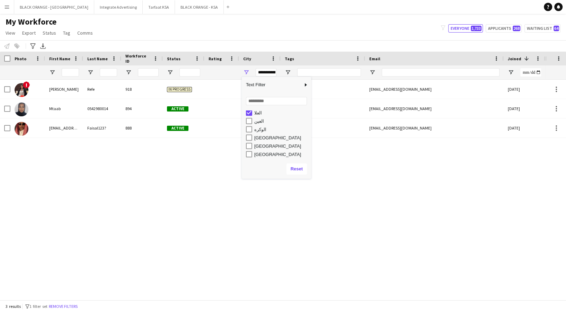
scroll to position [1106, 0]
click at [310, 116] on div "Column Filter" at bounding box center [310, 128] width 2 height 98
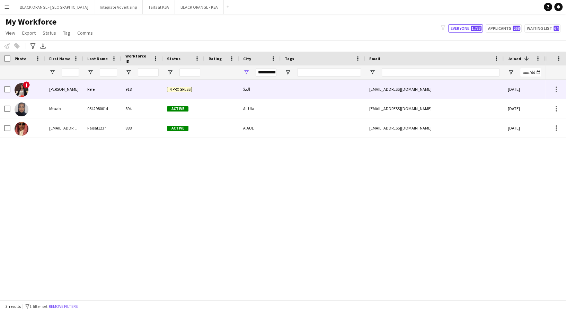
click at [167, 91] on span "In progress" at bounding box center [179, 89] width 25 height 5
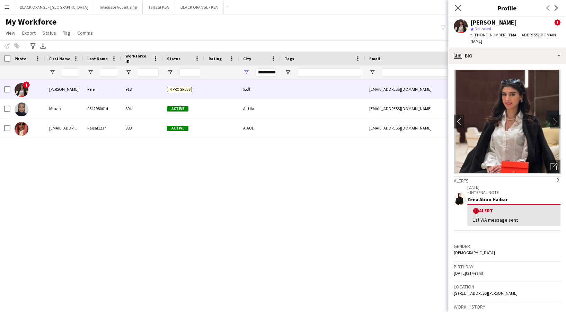
click at [460, 3] on app-icon "Close pop-in" at bounding box center [458, 8] width 10 height 10
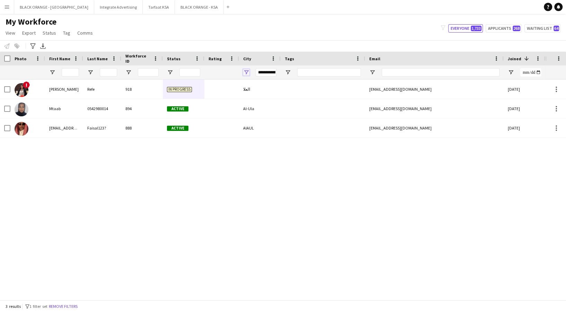
click at [246, 73] on span "Open Filter Menu" at bounding box center [246, 72] width 6 height 6
click at [70, 309] on button "Remove filters" at bounding box center [63, 307] width 32 height 8
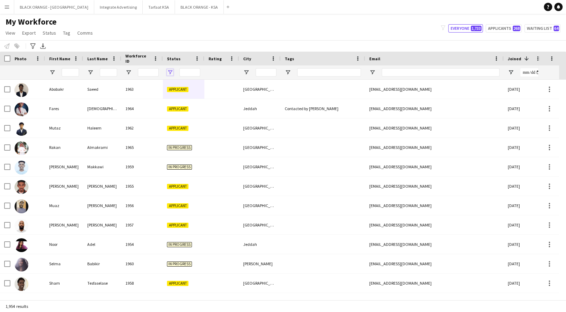
click at [172, 71] on span "Open Filter Menu" at bounding box center [170, 72] width 6 height 6
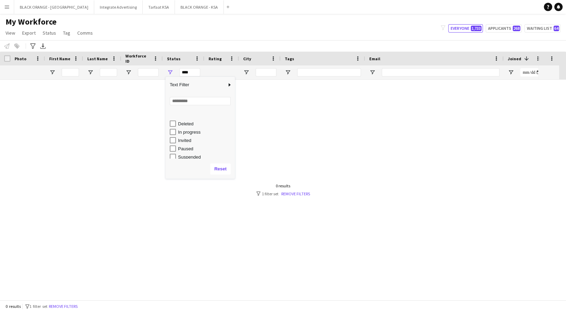
scroll to position [44, 0]
type input "**********"
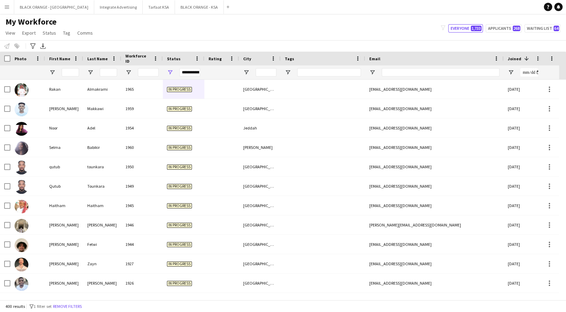
click at [247, 19] on div "My Workforce View Views Default view New view Update view Delete view Edit name…" at bounding box center [283, 29] width 566 height 24
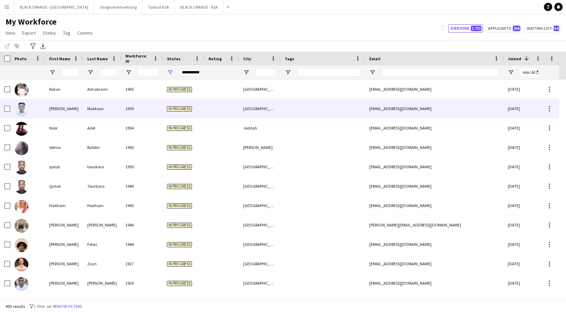
click at [225, 99] on div at bounding box center [221, 108] width 35 height 19
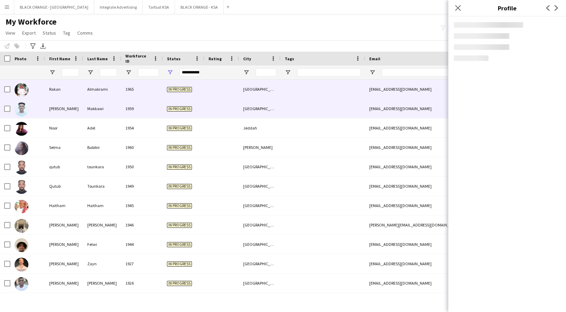
click at [223, 89] on div at bounding box center [221, 89] width 35 height 19
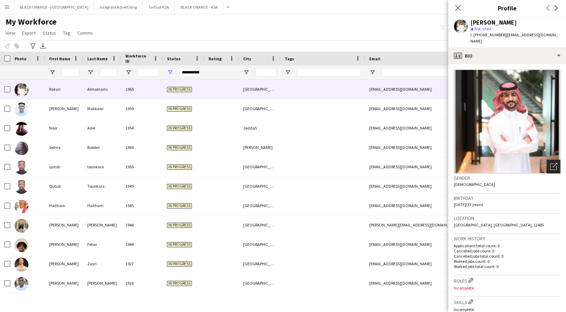
click at [550, 163] on icon "Open photos pop-in" at bounding box center [553, 166] width 7 height 7
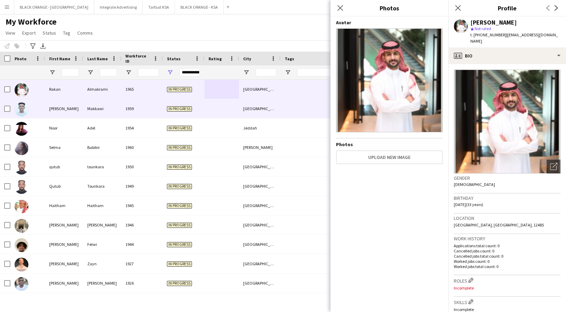
click at [176, 106] on span "In progress" at bounding box center [179, 108] width 25 height 5
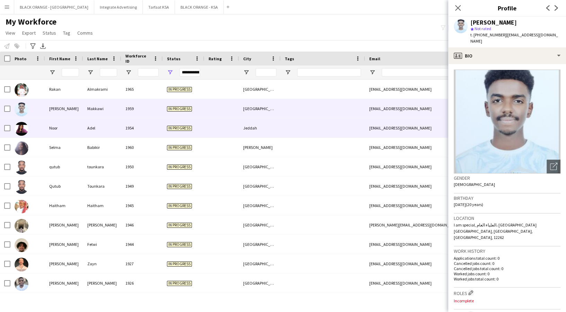
click at [176, 128] on span "In progress" at bounding box center [179, 128] width 25 height 5
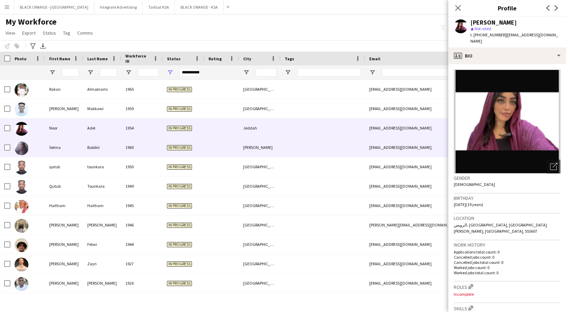
click at [181, 144] on div "In progress" at bounding box center [184, 147] width 42 height 19
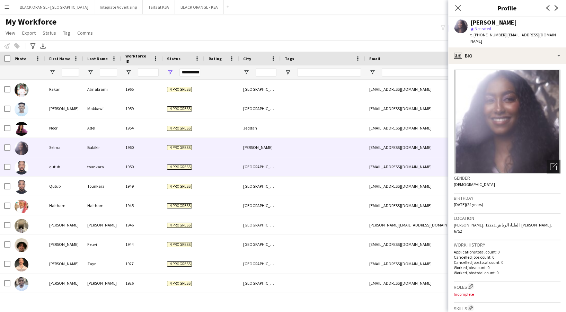
click at [182, 169] on span "In progress" at bounding box center [179, 167] width 25 height 5
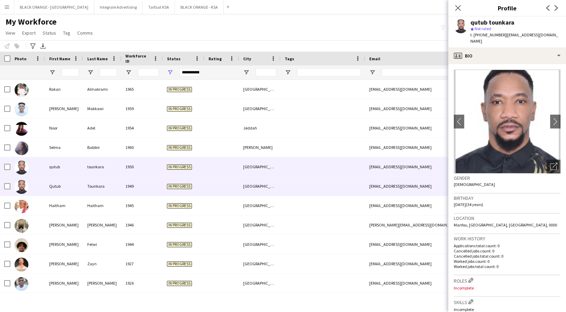
click at [184, 186] on span "In progress" at bounding box center [179, 186] width 25 height 5
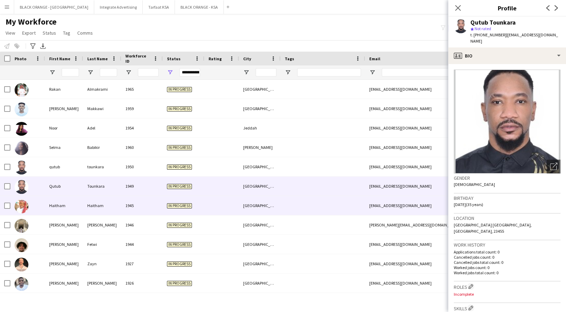
click at [181, 213] on div "In progress" at bounding box center [184, 205] width 42 height 19
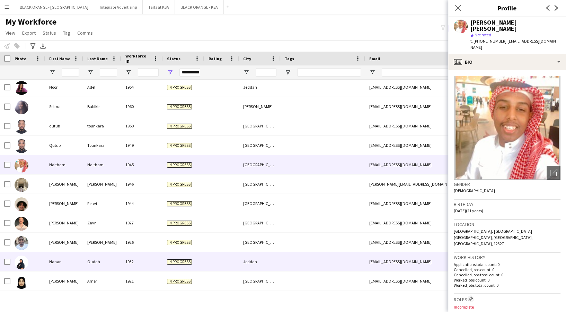
scroll to position [92, 0]
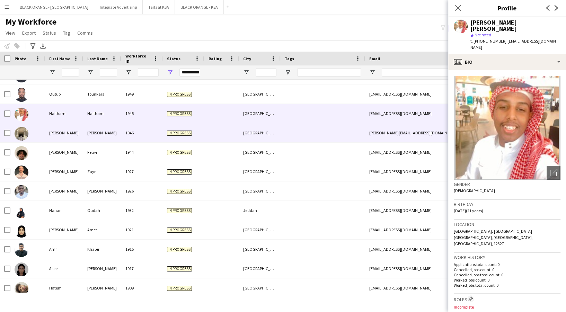
click at [163, 129] on div "In progress" at bounding box center [184, 132] width 42 height 19
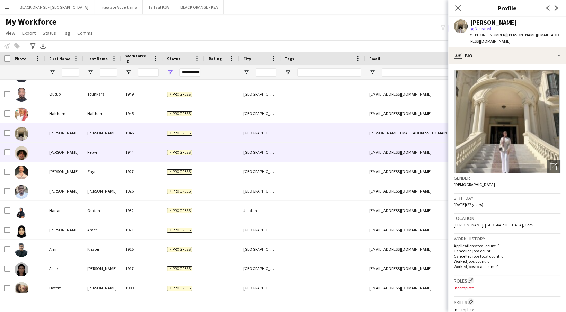
click at [168, 146] on div "In progress" at bounding box center [184, 152] width 42 height 19
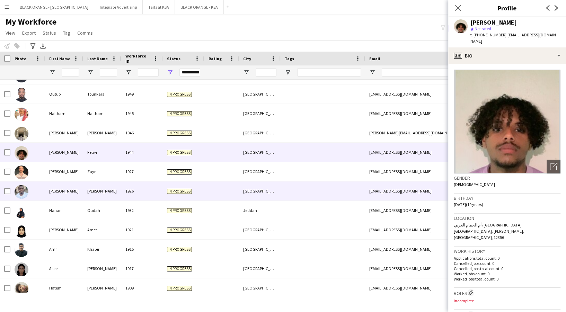
click at [180, 185] on div "In progress" at bounding box center [184, 191] width 42 height 19
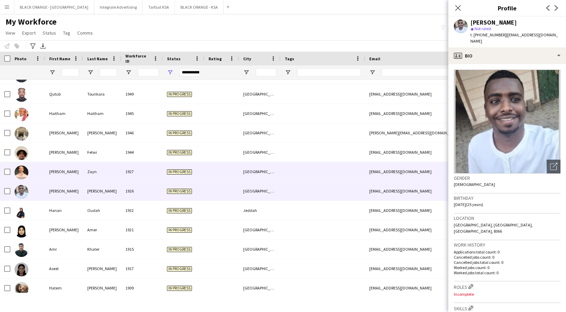
click at [174, 173] on span "In progress" at bounding box center [179, 171] width 25 height 5
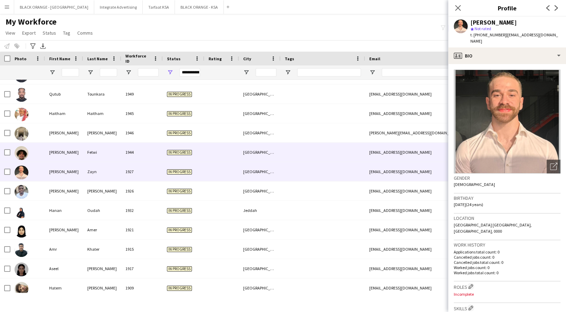
click at [170, 152] on span "In progress" at bounding box center [179, 152] width 25 height 5
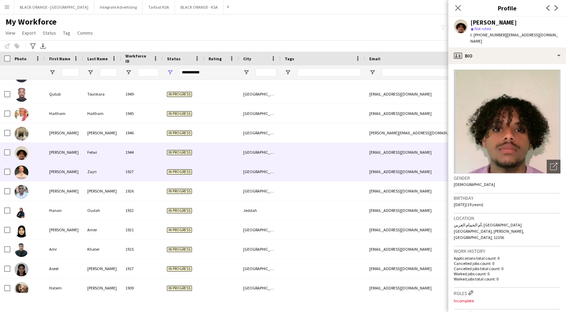
click at [178, 177] on div "In progress" at bounding box center [184, 171] width 42 height 19
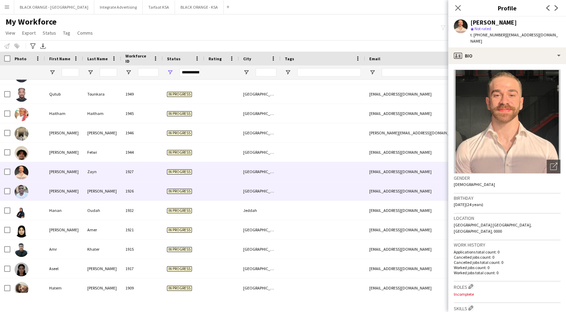
click at [181, 196] on div "In progress" at bounding box center [184, 191] width 42 height 19
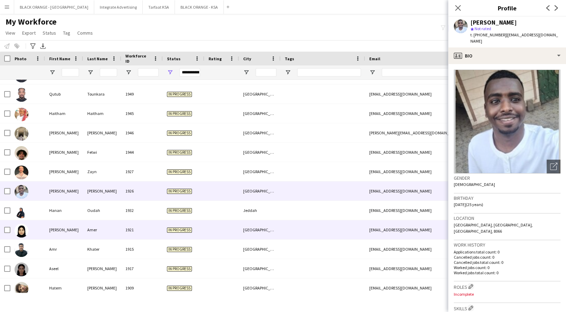
click at [182, 232] on span "In progress" at bounding box center [179, 230] width 25 height 5
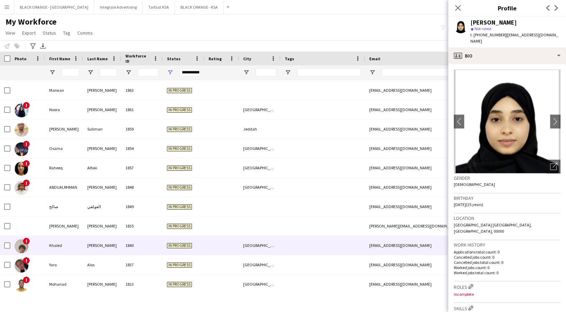
scroll to position [554, 0]
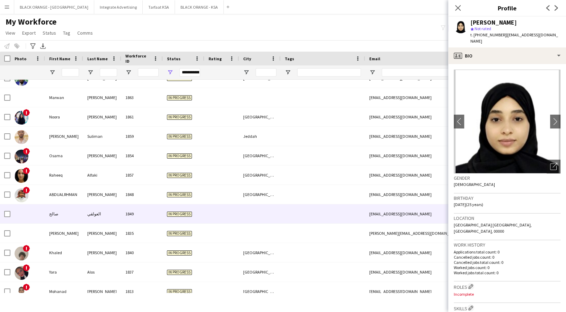
click at [182, 213] on span "In progress" at bounding box center [179, 214] width 25 height 5
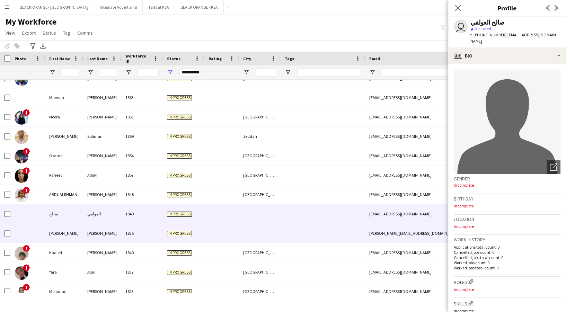
click at [188, 234] on span "In progress" at bounding box center [179, 233] width 25 height 5
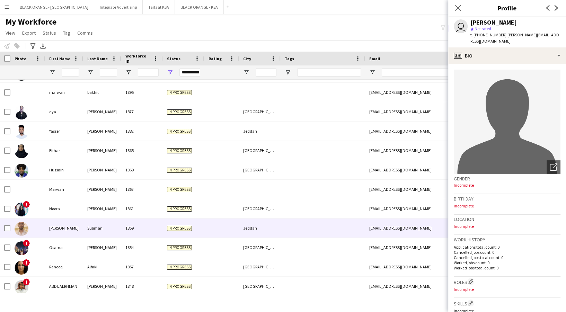
scroll to position [462, 0]
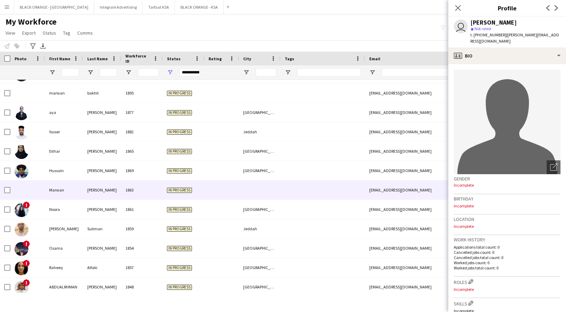
click at [182, 181] on div "In progress" at bounding box center [184, 190] width 42 height 19
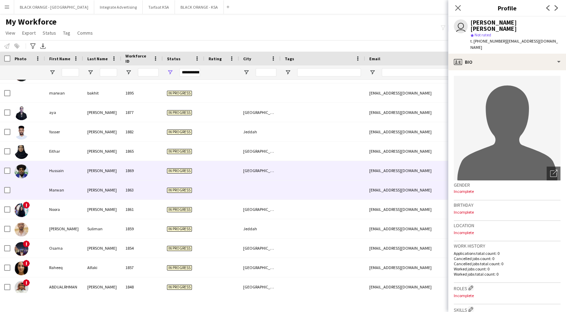
click at [180, 170] on span "In progress" at bounding box center [179, 170] width 25 height 5
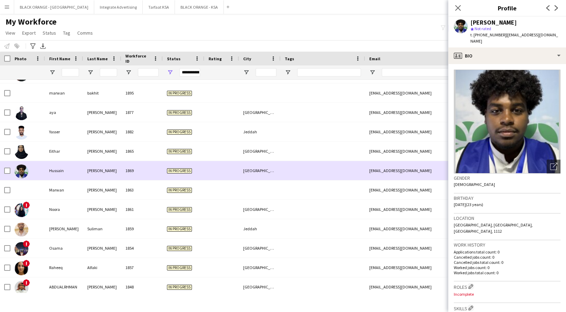
click at [178, 161] on div "In progress" at bounding box center [184, 170] width 42 height 19
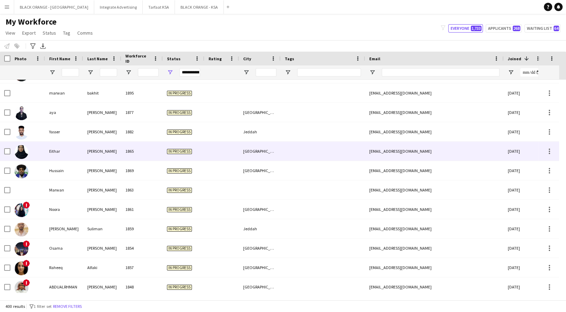
click at [176, 141] on div "In progress" at bounding box center [184, 131] width 42 height 19
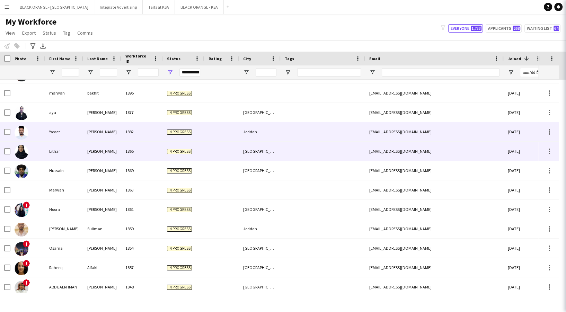
click at [182, 150] on span "In progress" at bounding box center [179, 151] width 25 height 5
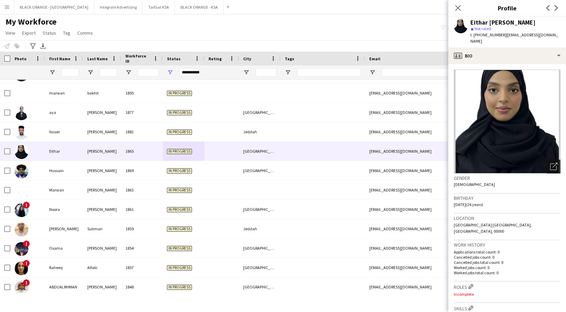
click at [548, 165] on div "Open photos pop-in" at bounding box center [554, 167] width 14 height 14
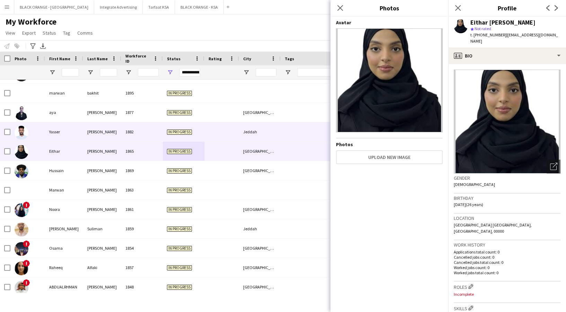
click at [194, 127] on div "In progress" at bounding box center [184, 131] width 42 height 19
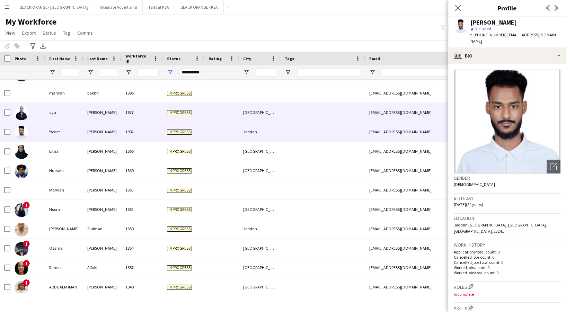
click at [171, 117] on div "In progress" at bounding box center [184, 112] width 42 height 19
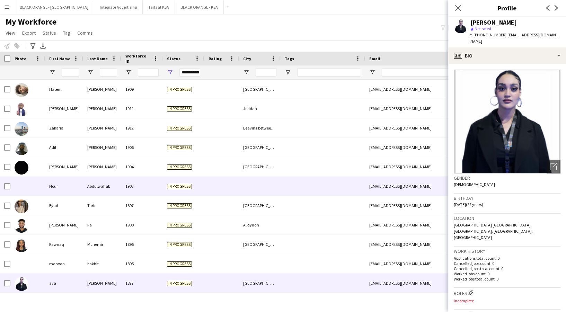
scroll to position [277, 0]
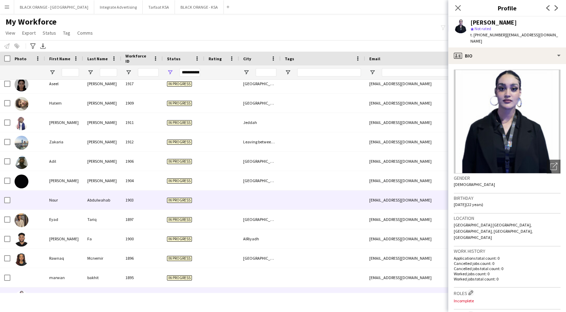
click at [195, 205] on div "In progress" at bounding box center [184, 200] width 42 height 19
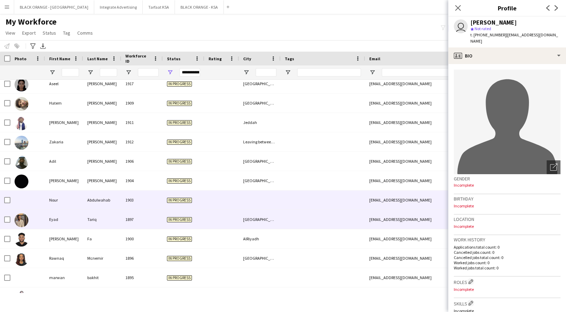
click at [198, 217] on div "In progress" at bounding box center [184, 219] width 42 height 19
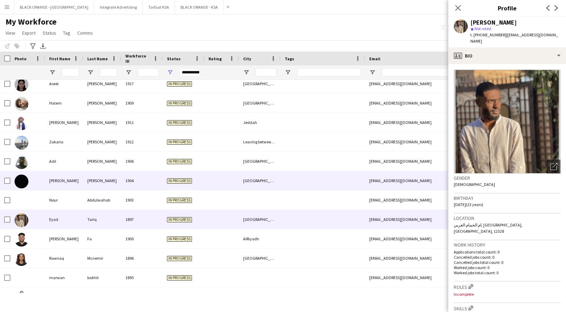
click at [184, 186] on div "In progress" at bounding box center [184, 180] width 42 height 19
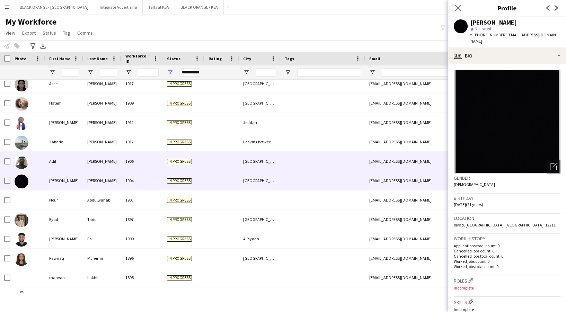
scroll to position [233, 0]
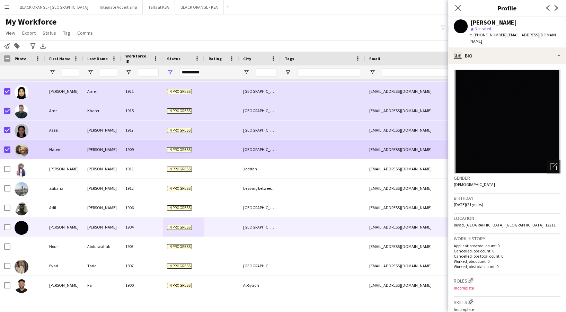
click at [54, 154] on div "Hatem" at bounding box center [64, 149] width 38 height 19
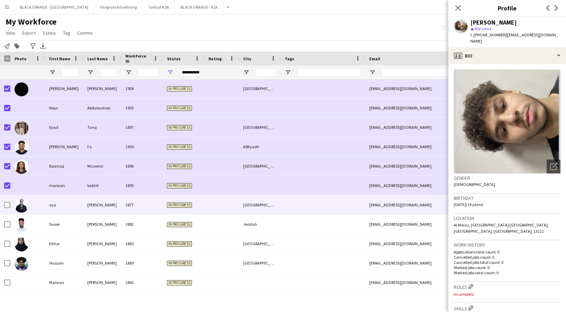
click at [9, 204] on div "[PERSON_NAME] 1877 In progress [GEOGRAPHIC_DATA] [EMAIL_ADDRESS][DOMAIN_NAME] […" at bounding box center [397, 204] width 794 height 19
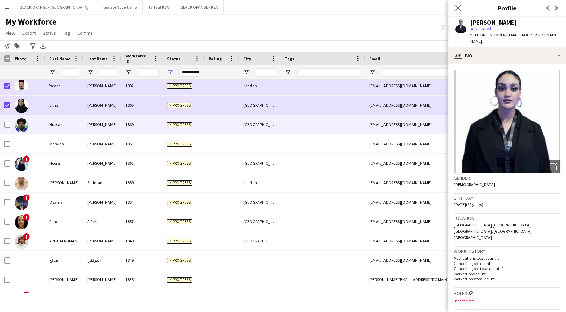
click at [7, 121] on div at bounding box center [7, 124] width 6 height 19
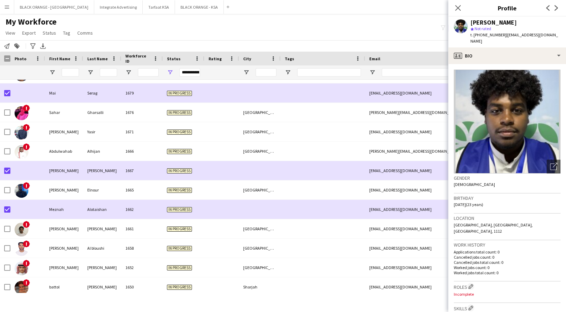
drag, startPoint x: 459, startPoint y: 8, endPoint x: 440, endPoint y: 28, distance: 27.2
click at [458, 8] on icon at bounding box center [458, 8] width 6 height 6
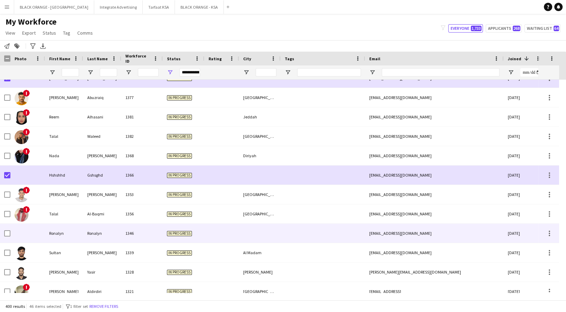
click at [4, 234] on div at bounding box center [5, 233] width 10 height 19
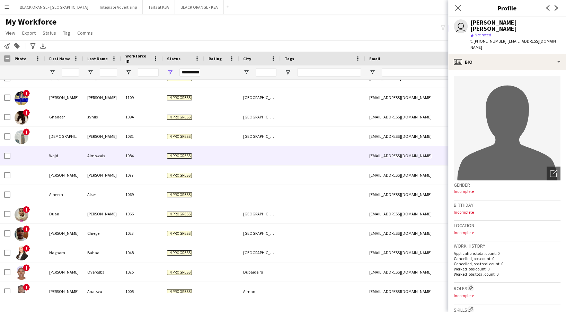
click at [10, 156] on div at bounding box center [27, 155] width 35 height 19
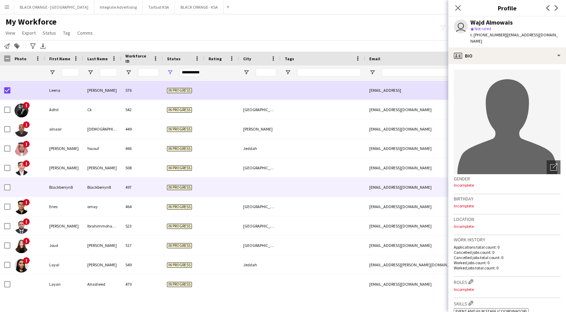
click at [10, 186] on div at bounding box center [27, 187] width 35 height 19
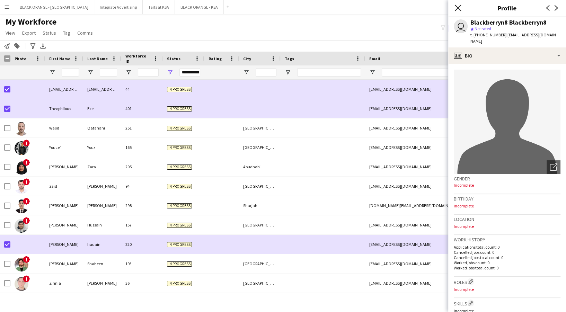
click at [457, 6] on icon "Close pop-in" at bounding box center [458, 8] width 7 height 7
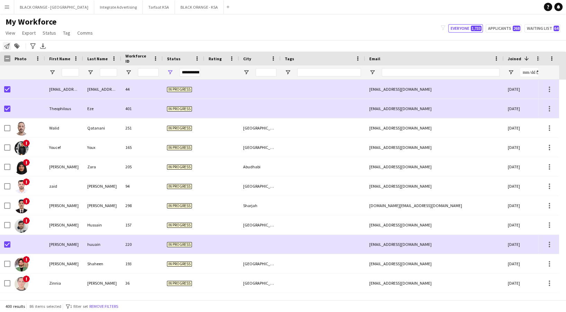
click at [8, 46] on icon "Notify workforce" at bounding box center [7, 46] width 6 height 6
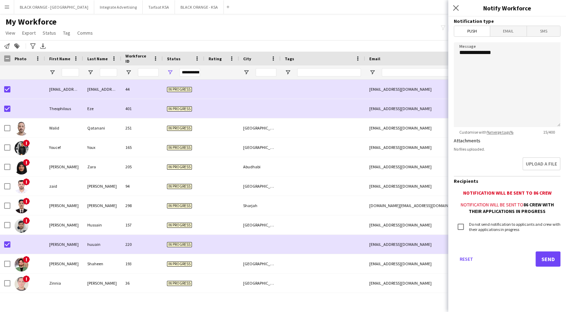
click at [509, 31] on span "Email" at bounding box center [508, 31] width 37 height 10
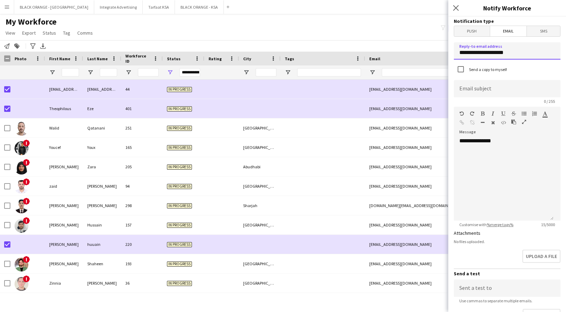
drag, startPoint x: 514, startPoint y: 52, endPoint x: 448, endPoint y: 50, distance: 66.2
click at [448, 50] on body "Menu Boards Boards Boards All jobs Status Workforce Workforce My Workforce Recr…" at bounding box center [283, 156] width 566 height 312
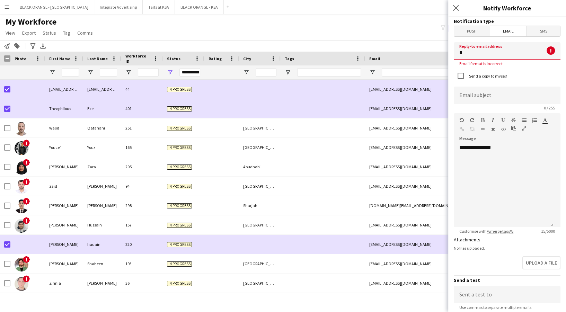
type input "**********"
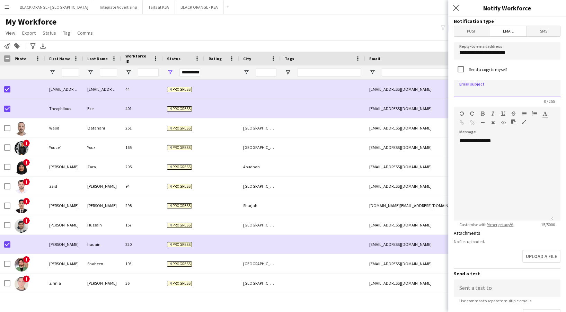
click at [488, 86] on input at bounding box center [507, 88] width 107 height 17
type input "*"
type input "**********"
click at [502, 143] on div "**********" at bounding box center [504, 179] width 100 height 83
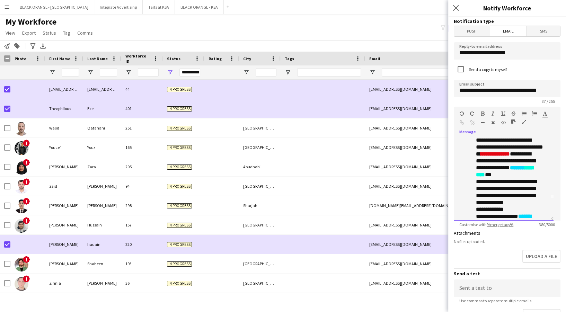
scroll to position [33, 0]
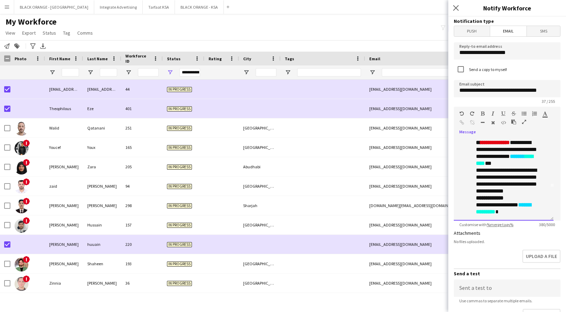
click at [525, 195] on p "**********" at bounding box center [508, 205] width 65 height 21
click at [528, 216] on div "**********" at bounding box center [504, 179] width 100 height 83
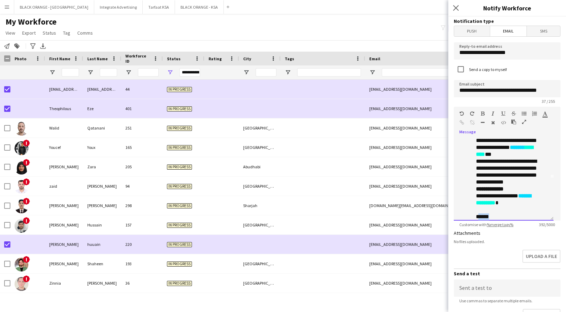
scroll to position [47, 0]
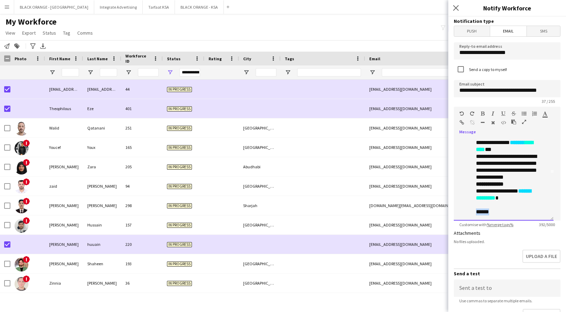
drag, startPoint x: 495, startPoint y: 215, endPoint x: 470, endPoint y: 213, distance: 24.7
click at [472, 216] on div "**********" at bounding box center [504, 179] width 100 height 83
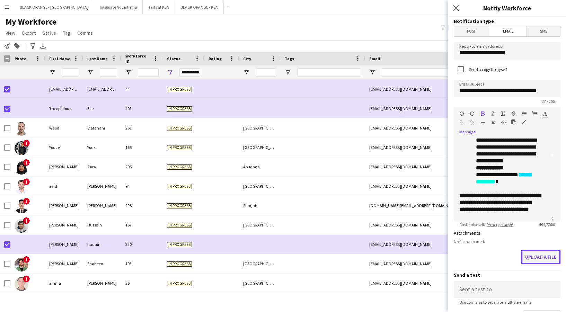
click at [532, 254] on button "Upload a file" at bounding box center [541, 257] width 40 height 15
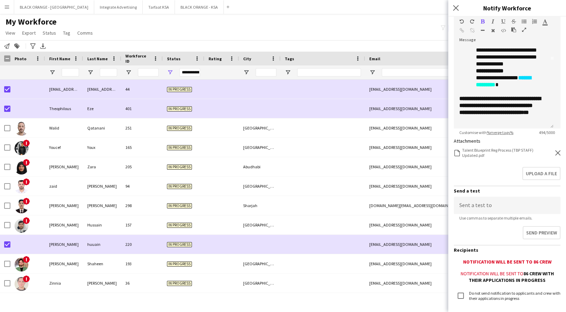
scroll to position [134, 0]
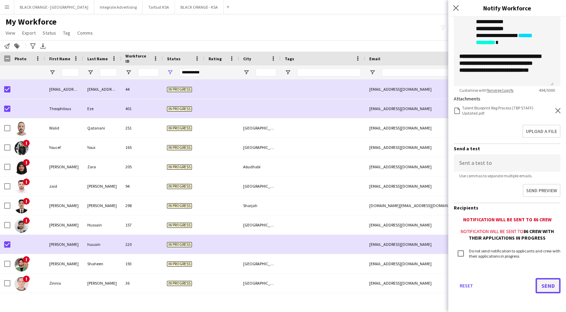
click at [543, 288] on button "Send" at bounding box center [548, 285] width 25 height 15
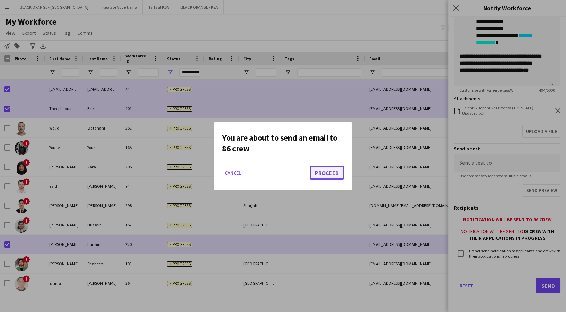
click at [324, 172] on button "Proceed" at bounding box center [327, 173] width 34 height 14
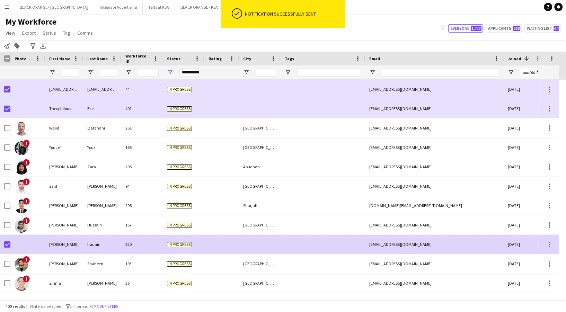
click at [193, 250] on div "In progress" at bounding box center [184, 244] width 42 height 19
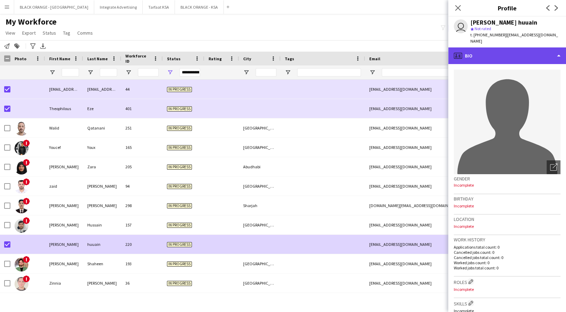
click at [511, 50] on div "profile Bio" at bounding box center [507, 55] width 118 height 17
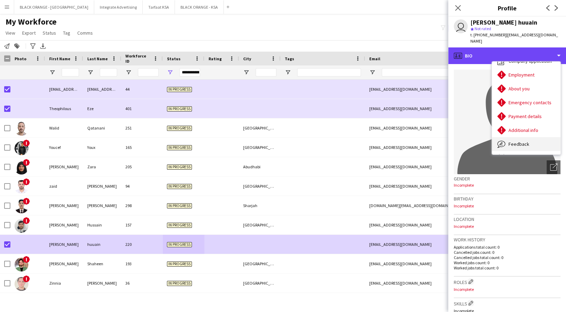
scroll to position [37, 0]
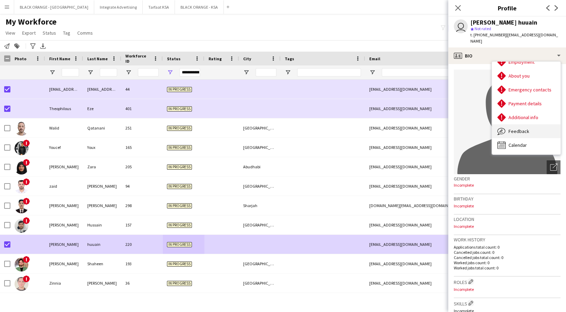
click at [517, 128] on div "Feedback Feedback" at bounding box center [526, 131] width 69 height 14
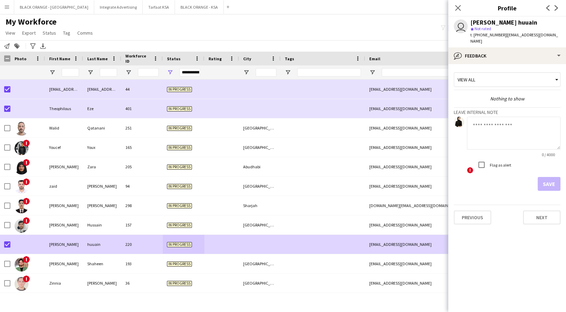
click at [511, 144] on div at bounding box center [514, 134] width 94 height 34
click at [508, 137] on textarea at bounding box center [514, 133] width 94 height 33
type textarea "**********"
click at [547, 177] on button "Save" at bounding box center [549, 184] width 23 height 14
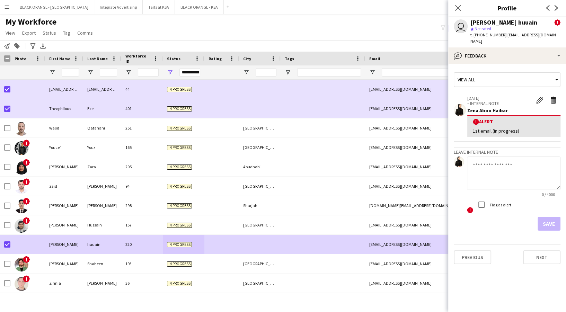
drag, startPoint x: 519, startPoint y: 123, endPoint x: 470, endPoint y: 121, distance: 49.6
click at [467, 122] on app-crew-profile-feedback-alert "[DATE] – INTERNAL NOTE Edit alert Delete alert Zena Aboo Haibar ! Alert 1st ema…" at bounding box center [507, 116] width 107 height 50
copy div "1st email (in progress)"
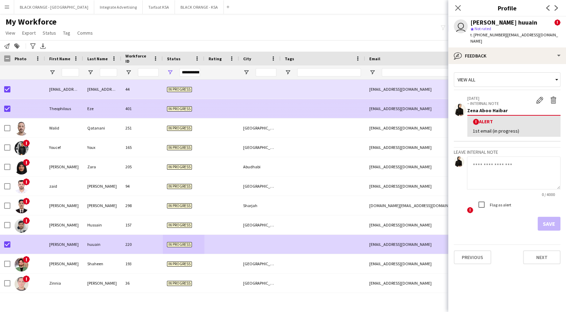
drag, startPoint x: 50, startPoint y: 108, endPoint x: 183, endPoint y: 121, distance: 134.4
click at [50, 108] on div "Theophilous" at bounding box center [64, 108] width 38 height 19
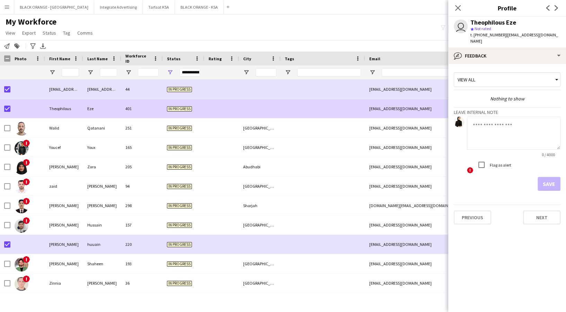
click at [501, 134] on textarea at bounding box center [514, 133] width 94 height 33
paste textarea "**********"
type textarea "**********"
click at [558, 178] on button "Save" at bounding box center [549, 184] width 23 height 14
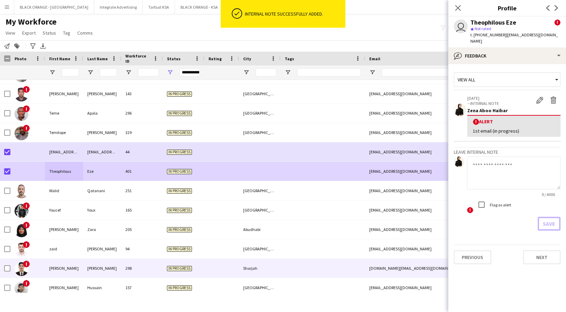
scroll to position [7456, 0]
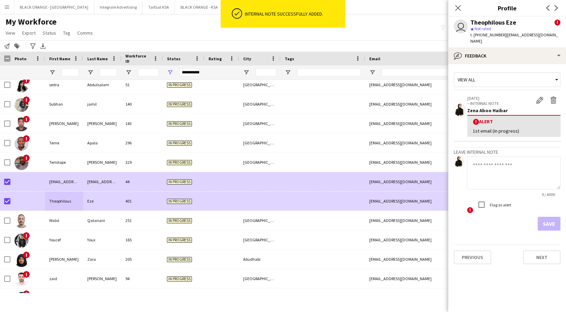
click at [142, 185] on div "44" at bounding box center [142, 181] width 42 height 19
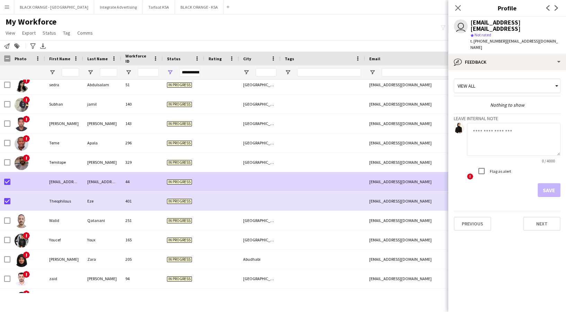
click at [502, 139] on textarea at bounding box center [514, 139] width 94 height 33
paste textarea "**********"
type textarea "**********"
click at [546, 186] on button "Save" at bounding box center [549, 190] width 23 height 14
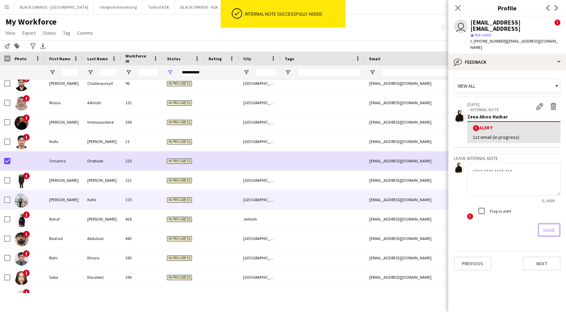
scroll to position [7179, 0]
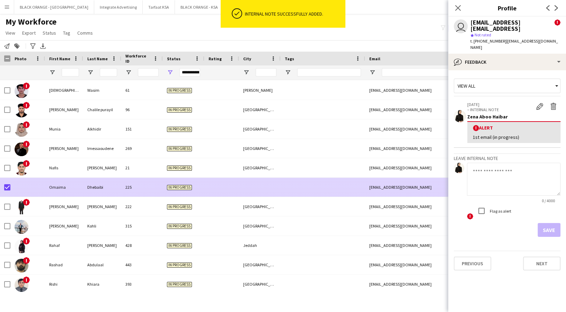
click at [163, 189] on div "In progress" at bounding box center [184, 187] width 42 height 19
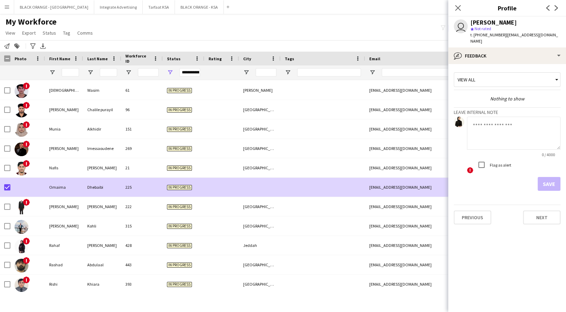
click at [497, 143] on textarea at bounding box center [514, 133] width 94 height 33
paste textarea "**********"
type textarea "**********"
click at [548, 185] on button "Save" at bounding box center [549, 184] width 23 height 14
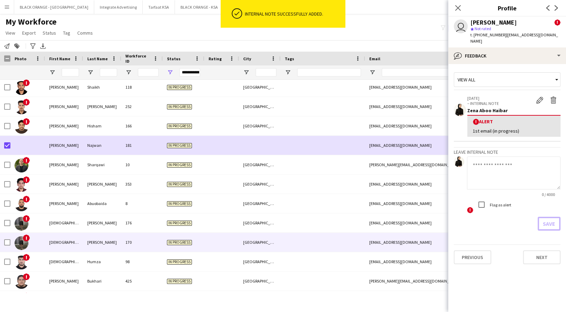
scroll to position [6948, 0]
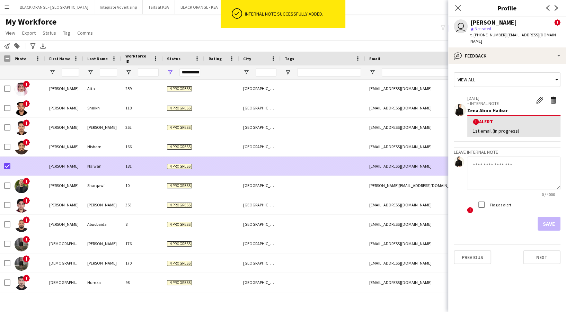
click at [173, 166] on span "In progress" at bounding box center [179, 166] width 25 height 5
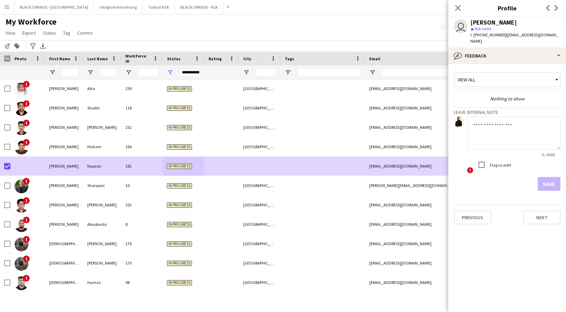
click at [484, 130] on textarea at bounding box center [514, 133] width 94 height 33
paste textarea "**********"
type textarea "**********"
click at [544, 178] on button "Save" at bounding box center [549, 184] width 23 height 14
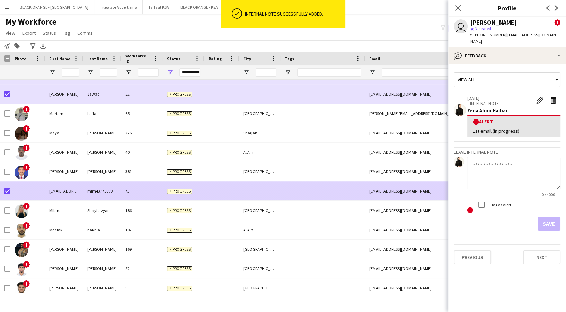
click at [230, 192] on div at bounding box center [221, 191] width 35 height 19
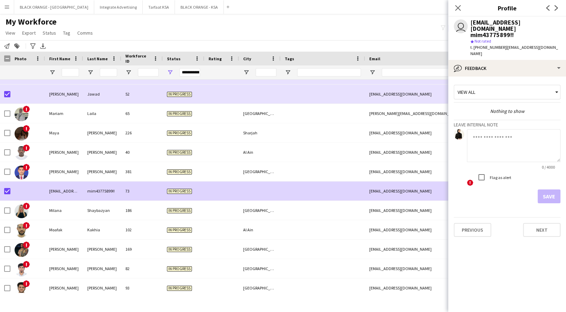
click at [504, 137] on textarea at bounding box center [514, 145] width 94 height 33
paste textarea "**********"
type textarea "**********"
click at [553, 190] on button "Save" at bounding box center [549, 197] width 23 height 14
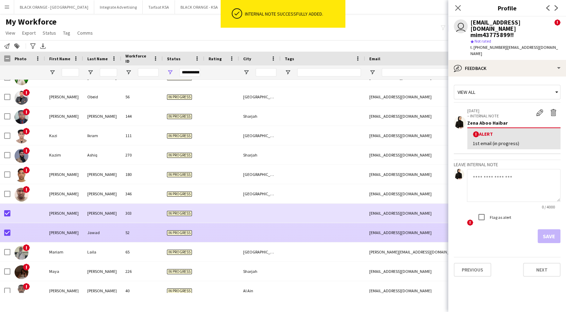
click at [167, 234] on span "In progress" at bounding box center [179, 232] width 25 height 5
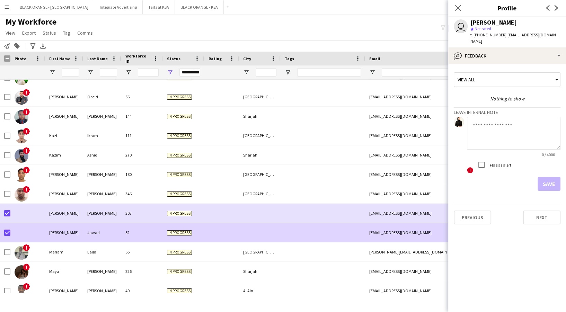
click at [506, 129] on textarea at bounding box center [514, 133] width 94 height 33
paste textarea "**********"
type textarea "**********"
click at [545, 181] on button "Save" at bounding box center [549, 184] width 23 height 14
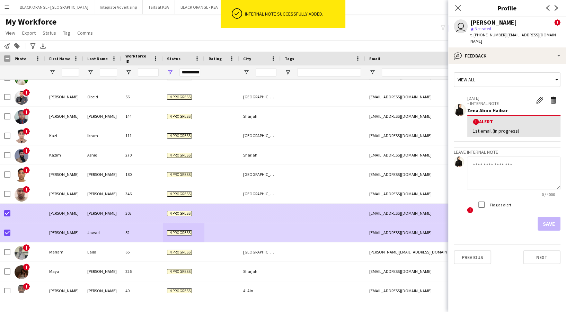
click at [207, 220] on div at bounding box center [221, 213] width 35 height 19
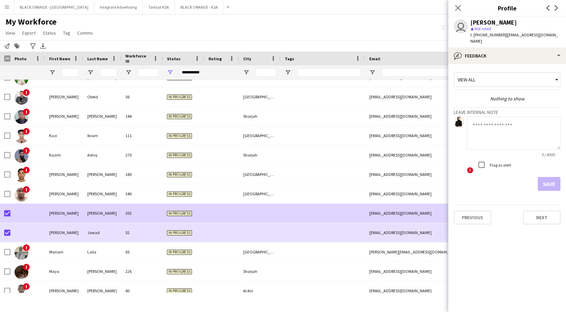
click at [490, 146] on app-form-group "0 / 4000" at bounding box center [514, 137] width 94 height 41
click at [489, 143] on textarea at bounding box center [514, 133] width 94 height 33
paste textarea "**********"
type textarea "**********"
click at [549, 180] on button "Save" at bounding box center [549, 184] width 23 height 14
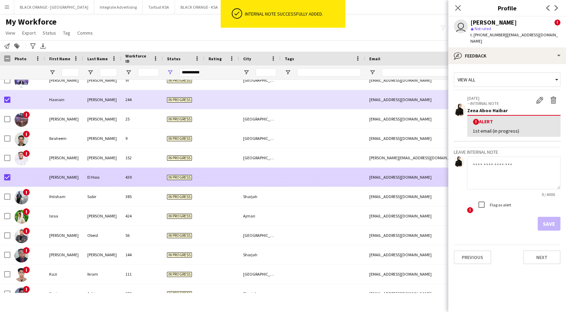
click at [135, 183] on div "439" at bounding box center [142, 177] width 42 height 19
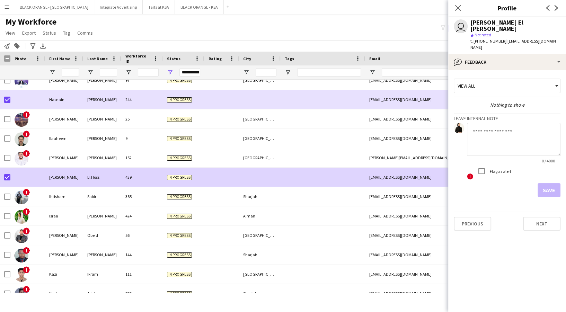
click at [487, 136] on textarea at bounding box center [514, 139] width 94 height 33
paste textarea "**********"
type textarea "**********"
click at [539, 183] on button "Save" at bounding box center [549, 190] width 23 height 14
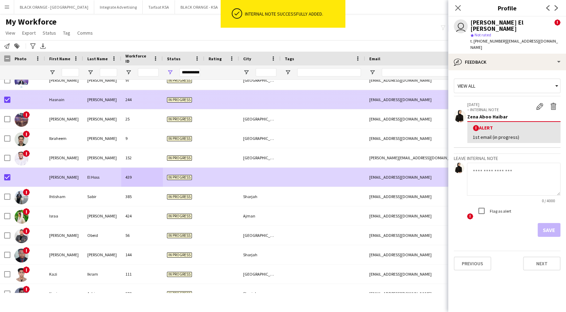
click at [111, 108] on div "[PERSON_NAME]" at bounding box center [102, 99] width 38 height 19
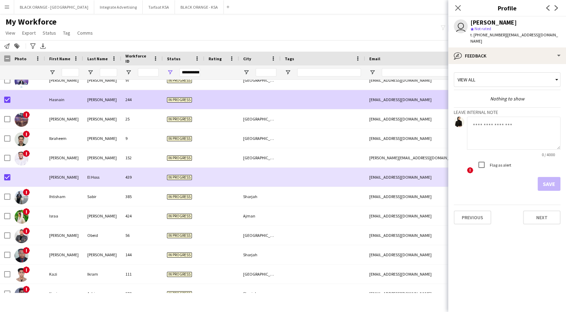
click at [475, 129] on textarea at bounding box center [514, 133] width 94 height 33
paste textarea "**********"
type textarea "**********"
drag, startPoint x: 555, startPoint y: 180, endPoint x: 391, endPoint y: 207, distance: 166.1
click at [554, 180] on button "Save" at bounding box center [549, 184] width 23 height 14
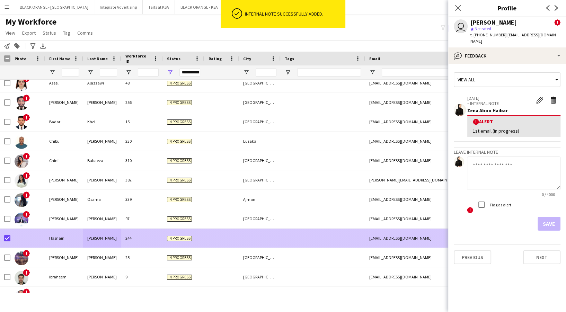
click at [239, 236] on div at bounding box center [260, 238] width 42 height 19
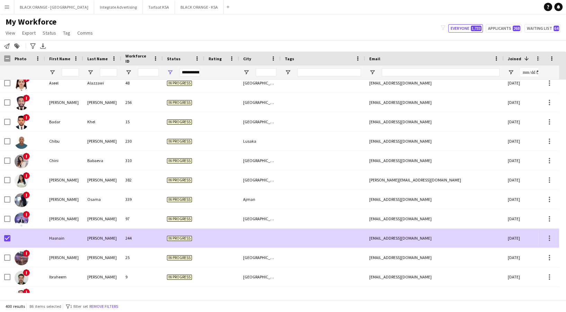
click at [244, 241] on div at bounding box center [260, 238] width 42 height 19
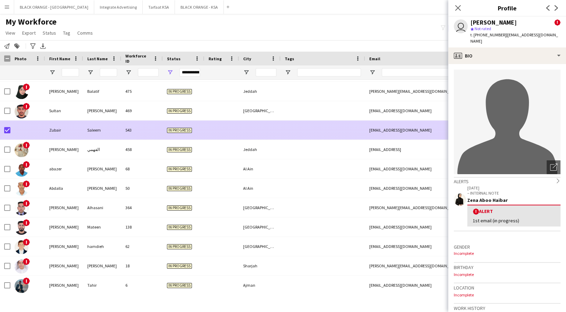
click at [190, 133] on div "In progress" at bounding box center [184, 130] width 42 height 19
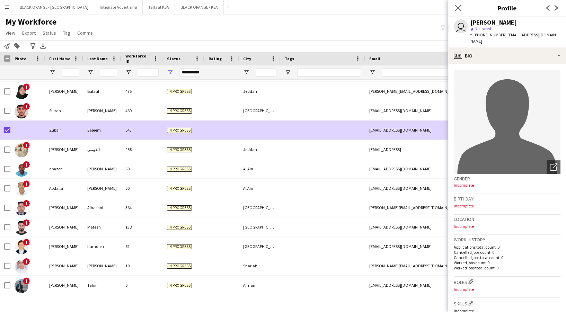
click at [503, 64] on app-crew-profile-bio "Open photos pop-in avatar-single-neutral Gender Incomplete Birthday Incomplete …" at bounding box center [507, 188] width 118 height 248
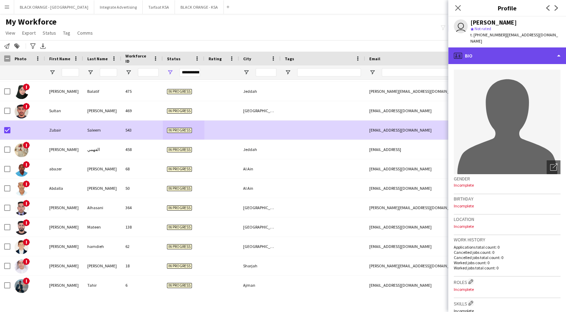
click at [498, 52] on div "profile Bio" at bounding box center [507, 55] width 118 height 17
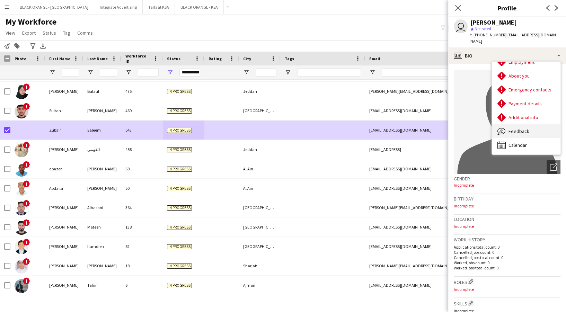
click at [513, 129] on div "Feedback Feedback" at bounding box center [526, 131] width 69 height 14
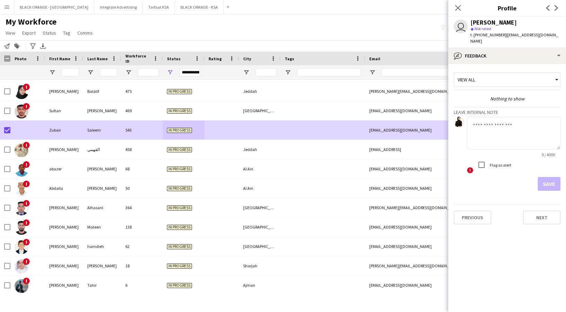
click at [500, 134] on textarea at bounding box center [514, 133] width 94 height 33
paste textarea "**********"
type textarea "**********"
click at [546, 181] on button "Save" at bounding box center [549, 184] width 23 height 14
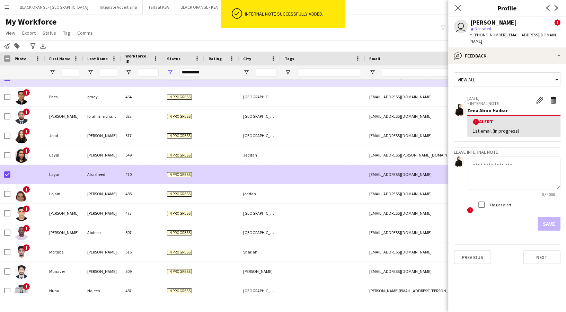
drag, startPoint x: 143, startPoint y: 180, endPoint x: 218, endPoint y: 170, distance: 75.5
click at [143, 180] on div "470" at bounding box center [142, 174] width 42 height 19
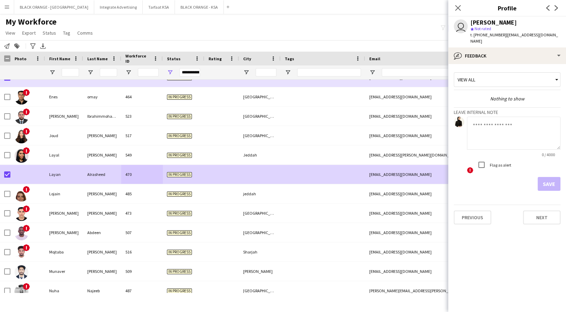
click at [483, 138] on textarea at bounding box center [514, 133] width 94 height 33
paste textarea "**********"
type textarea "**********"
click at [544, 178] on button "Save" at bounding box center [549, 184] width 23 height 14
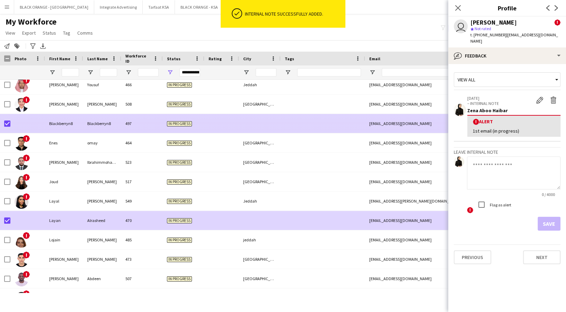
click at [189, 125] on span "In progress" at bounding box center [179, 123] width 25 height 5
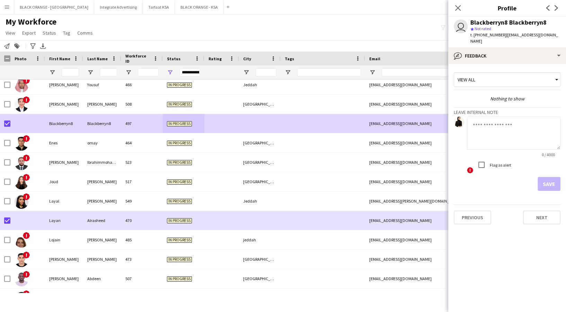
click at [515, 124] on textarea at bounding box center [514, 133] width 94 height 33
paste textarea "**********"
type textarea "**********"
drag, startPoint x: 554, startPoint y: 185, endPoint x: 472, endPoint y: 201, distance: 83.8
click at [554, 185] on button "Save" at bounding box center [549, 184] width 23 height 14
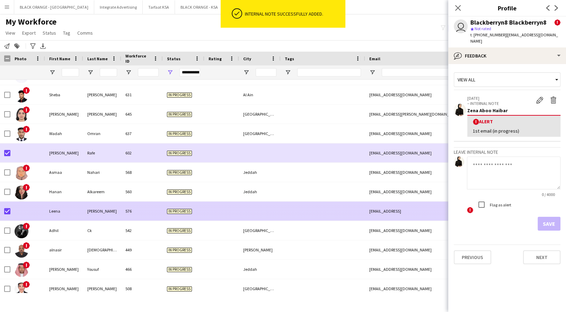
click at [235, 209] on div at bounding box center [221, 211] width 35 height 19
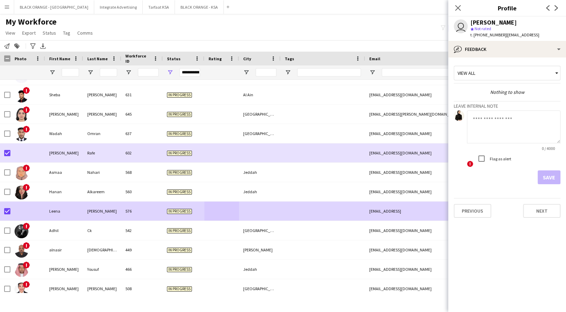
click at [526, 137] on textarea at bounding box center [514, 127] width 94 height 33
paste textarea "**********"
type textarea "**********"
click at [492, 162] on div "Flag as alert" at bounding box center [493, 159] width 37 height 14
click at [553, 177] on button "Save" at bounding box center [549, 177] width 23 height 14
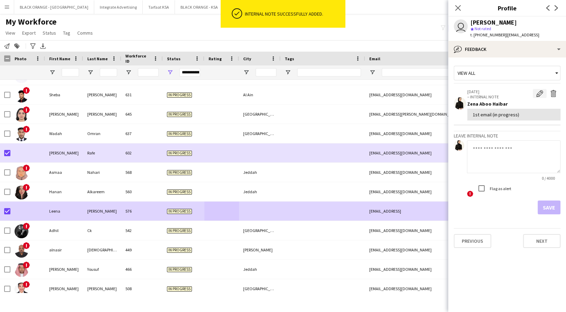
click at [541, 92] on app-icon "Edit internal note" at bounding box center [539, 93] width 7 height 7
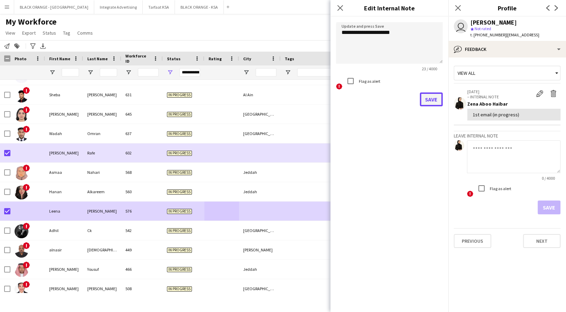
click at [428, 105] on button "Save" at bounding box center [431, 100] width 23 height 14
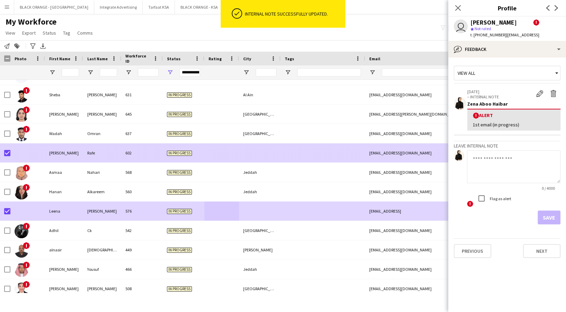
click at [207, 157] on div at bounding box center [221, 152] width 35 height 19
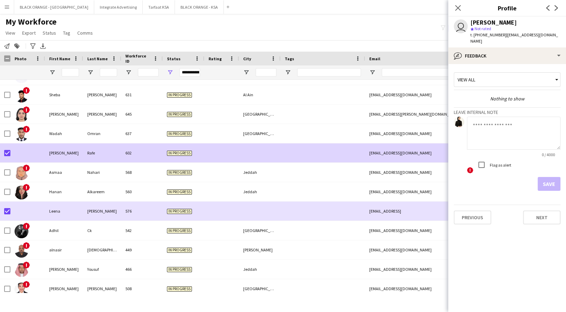
click at [489, 128] on textarea at bounding box center [514, 133] width 94 height 33
paste textarea "**********"
type textarea "**********"
click at [543, 177] on button "Save" at bounding box center [549, 184] width 23 height 14
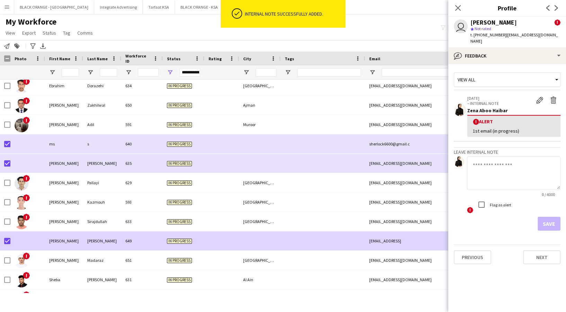
click at [247, 231] on div at bounding box center [260, 240] width 42 height 19
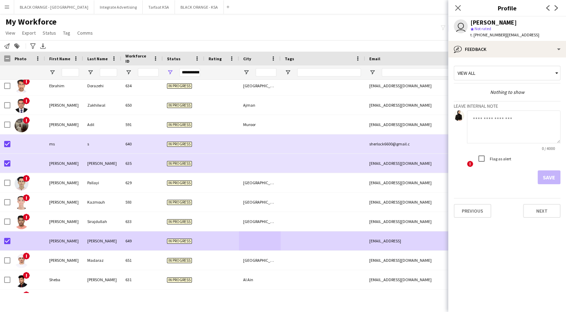
click at [494, 137] on textarea at bounding box center [514, 127] width 94 height 33
paste textarea "**********"
type textarea "**********"
drag, startPoint x: 547, startPoint y: 178, endPoint x: 539, endPoint y: 180, distance: 9.0
click at [546, 178] on button "Save" at bounding box center [549, 177] width 23 height 14
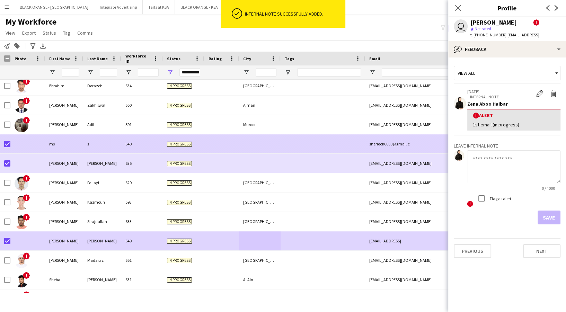
click at [122, 143] on div "640" at bounding box center [142, 143] width 42 height 19
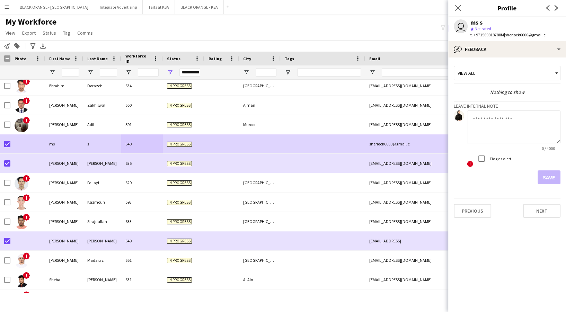
click at [530, 137] on textarea at bounding box center [514, 127] width 94 height 33
paste textarea "**********"
type textarea "**********"
click at [550, 177] on button "Save" at bounding box center [549, 177] width 23 height 14
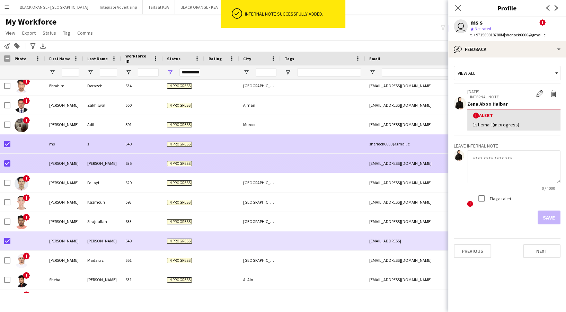
click at [216, 166] on div at bounding box center [221, 163] width 35 height 19
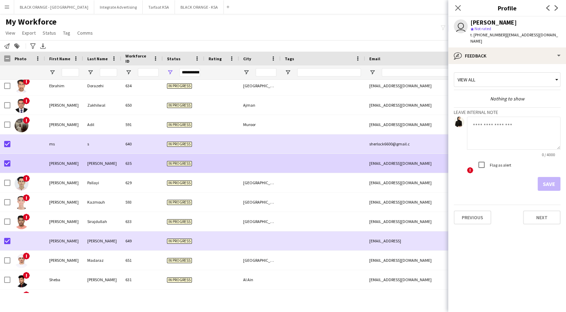
click at [487, 119] on textarea at bounding box center [514, 133] width 94 height 33
paste textarea "**********"
type textarea "**********"
drag, startPoint x: 548, startPoint y: 181, endPoint x: 542, endPoint y: 183, distance: 6.6
click at [548, 181] on button "Save" at bounding box center [549, 184] width 23 height 14
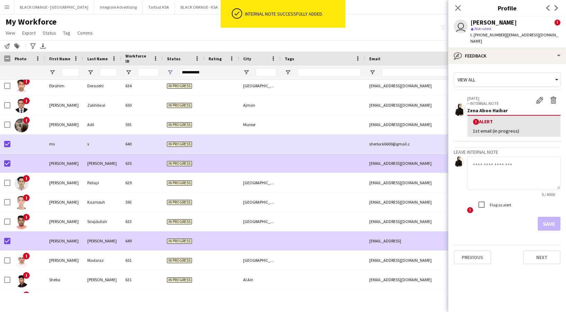
click at [212, 238] on div at bounding box center [221, 240] width 35 height 19
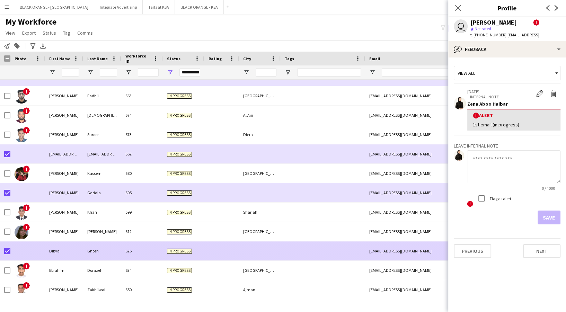
click at [137, 251] on div "626" at bounding box center [142, 251] width 42 height 19
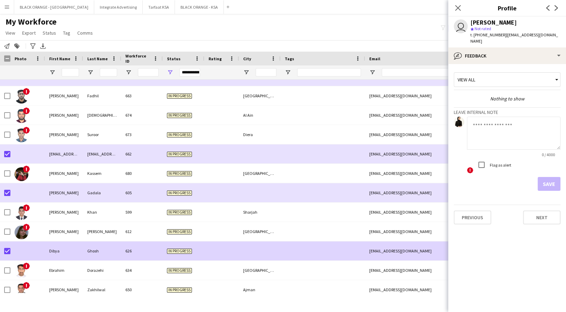
click at [504, 125] on textarea at bounding box center [514, 133] width 94 height 33
paste textarea "**********"
type textarea "**********"
click at [546, 178] on button "Save" at bounding box center [549, 184] width 23 height 14
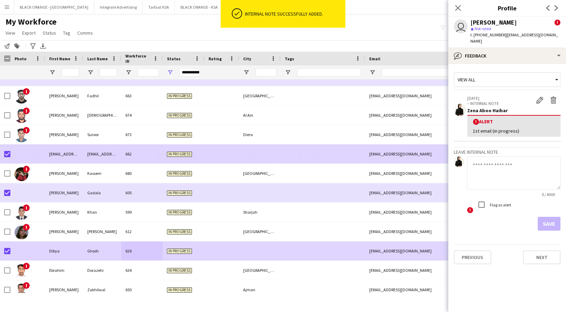
click at [196, 151] on div "In progress" at bounding box center [184, 154] width 42 height 19
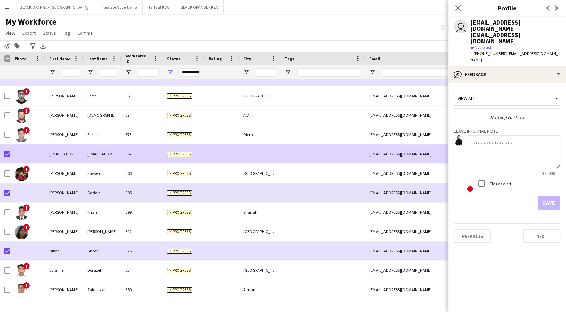
click at [545, 136] on textarea at bounding box center [514, 151] width 94 height 33
paste textarea "**********"
type textarea "**********"
click at [552, 196] on button "Save" at bounding box center [549, 203] width 23 height 14
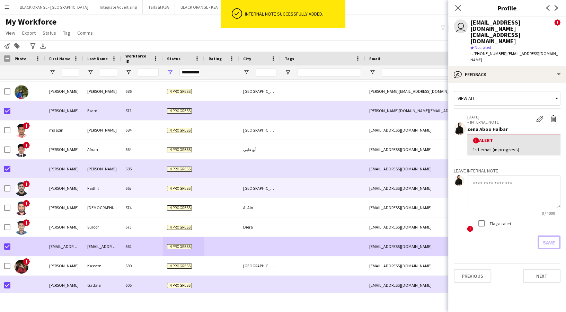
scroll to position [4823, 0]
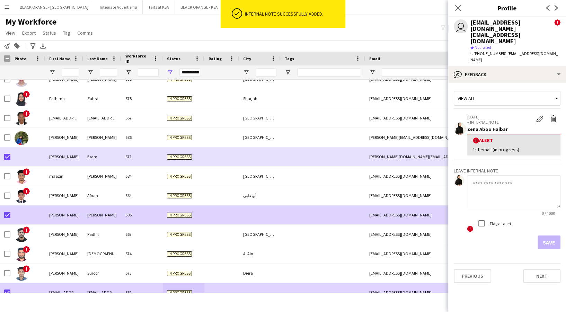
click at [210, 216] on div at bounding box center [221, 214] width 35 height 19
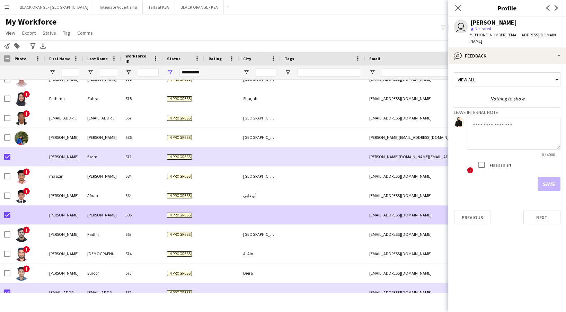
click at [525, 126] on textarea at bounding box center [514, 133] width 94 height 33
paste textarea "**********"
type textarea "**********"
click at [549, 181] on button "Save" at bounding box center [549, 184] width 23 height 14
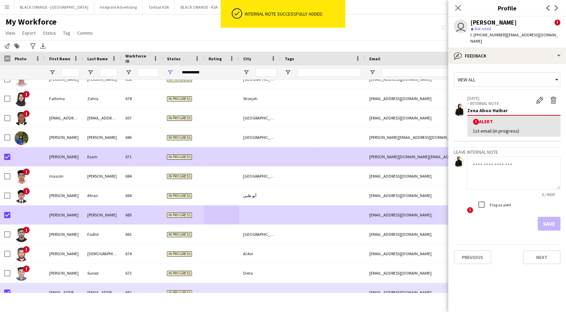
click at [202, 161] on div "In progress" at bounding box center [184, 156] width 42 height 19
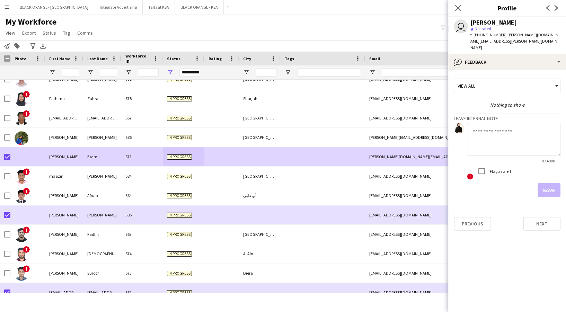
click at [520, 123] on textarea at bounding box center [514, 139] width 94 height 33
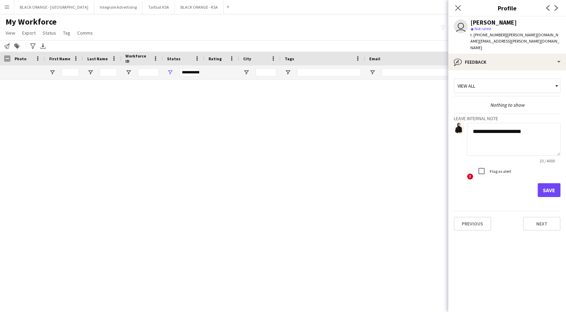
scroll to position [4823, 0]
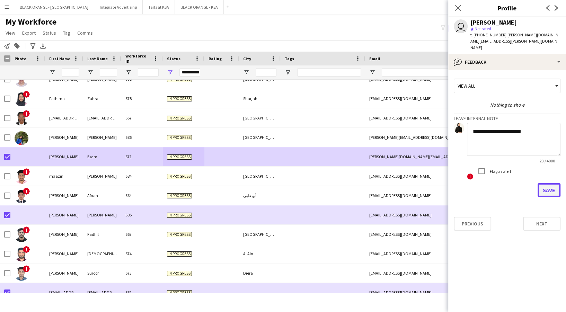
click at [553, 183] on button "Save" at bounding box center [549, 190] width 23 height 14
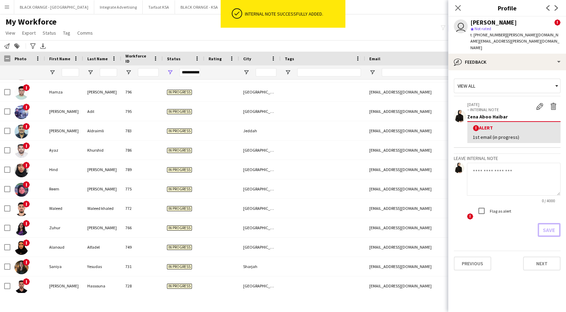
scroll to position [4314, 0]
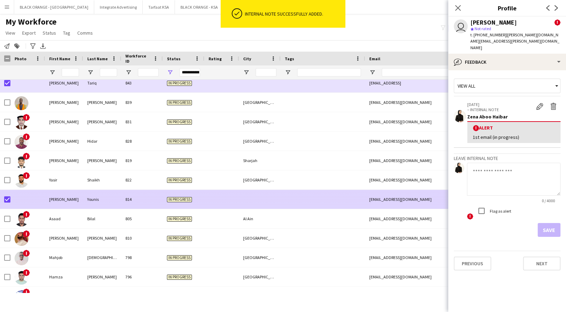
click at [311, 206] on div at bounding box center [323, 199] width 85 height 19
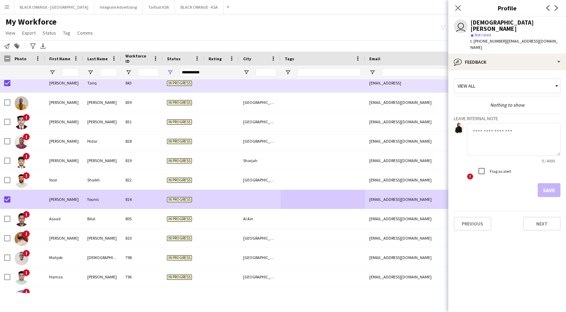
click at [531, 138] on textarea at bounding box center [514, 139] width 94 height 33
paste textarea "**********"
type textarea "**********"
click at [544, 183] on button "Save" at bounding box center [549, 190] width 23 height 14
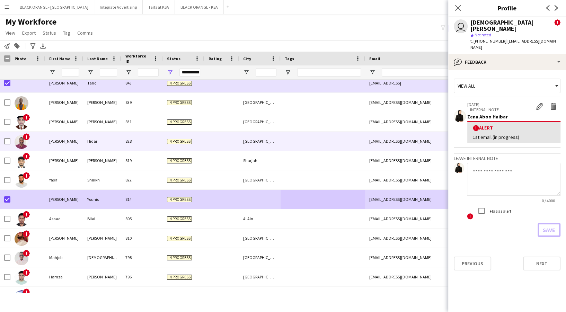
scroll to position [4268, 0]
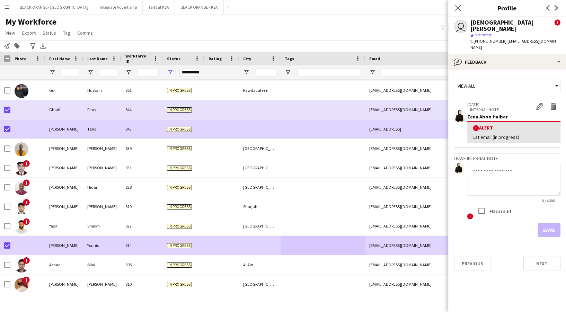
click at [206, 131] on div at bounding box center [221, 129] width 35 height 19
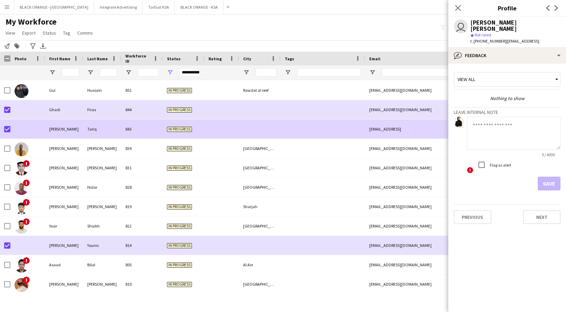
click at [515, 120] on textarea at bounding box center [514, 133] width 94 height 33
paste textarea "**********"
type textarea "**********"
drag, startPoint x: 548, startPoint y: 178, endPoint x: 533, endPoint y: 178, distance: 15.6
click at [548, 179] on button "Save" at bounding box center [549, 184] width 23 height 14
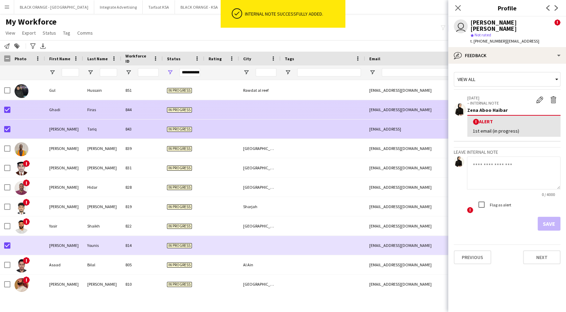
click at [273, 111] on div at bounding box center [260, 109] width 42 height 19
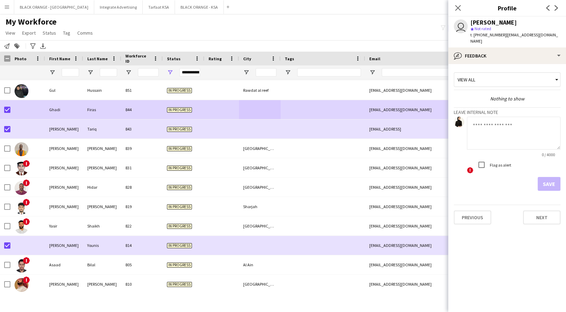
click at [497, 139] on textarea at bounding box center [514, 133] width 94 height 33
paste textarea "**********"
type textarea "**********"
drag, startPoint x: 545, startPoint y: 179, endPoint x: 540, endPoint y: 180, distance: 5.6
click at [546, 179] on button "Save" at bounding box center [549, 184] width 23 height 14
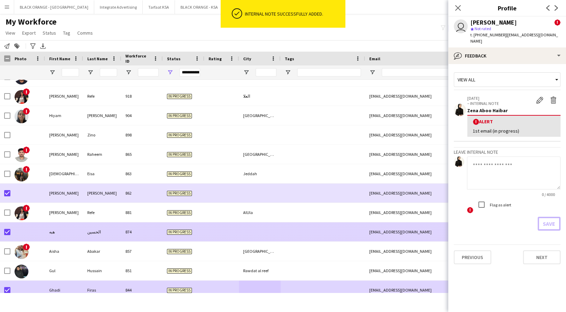
scroll to position [4084, 0]
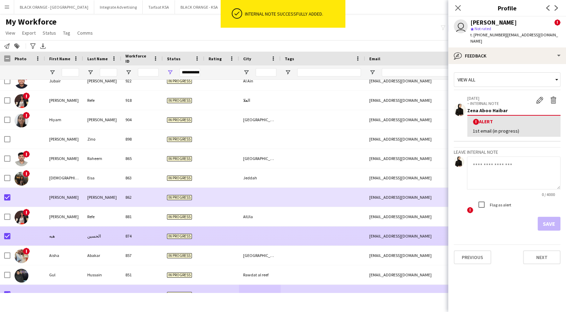
click at [259, 235] on div at bounding box center [260, 236] width 42 height 19
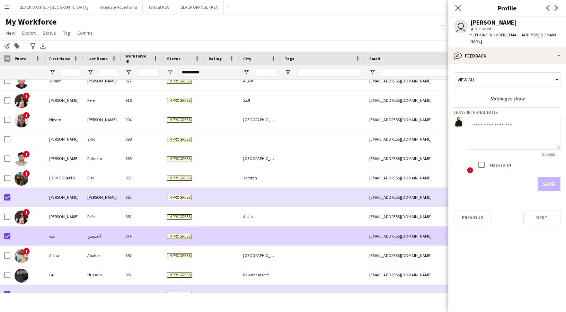
click at [522, 139] on textarea at bounding box center [514, 133] width 94 height 33
paste textarea "**********"
type textarea "**********"
click at [547, 178] on button "Save" at bounding box center [549, 184] width 23 height 14
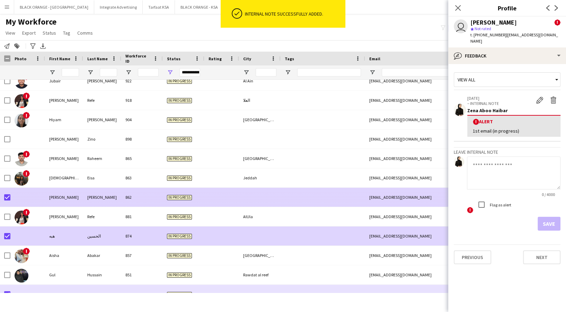
click at [269, 202] on div at bounding box center [260, 197] width 42 height 19
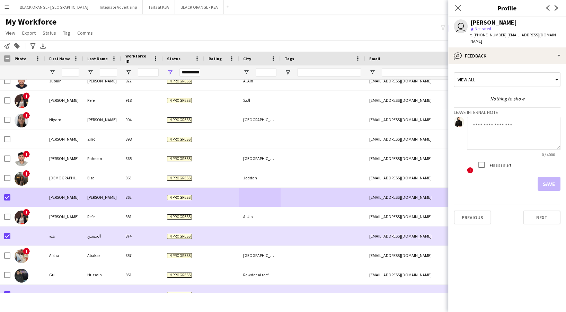
click at [528, 136] on textarea at bounding box center [514, 133] width 94 height 33
paste textarea "**********"
type textarea "**********"
drag, startPoint x: 551, startPoint y: 175, endPoint x: 548, endPoint y: 177, distance: 4.0
click at [552, 177] on button "Save" at bounding box center [549, 184] width 23 height 14
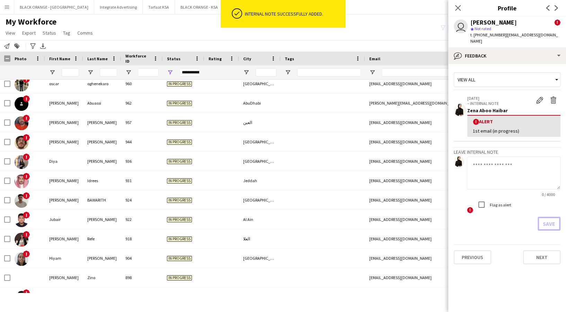
scroll to position [3760, 0]
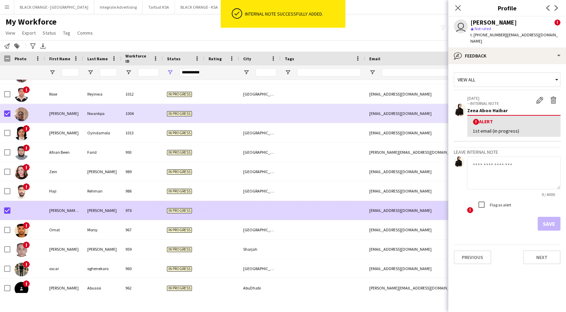
click at [179, 213] on span "In progress" at bounding box center [179, 210] width 25 height 5
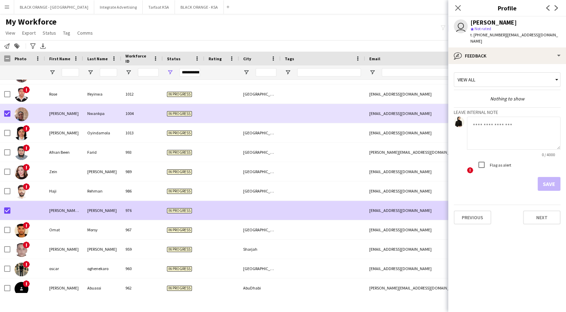
click at [493, 123] on textarea at bounding box center [514, 133] width 94 height 33
paste textarea "**********"
type textarea "**********"
click at [548, 177] on button "Save" at bounding box center [549, 184] width 23 height 14
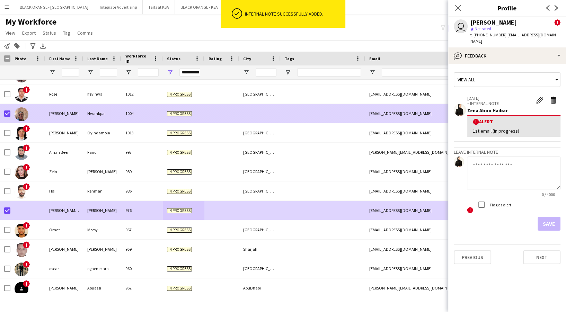
click at [268, 117] on div at bounding box center [260, 113] width 42 height 19
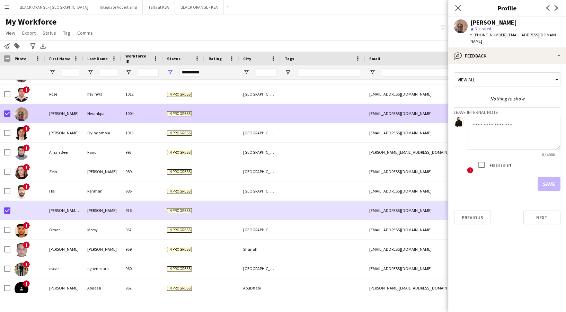
click at [514, 127] on textarea at bounding box center [514, 133] width 94 height 33
paste textarea "**********"
type textarea "**********"
click at [553, 177] on button "Save" at bounding box center [549, 184] width 23 height 14
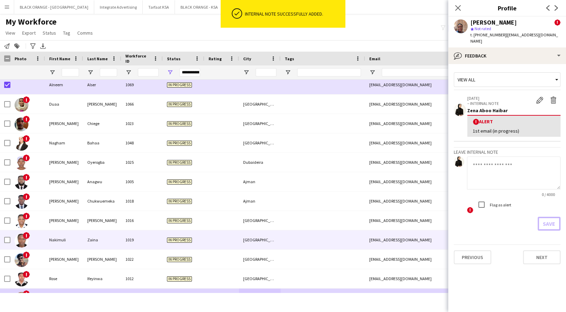
scroll to position [0, 0]
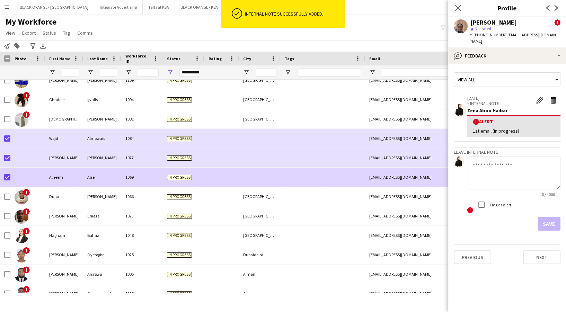
drag, startPoint x: 218, startPoint y: 179, endPoint x: 356, endPoint y: 187, distance: 138.2
click at [220, 177] on div at bounding box center [221, 177] width 35 height 19
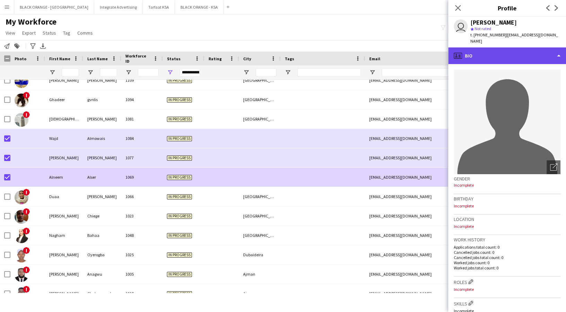
click at [519, 53] on div "profile Bio" at bounding box center [507, 55] width 118 height 17
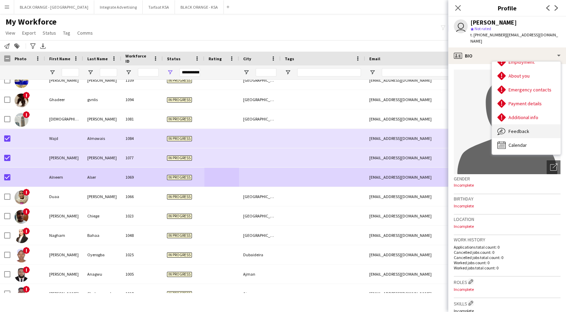
click at [526, 128] on span "Feedback" at bounding box center [519, 131] width 21 height 6
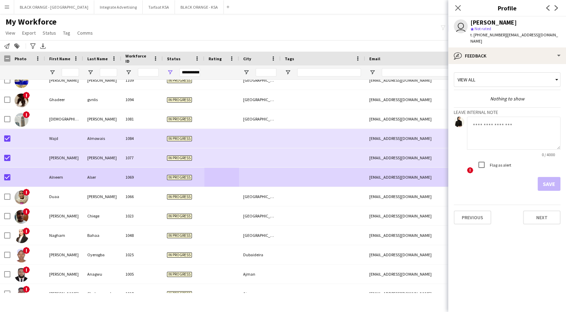
click at [503, 134] on textarea at bounding box center [514, 133] width 94 height 33
paste textarea "**********"
type textarea "**********"
drag, startPoint x: 548, startPoint y: 178, endPoint x: 417, endPoint y: 188, distance: 131.7
click at [548, 178] on button "Save" at bounding box center [549, 184] width 23 height 14
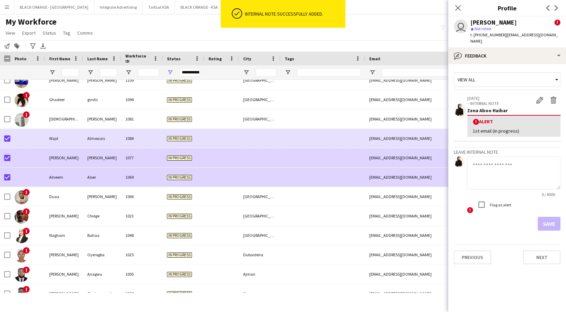
click at [218, 150] on div at bounding box center [221, 157] width 35 height 19
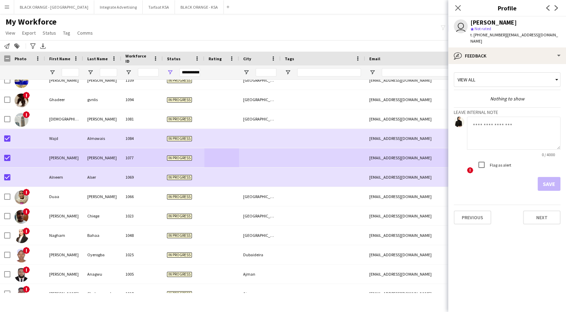
click at [491, 135] on textarea at bounding box center [514, 133] width 94 height 33
paste textarea "**********"
type textarea "**********"
drag, startPoint x: 548, startPoint y: 177, endPoint x: 521, endPoint y: 172, distance: 27.2
click at [548, 177] on button "Save" at bounding box center [549, 184] width 23 height 14
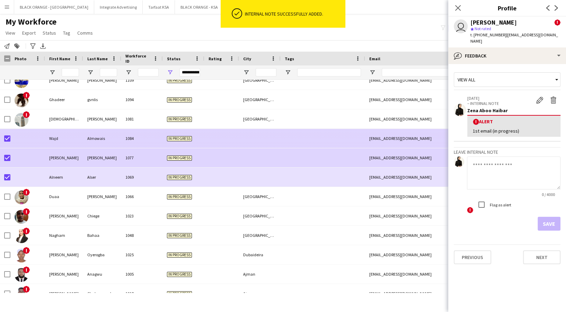
drag, startPoint x: 308, startPoint y: 131, endPoint x: 315, endPoint y: 137, distance: 8.9
click at [309, 131] on div at bounding box center [323, 138] width 85 height 19
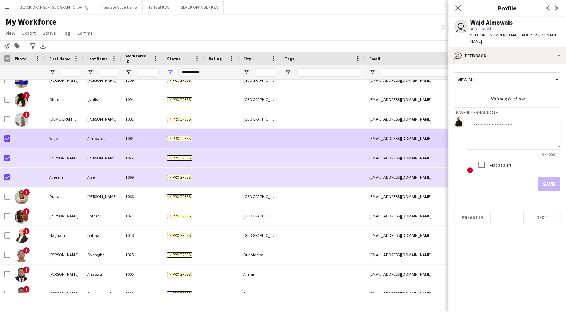
click at [495, 125] on textarea at bounding box center [514, 133] width 94 height 33
paste textarea "**********"
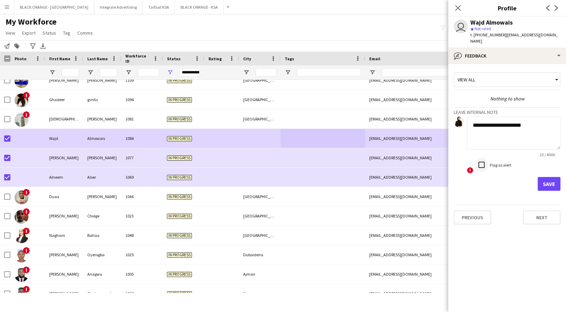
type textarea "**********"
drag, startPoint x: 551, startPoint y: 175, endPoint x: 542, endPoint y: 176, distance: 8.5
click at [551, 177] on button "Save" at bounding box center [549, 184] width 23 height 14
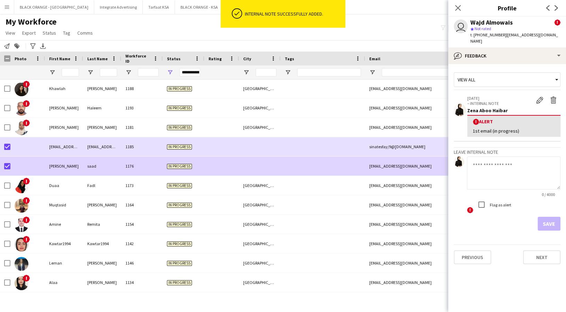
click at [247, 170] on div at bounding box center [260, 166] width 42 height 19
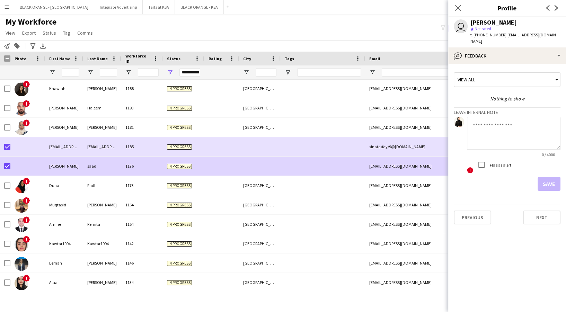
click at [533, 136] on textarea at bounding box center [514, 133] width 94 height 33
paste textarea "**********"
type textarea "**********"
drag, startPoint x: 546, startPoint y: 179, endPoint x: 505, endPoint y: 179, distance: 41.9
click at [546, 179] on button "Save" at bounding box center [549, 184] width 23 height 14
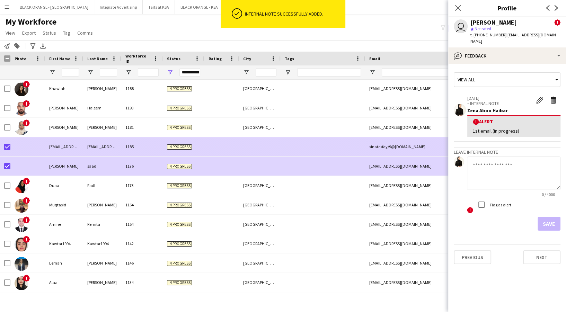
click at [281, 154] on div at bounding box center [323, 146] width 85 height 19
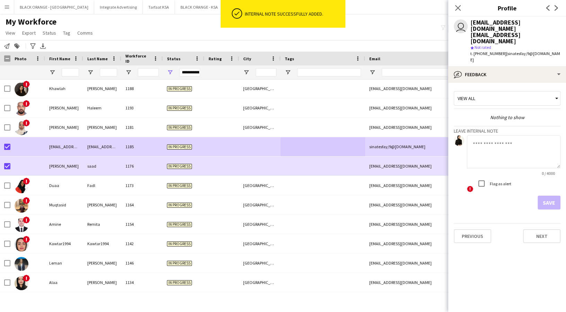
click at [507, 141] on textarea at bounding box center [514, 151] width 94 height 33
paste textarea "**********"
type textarea "**********"
click at [548, 196] on button "Save" at bounding box center [549, 203] width 23 height 14
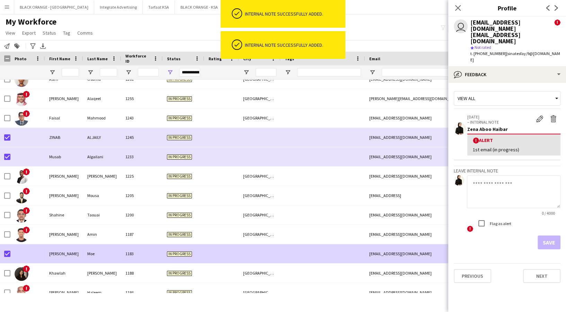
drag, startPoint x: 239, startPoint y: 246, endPoint x: 438, endPoint y: 254, distance: 199.4
click at [240, 246] on div "Hadi Moe 1183 In progress quweider94@gamil.com 06-02-2025 0" at bounding box center [397, 253] width 794 height 19
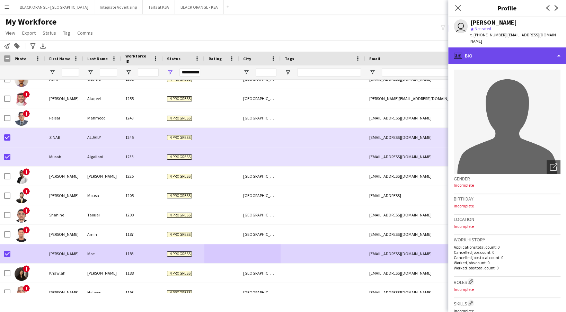
click at [515, 52] on div "profile Bio" at bounding box center [507, 55] width 118 height 17
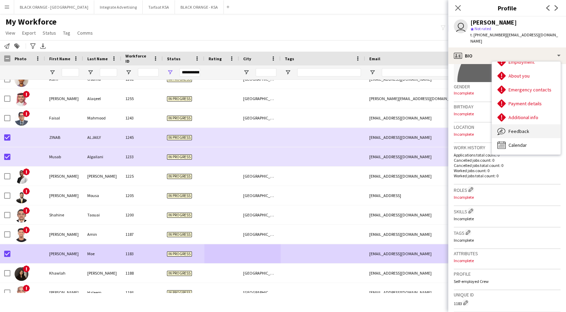
click at [534, 130] on div "Feedback Feedback" at bounding box center [526, 131] width 69 height 14
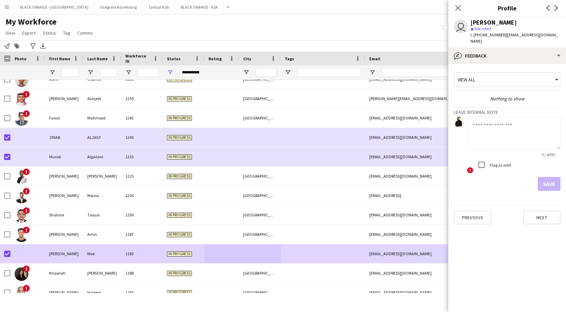
click at [506, 138] on textarea at bounding box center [514, 133] width 94 height 33
paste textarea "**********"
type textarea "**********"
drag, startPoint x: 547, startPoint y: 175, endPoint x: 500, endPoint y: 189, distance: 48.5
click at [545, 177] on button "Save" at bounding box center [549, 184] width 23 height 14
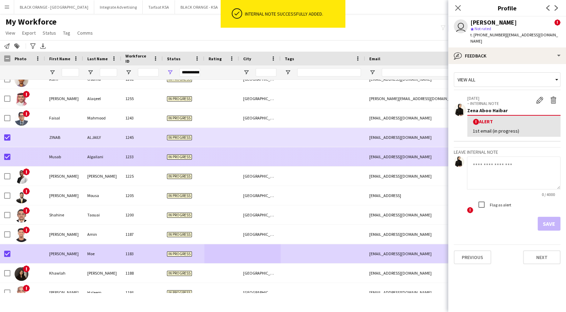
click at [180, 163] on div "In progress" at bounding box center [184, 156] width 42 height 19
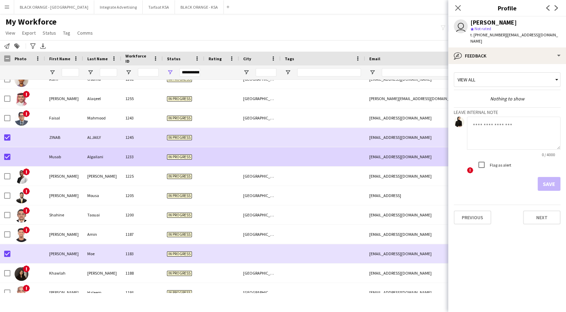
click at [496, 137] on textarea at bounding box center [514, 133] width 94 height 33
paste textarea "**********"
type textarea "**********"
click at [544, 180] on button "Save" at bounding box center [549, 184] width 23 height 14
